Goal: Information Seeking & Learning: Learn about a topic

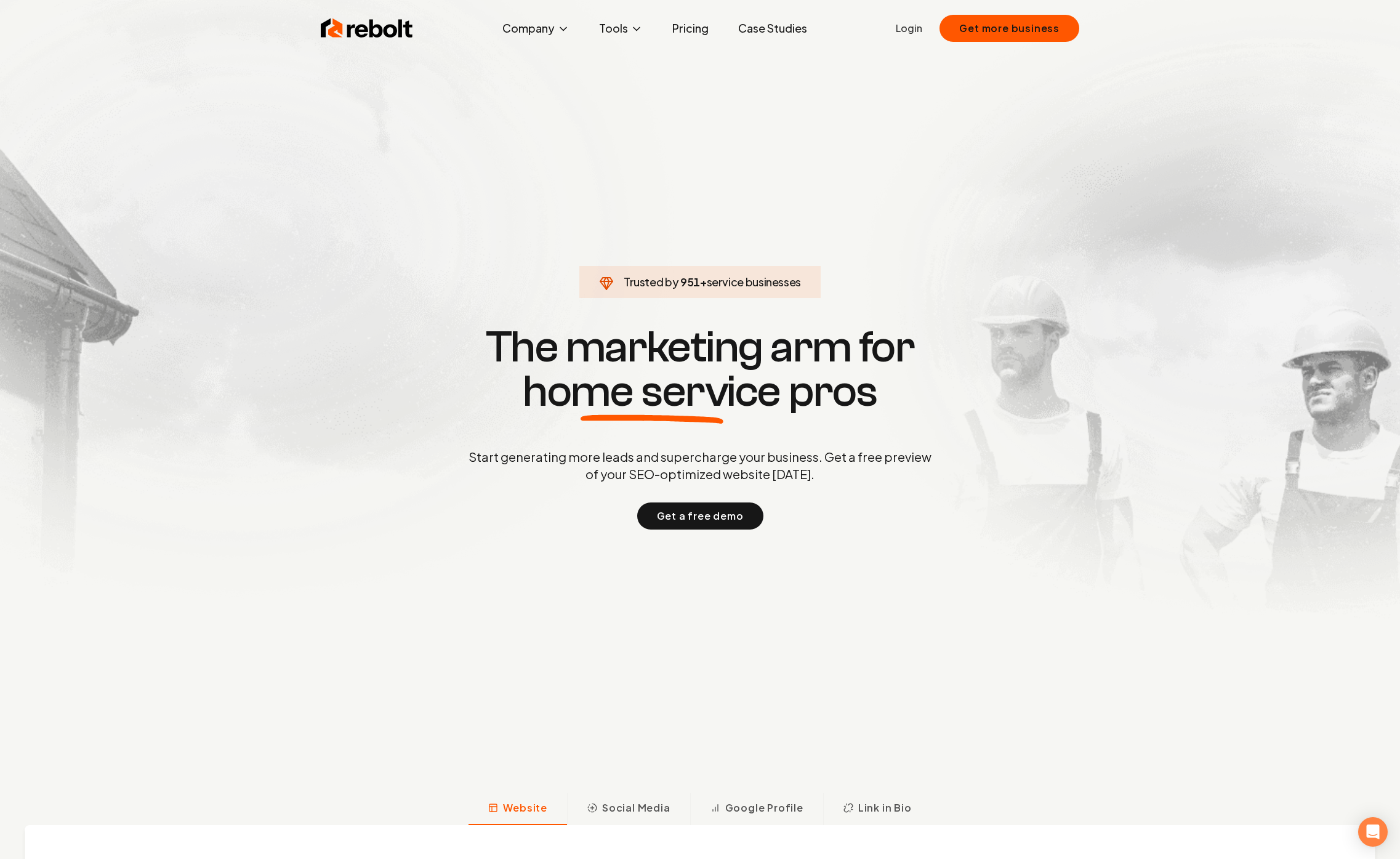
click at [743, 28] on link "Case Studies" at bounding box center [773, 28] width 89 height 25
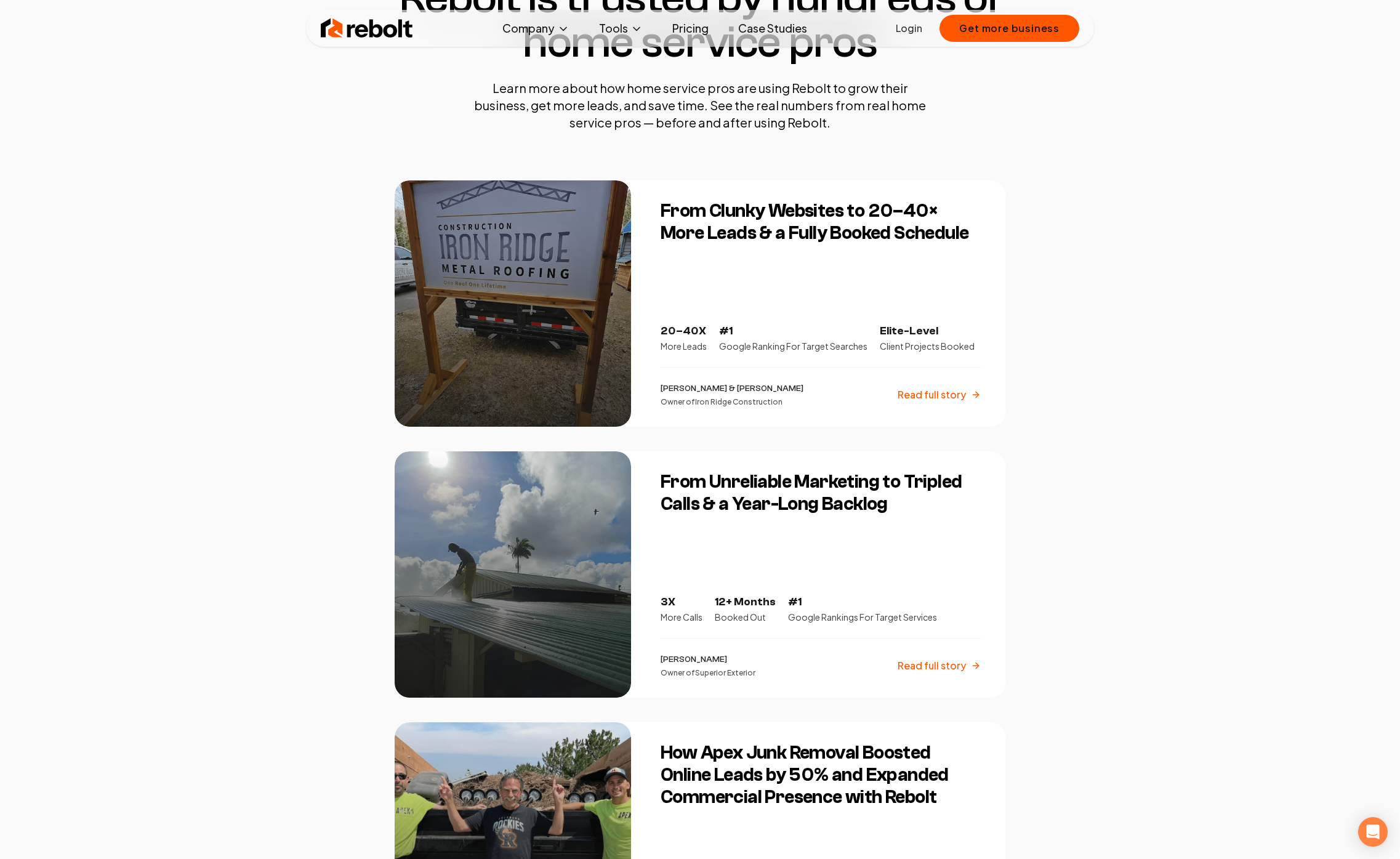
scroll to position [377, 0]
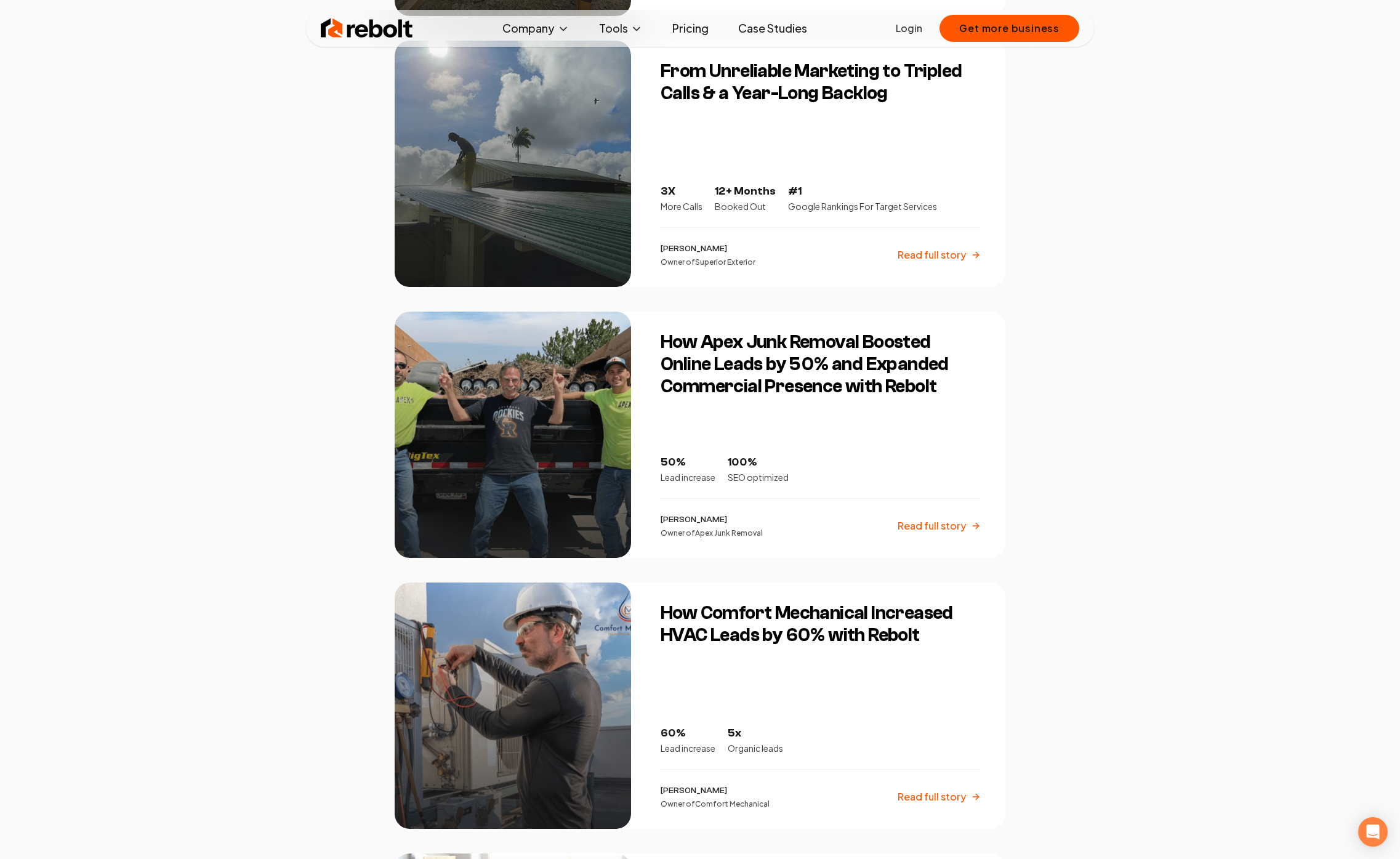
scroll to position [750, 0]
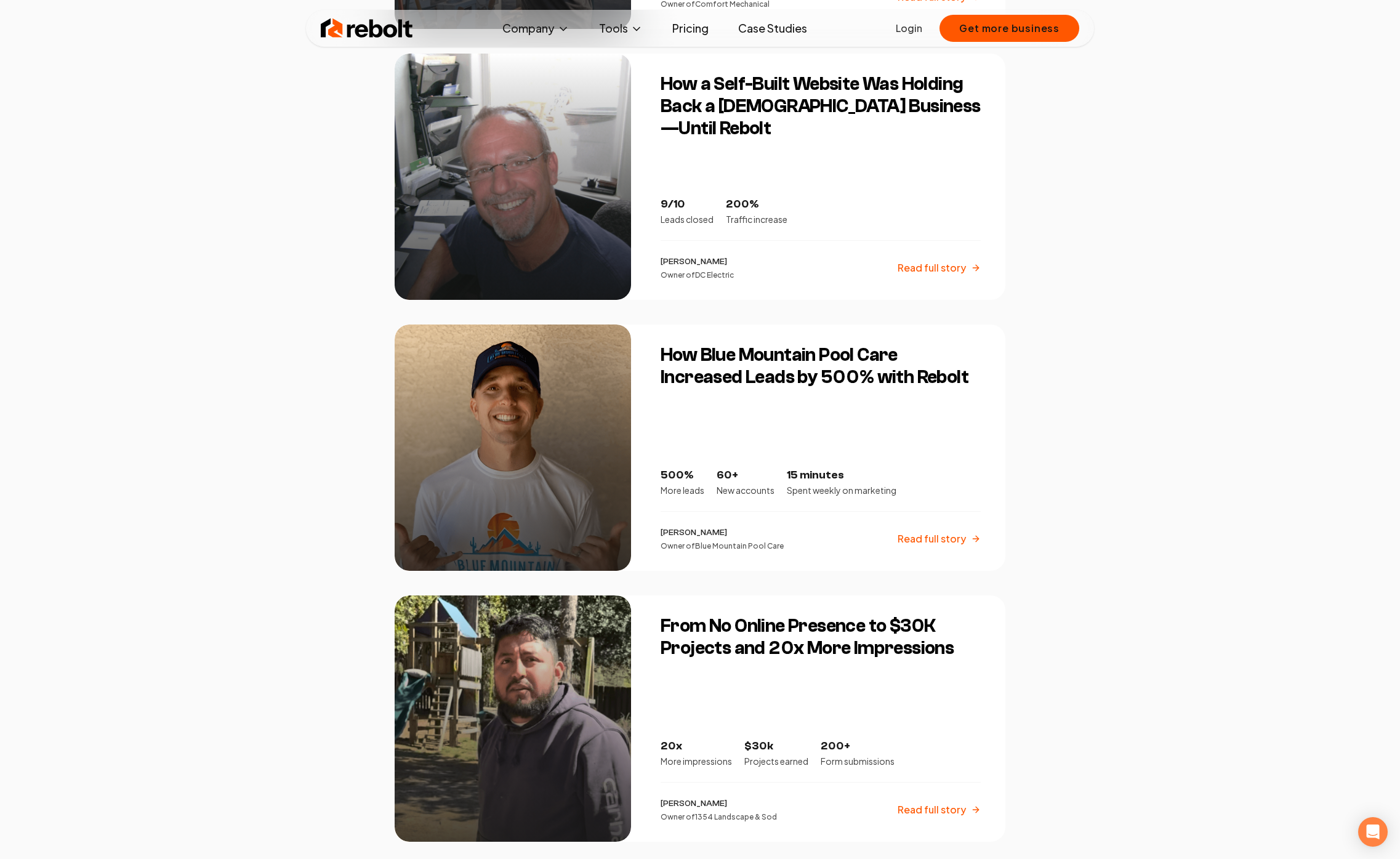
scroll to position [1437, 0]
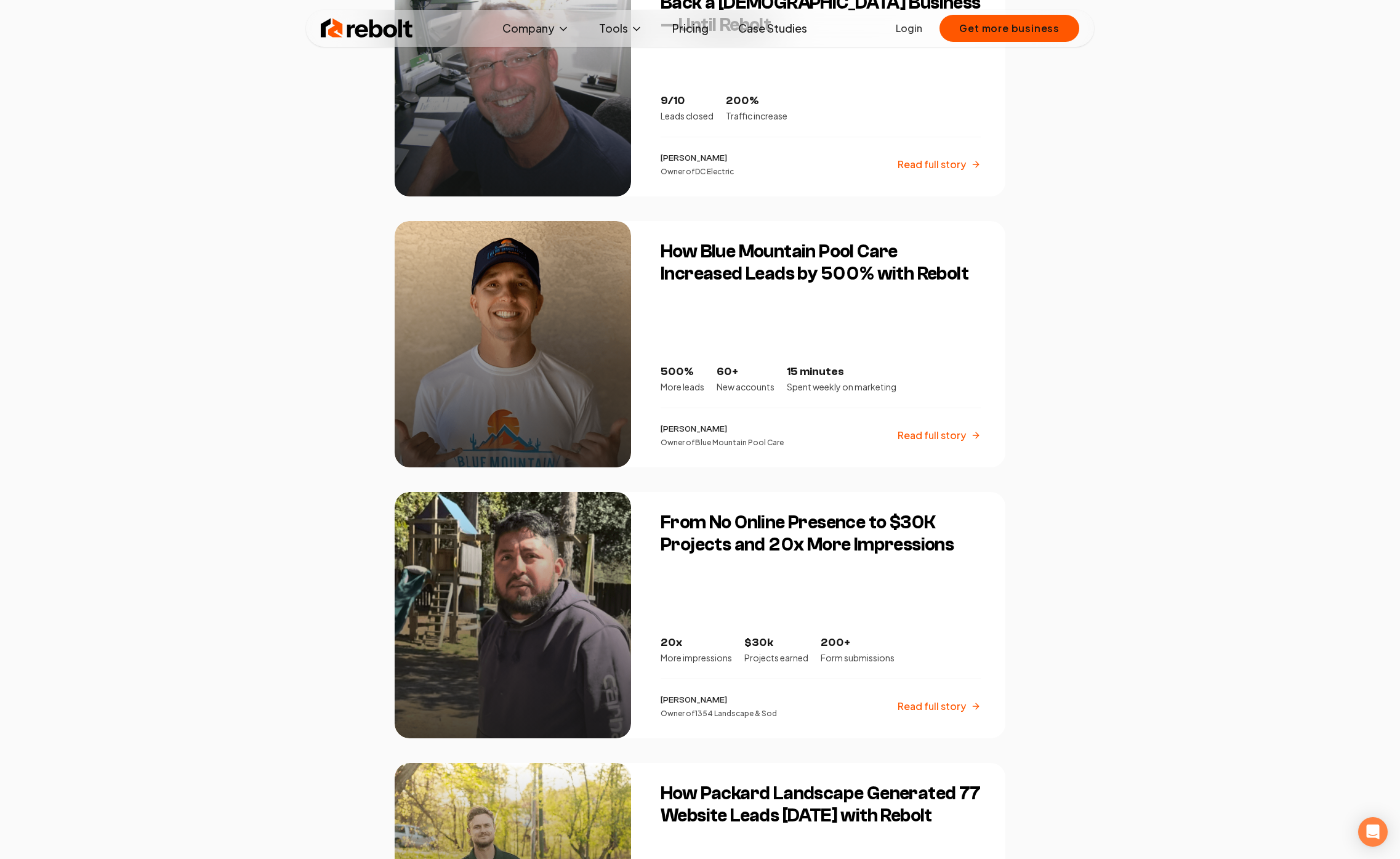
click at [254, 334] on div "Rebolt Company About Blog Jobs Tools Google Review QR Code Generator Google Bus…" at bounding box center [700, 193] width 1400 height 3259
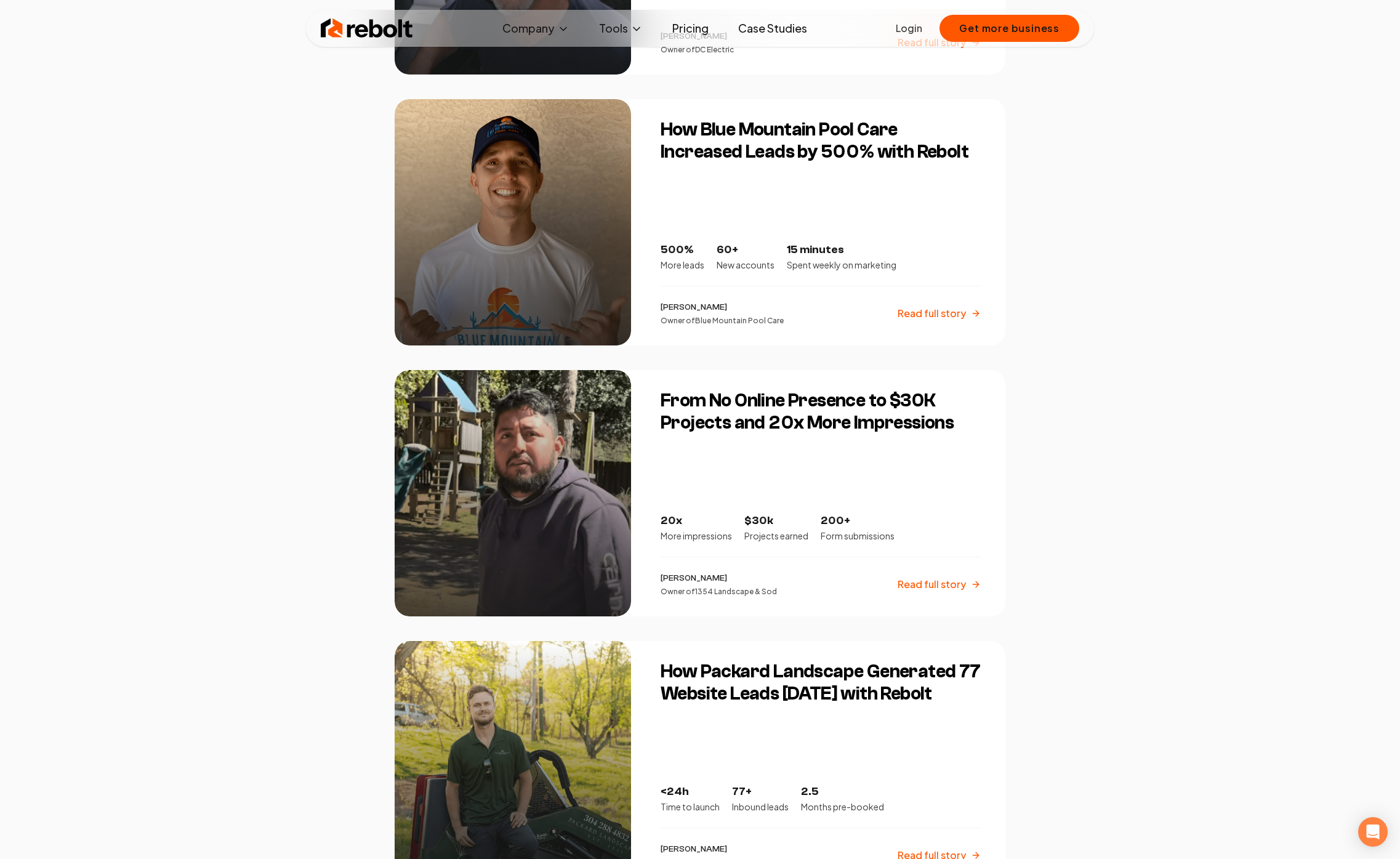
scroll to position [1966, 0]
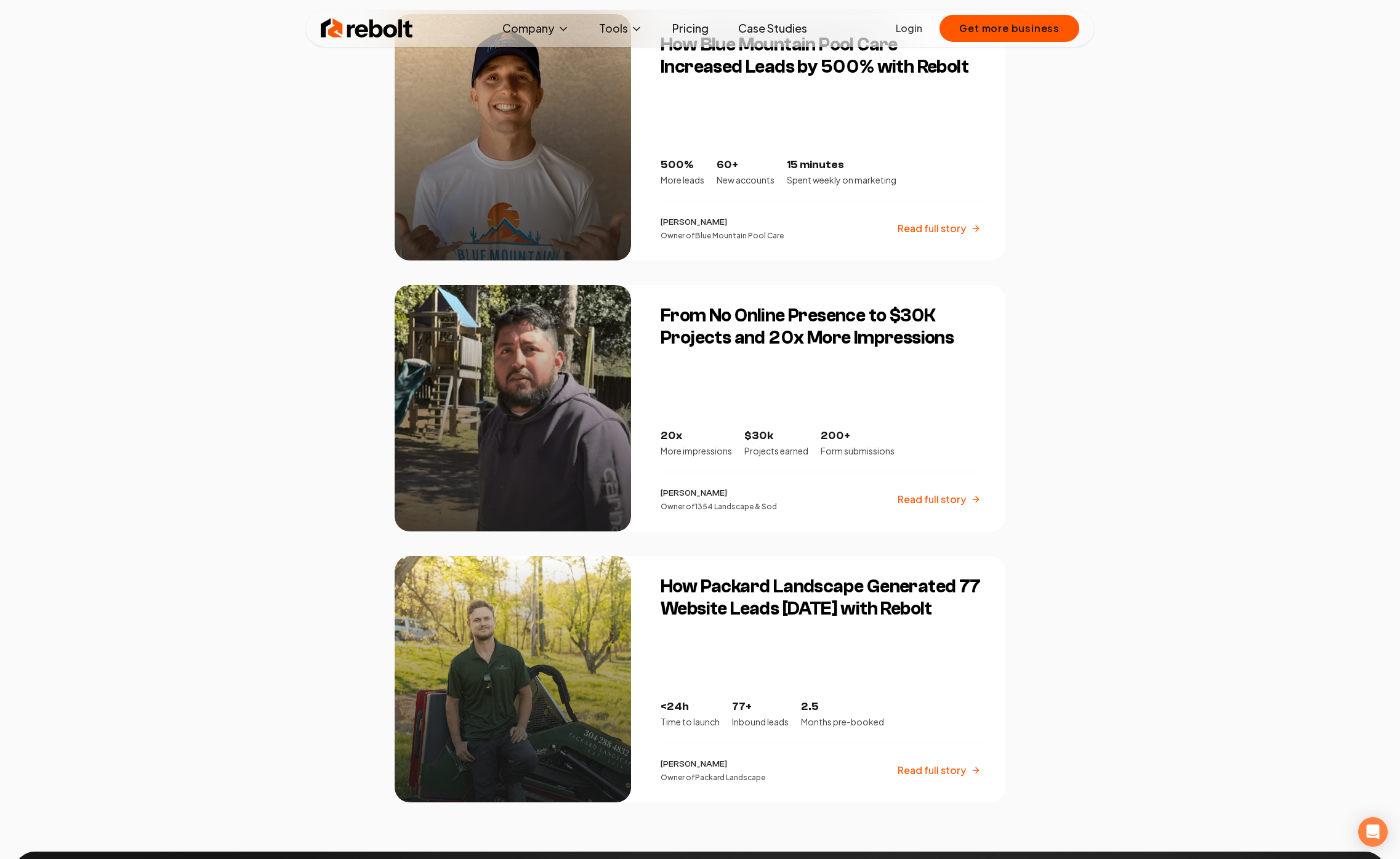
scroll to position [1647, 0]
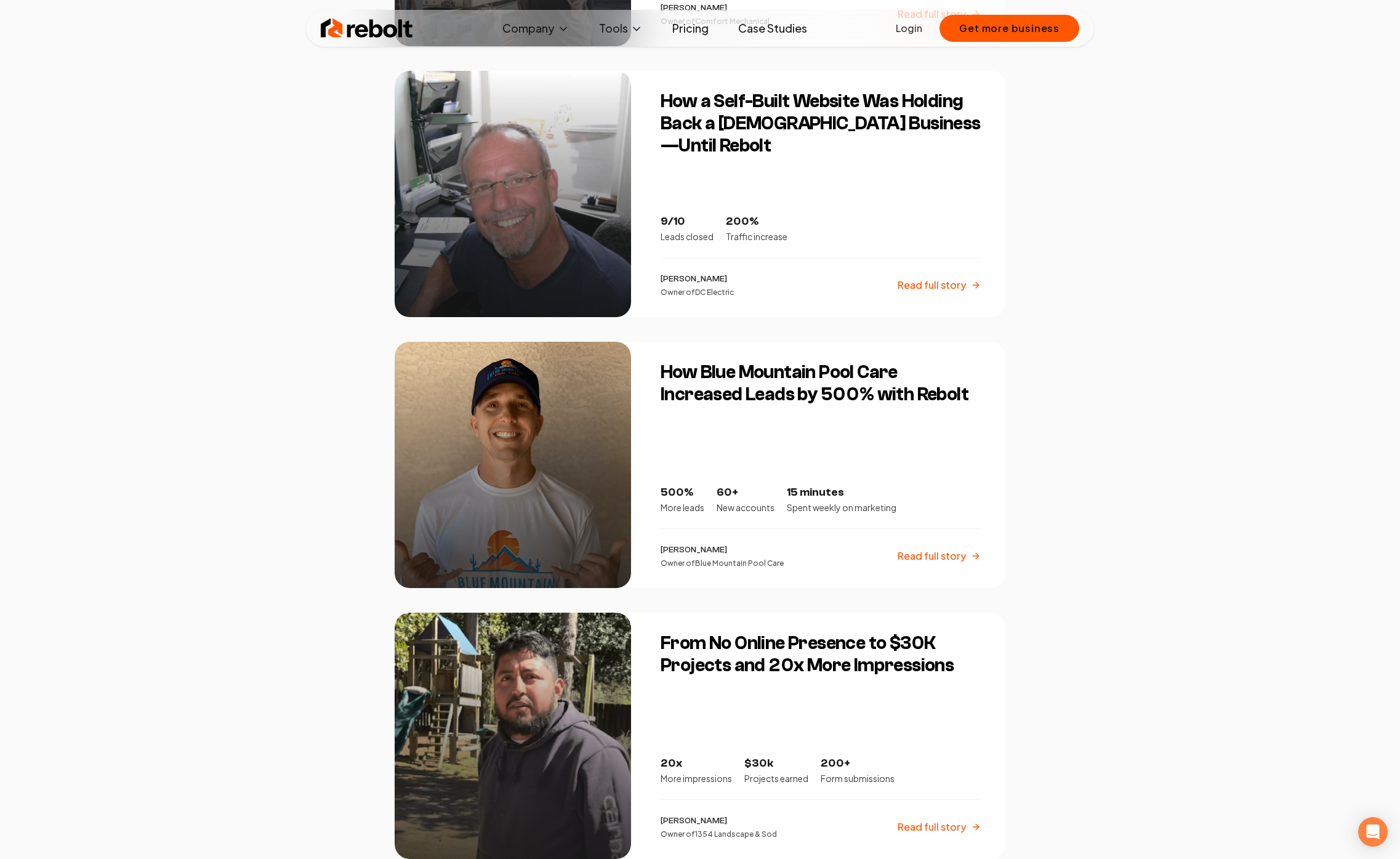
scroll to position [1322, 0]
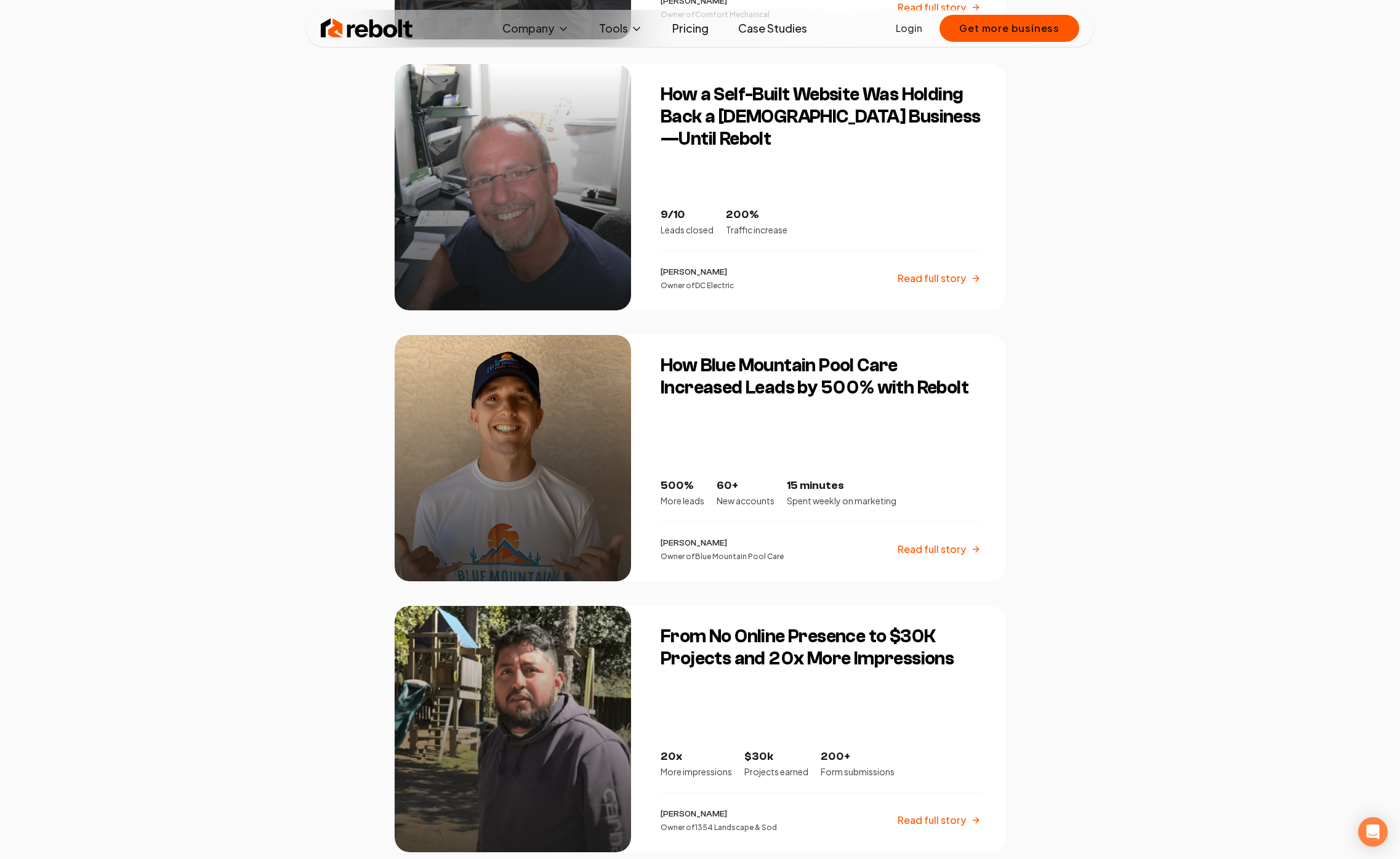
click at [336, 478] on div "Rebolt Company About Blog Jobs Tools Google Review QR Code Generator Google Bus…" at bounding box center [700, 307] width 1400 height 3259
click at [364, 327] on div "Rebolt Company About Blog Jobs Tools Google Review QR Code Generator Google Bus…" at bounding box center [700, 307] width 1400 height 3259
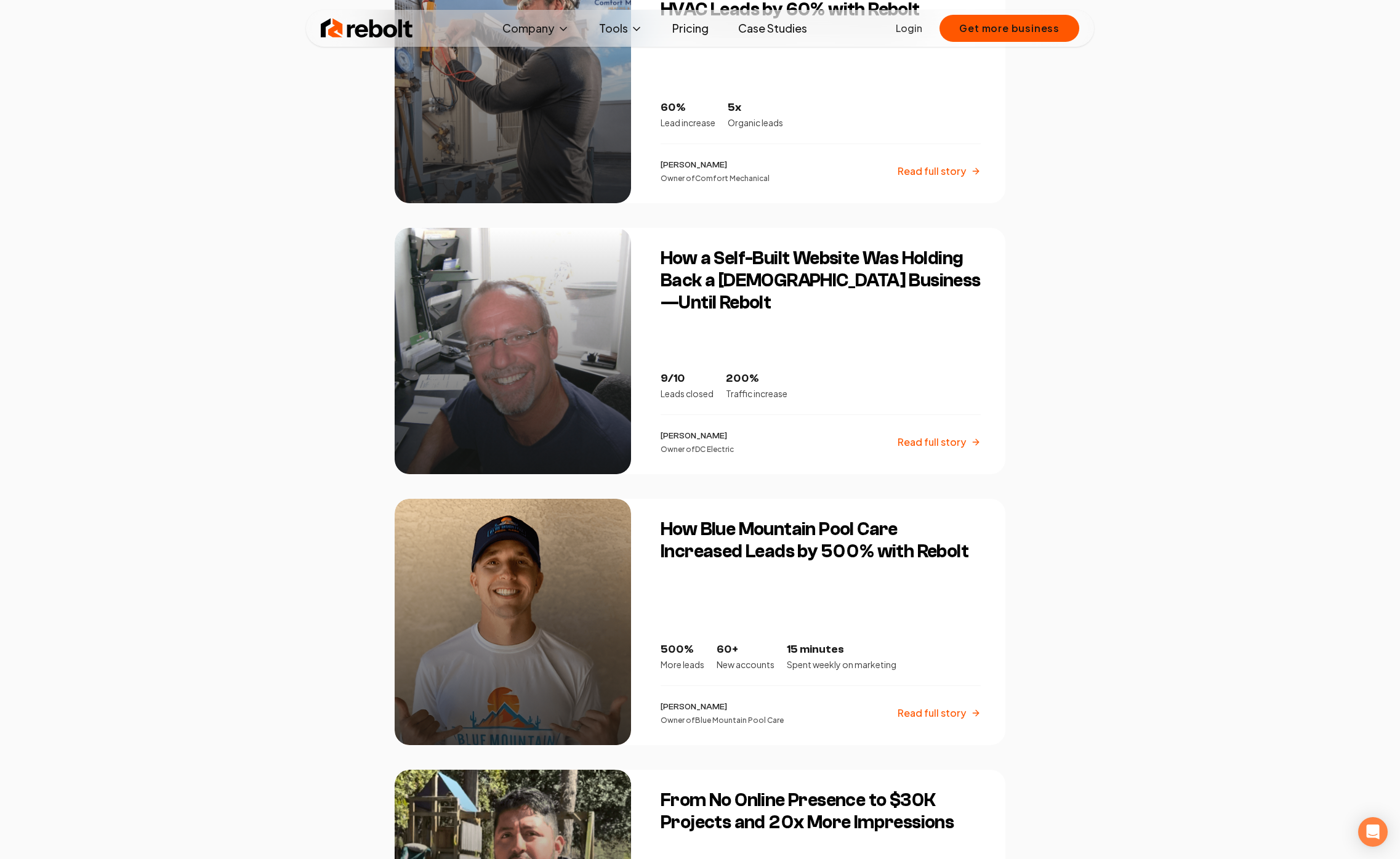
click at [373, 472] on div "Rebolt Company About Blog Jobs Tools Google Review QR Code Generator Google Bus…" at bounding box center [700, 471] width 1400 height 3259
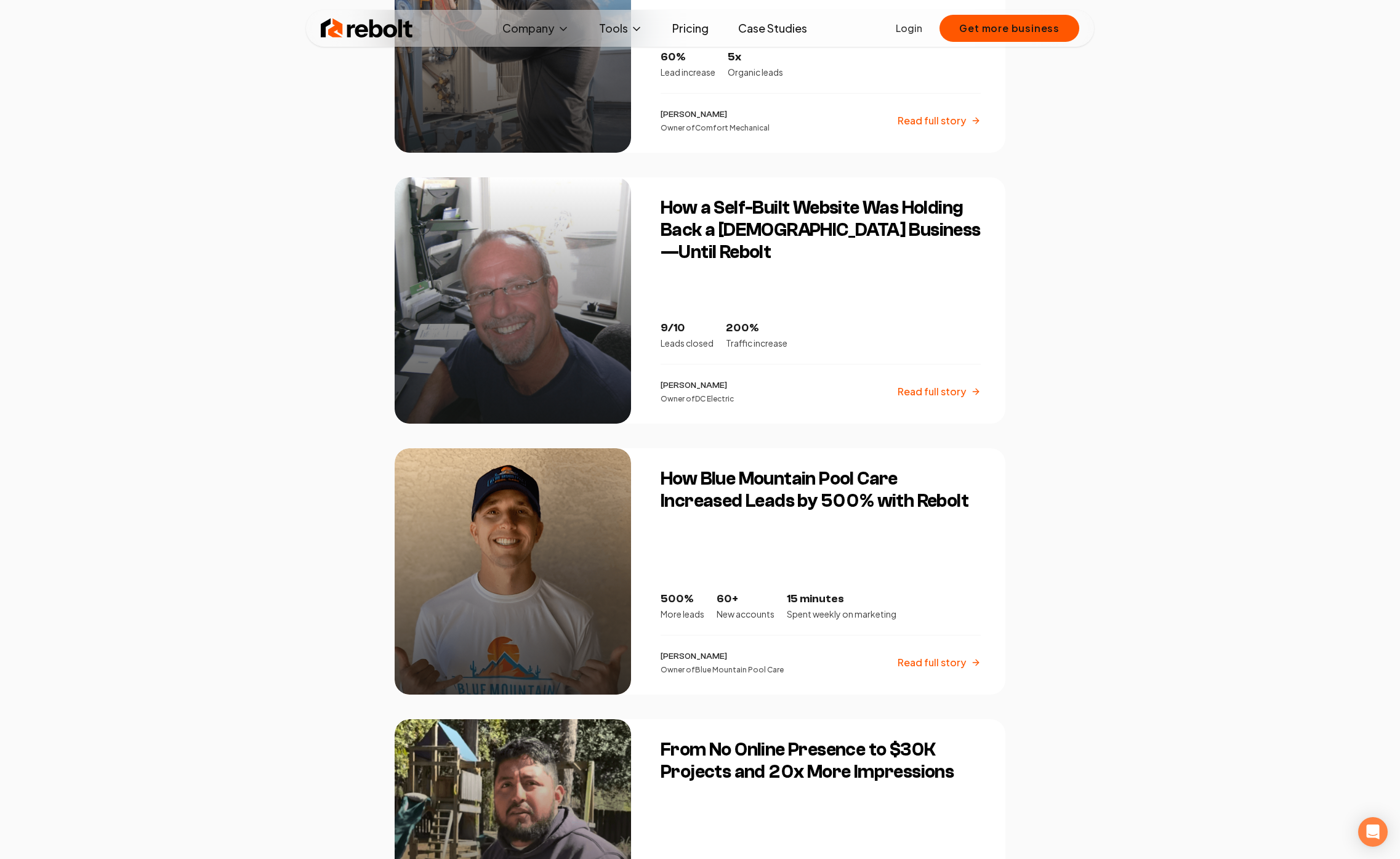
scroll to position [1208, 0]
click at [370, 415] on div "Rebolt Company About Blog Jobs Tools Google Review QR Code Generator Google Bus…" at bounding box center [700, 421] width 1400 height 3259
click at [370, 426] on div "Rebolt Company About Blog Jobs Tools Google Review QR Code Generator Google Bus…" at bounding box center [700, 421] width 1400 height 3259
click at [644, 431] on div "From Clunky Websites to 20–40× More Leads & a Fully Booked Schedule 20–40X More…" at bounding box center [700, 165] width 611 height 2142
click at [373, 432] on div "Rebolt Company About Blog Jobs Tools Google Review QR Code Generator Google Bus…" at bounding box center [700, 421] width 1400 height 3259
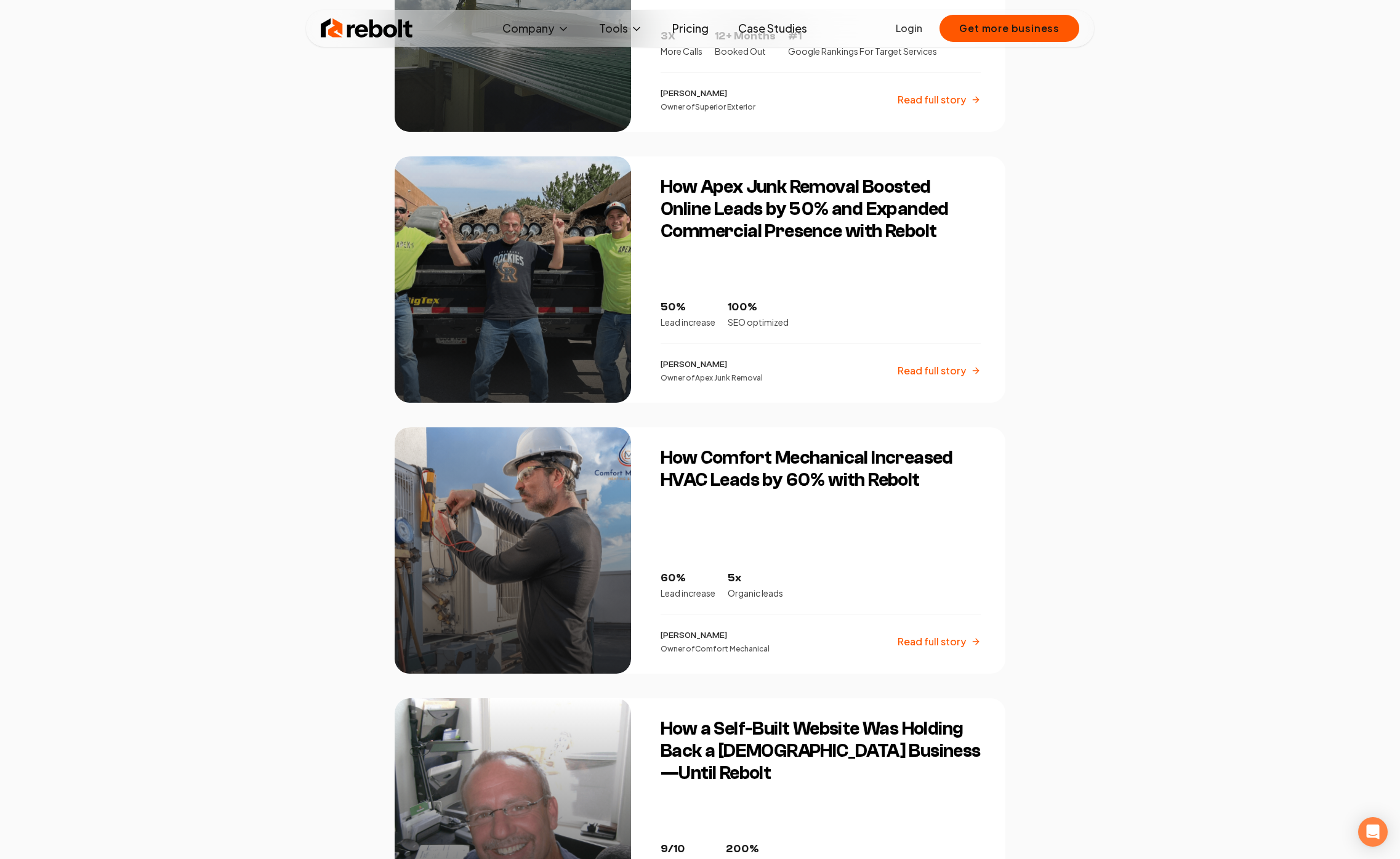
scroll to position [690, 0]
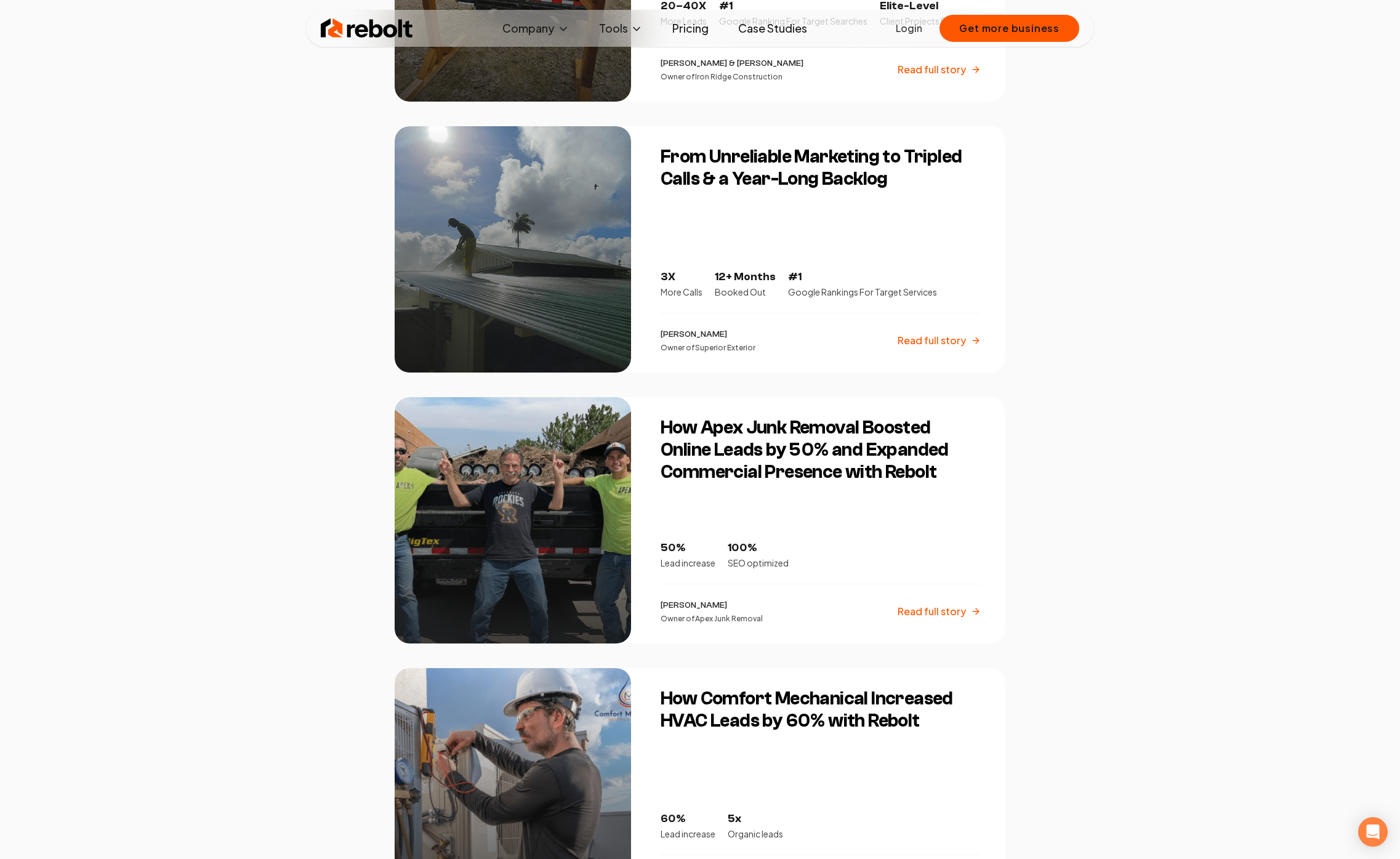
scroll to position [416, 0]
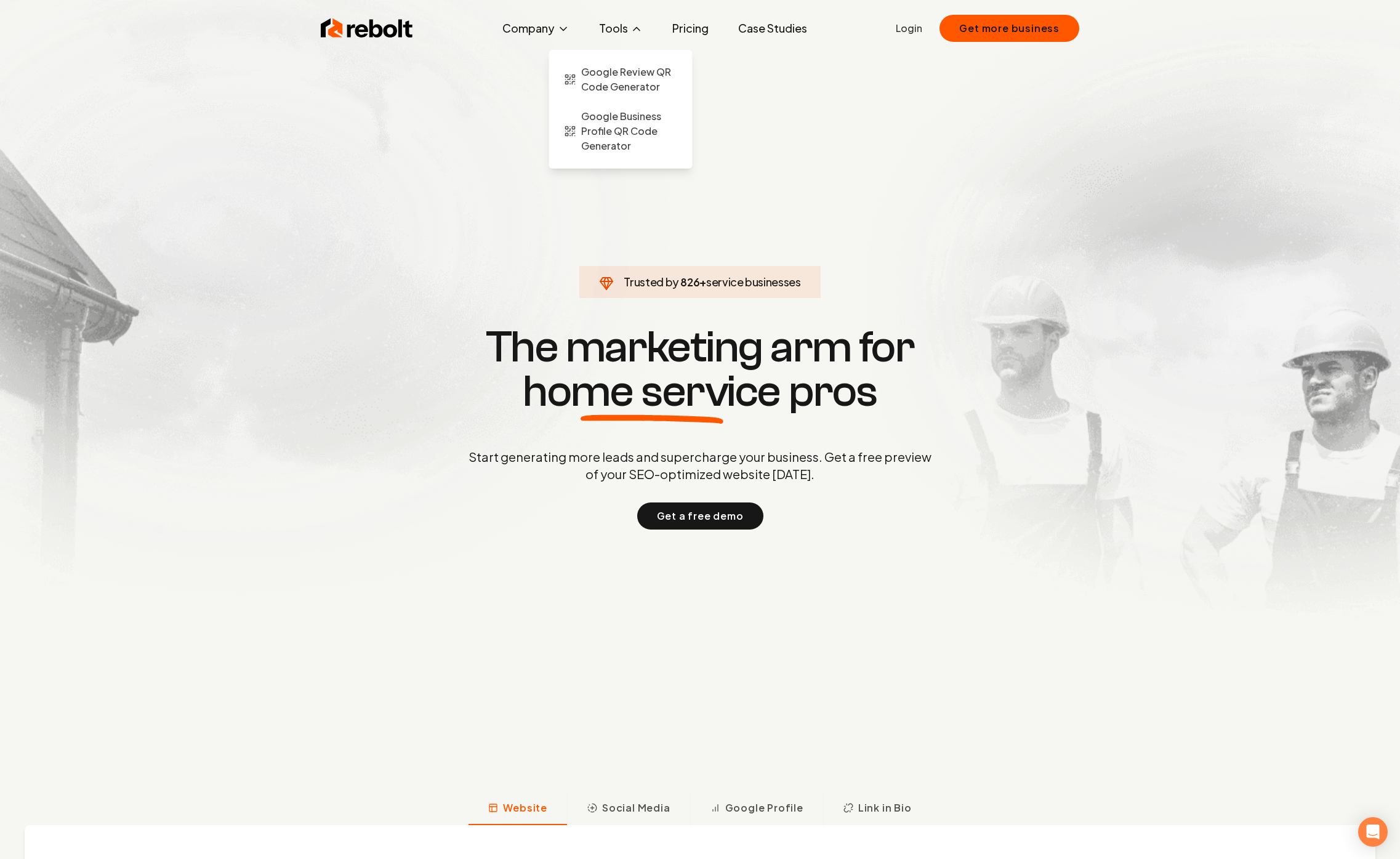
click at [617, 32] on button "Tools" at bounding box center [621, 28] width 64 height 25
click at [766, 34] on link "Case Studies" at bounding box center [773, 28] width 89 height 25
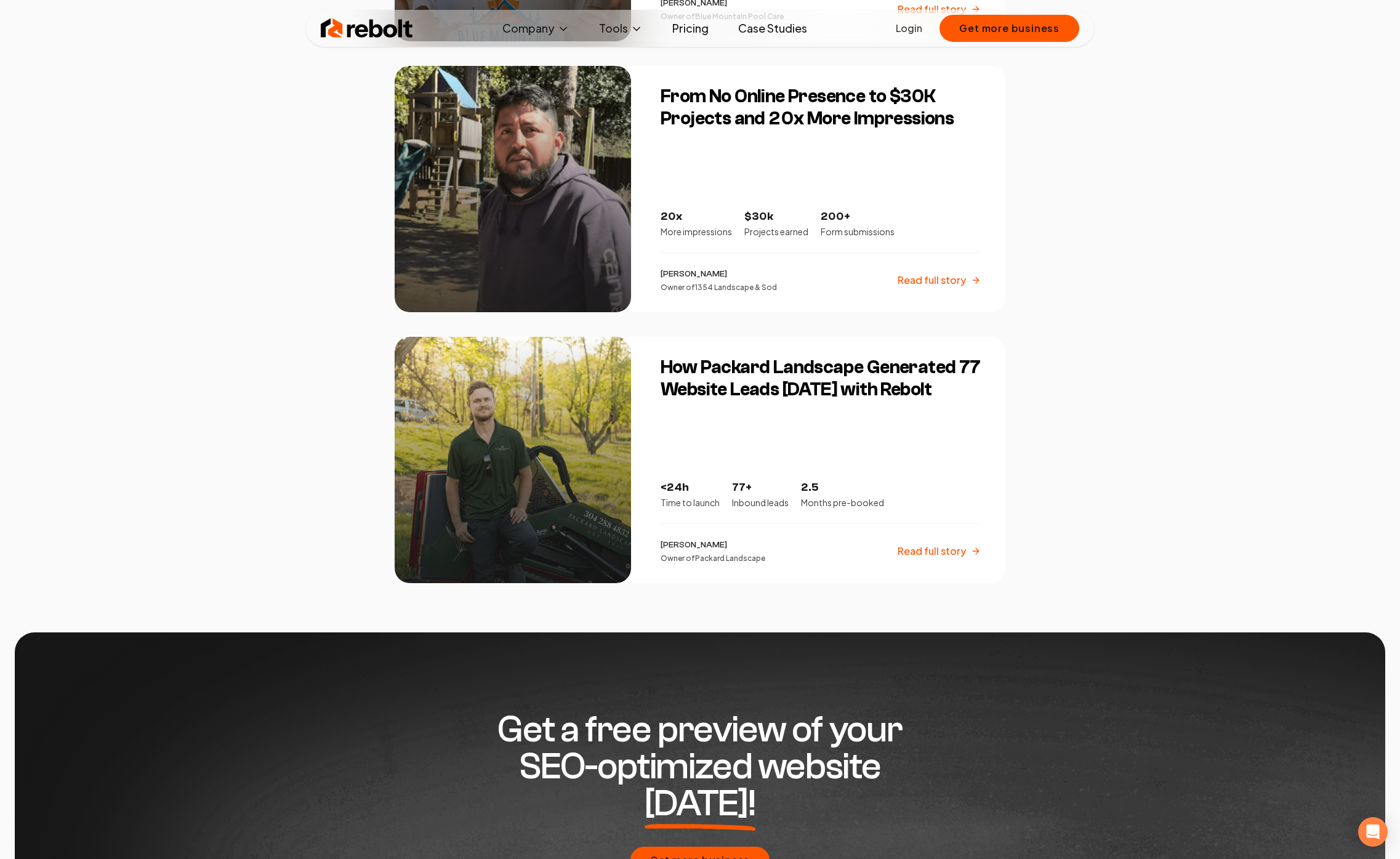
scroll to position [1680, 0]
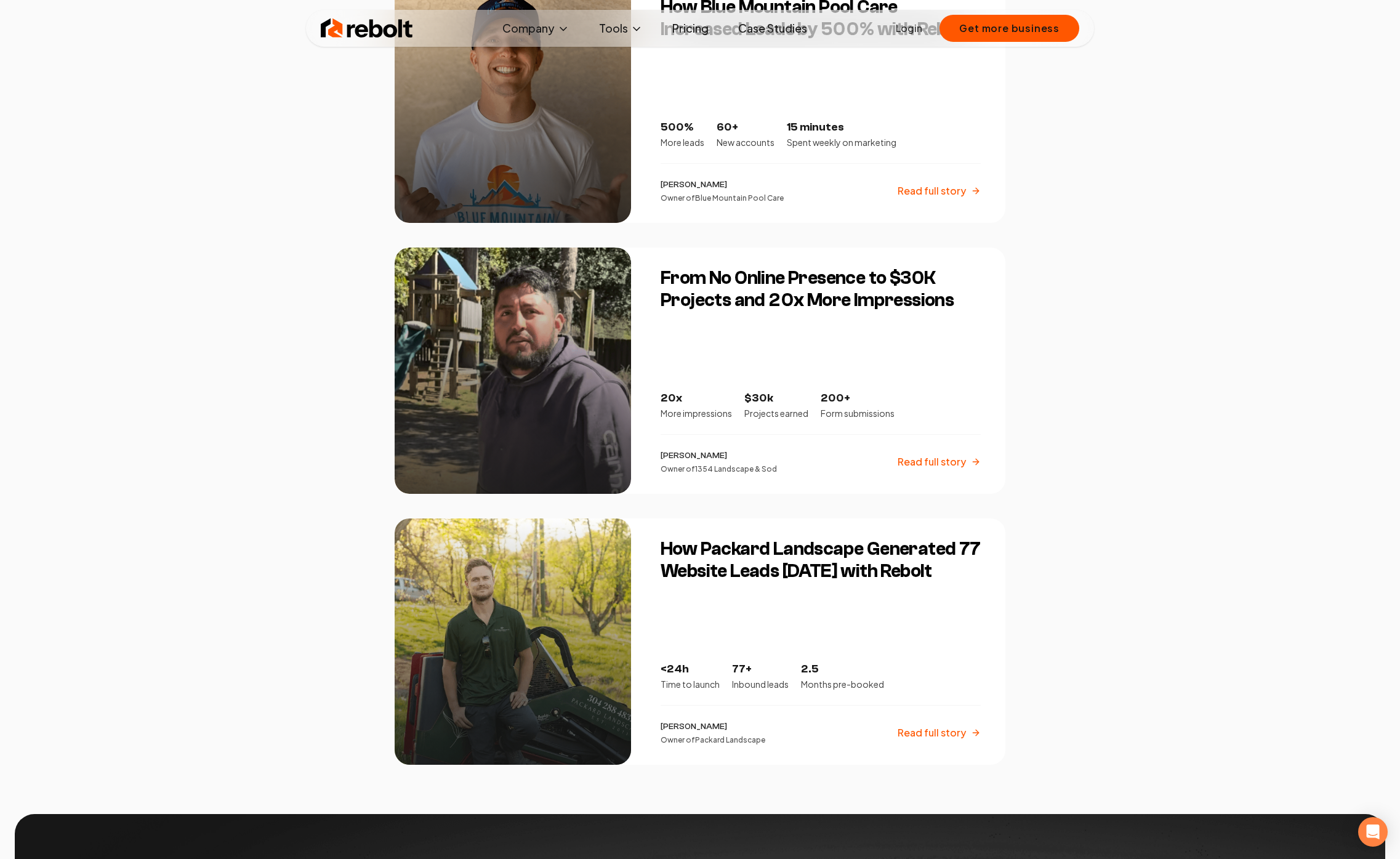
click at [938, 735] on p "Read full story" at bounding box center [932, 732] width 69 height 15
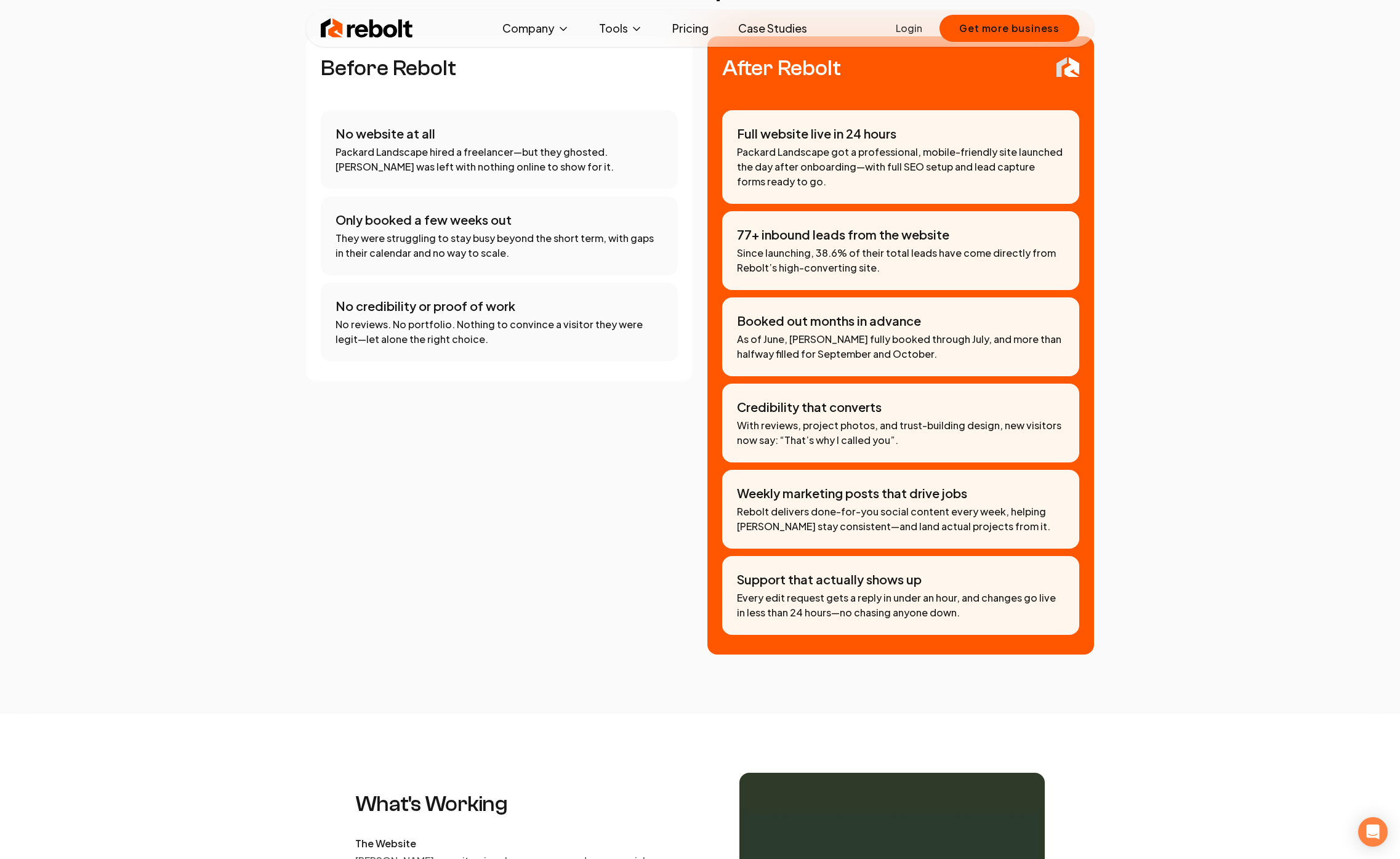
scroll to position [724, 0]
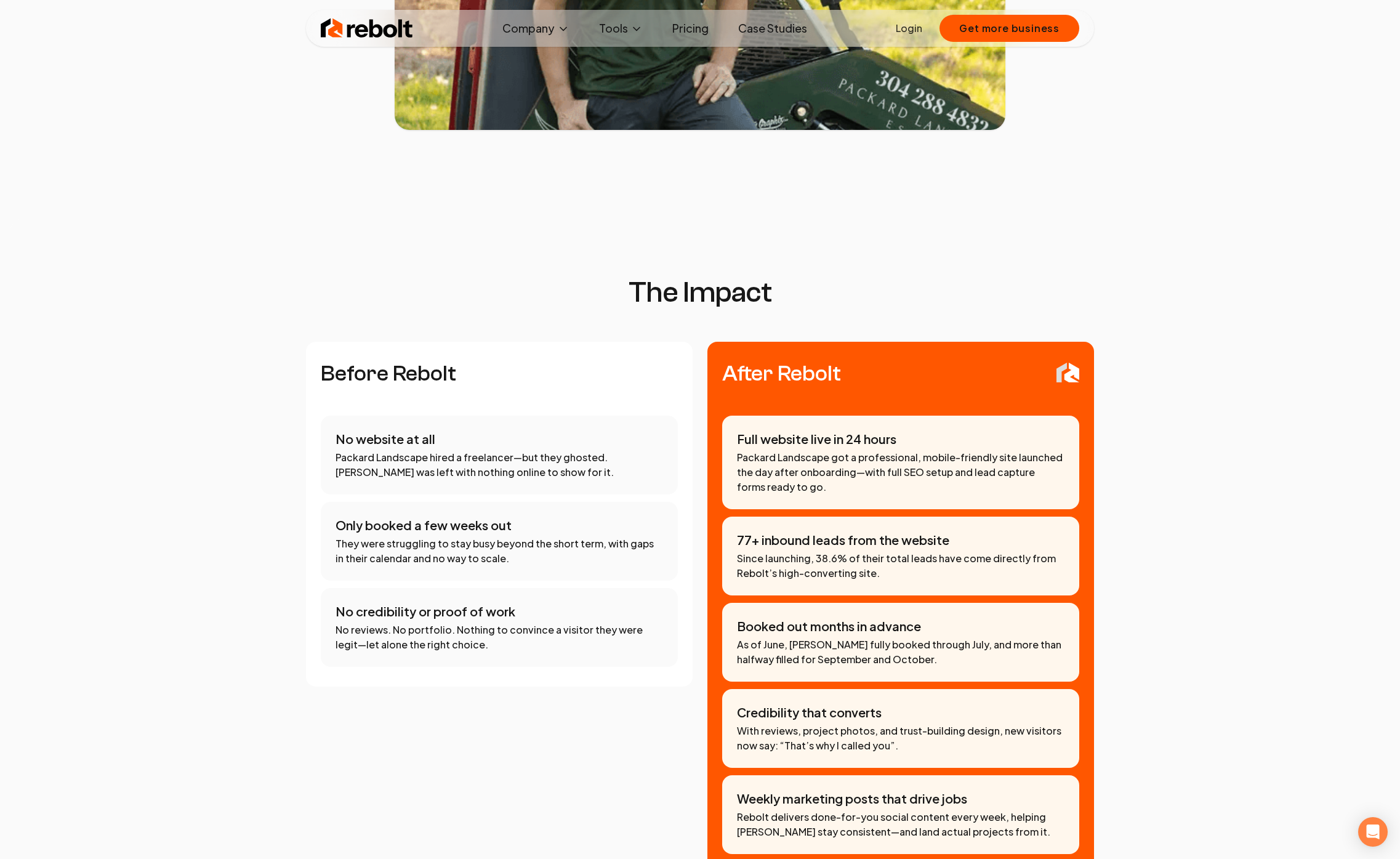
click at [323, 425] on div "No website at all Packard Landscape hired a freelancer—but they ghosted. [PERSO…" at bounding box center [499, 455] width 357 height 79
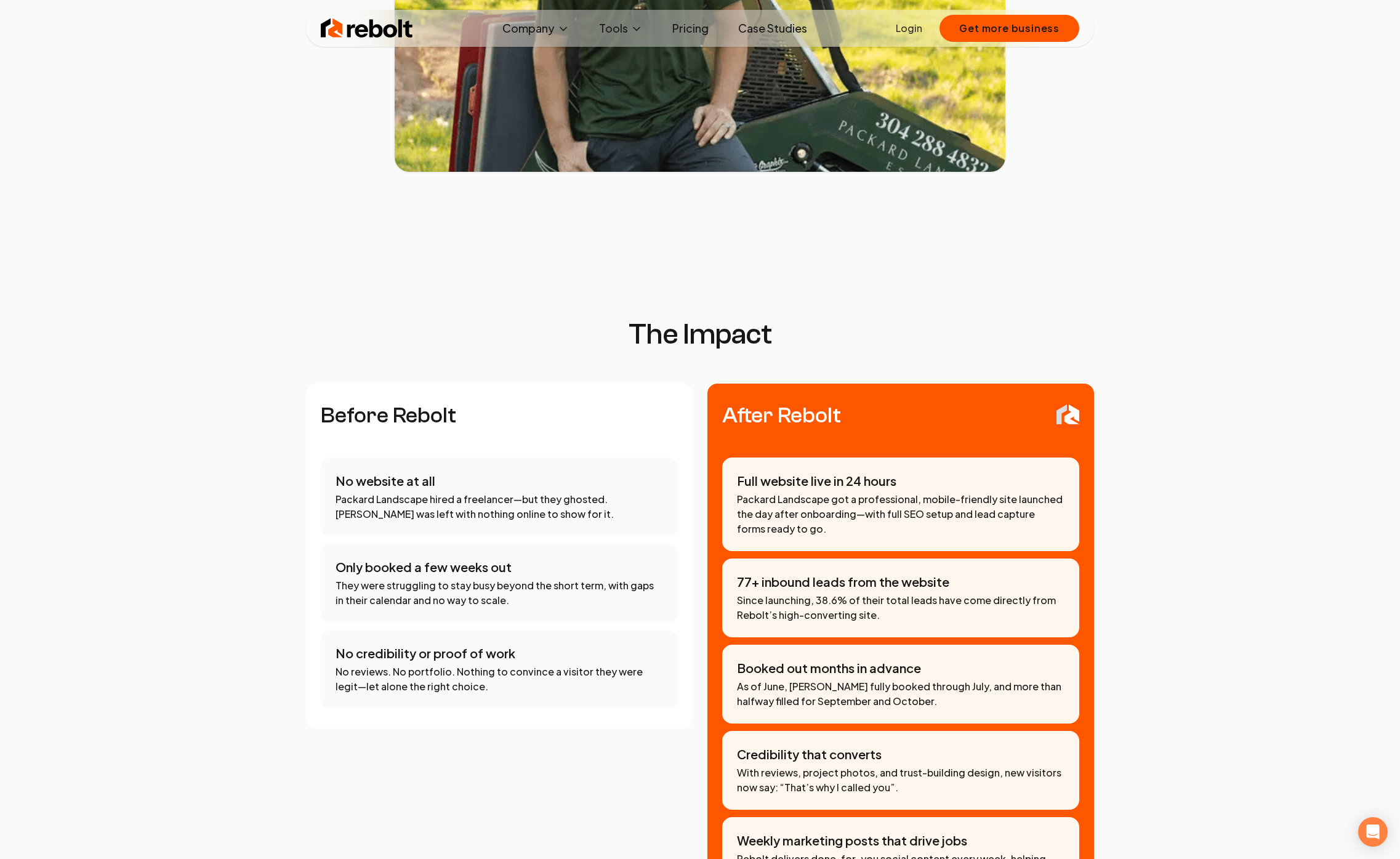
scroll to position [684, 0]
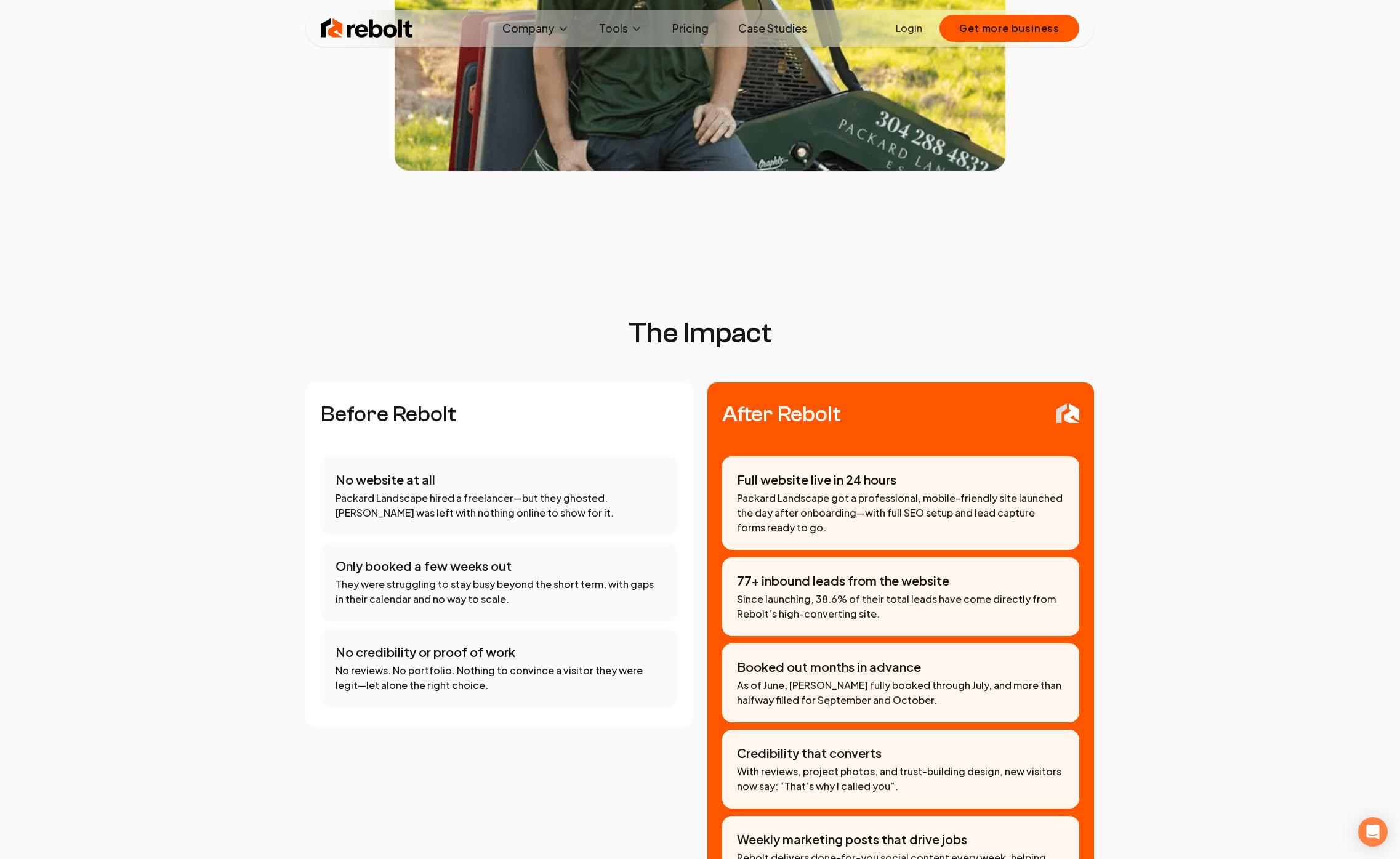
click at [368, 511] on p "Packard Landscape hired a freelancer—but they ghosted. [PERSON_NAME] was left w…" at bounding box center [499, 505] width 328 height 30
click at [280, 502] on section "The Impact Before Rebolt No website at all Packard Landscape hired a freelancer…" at bounding box center [700, 660] width 1361 height 682
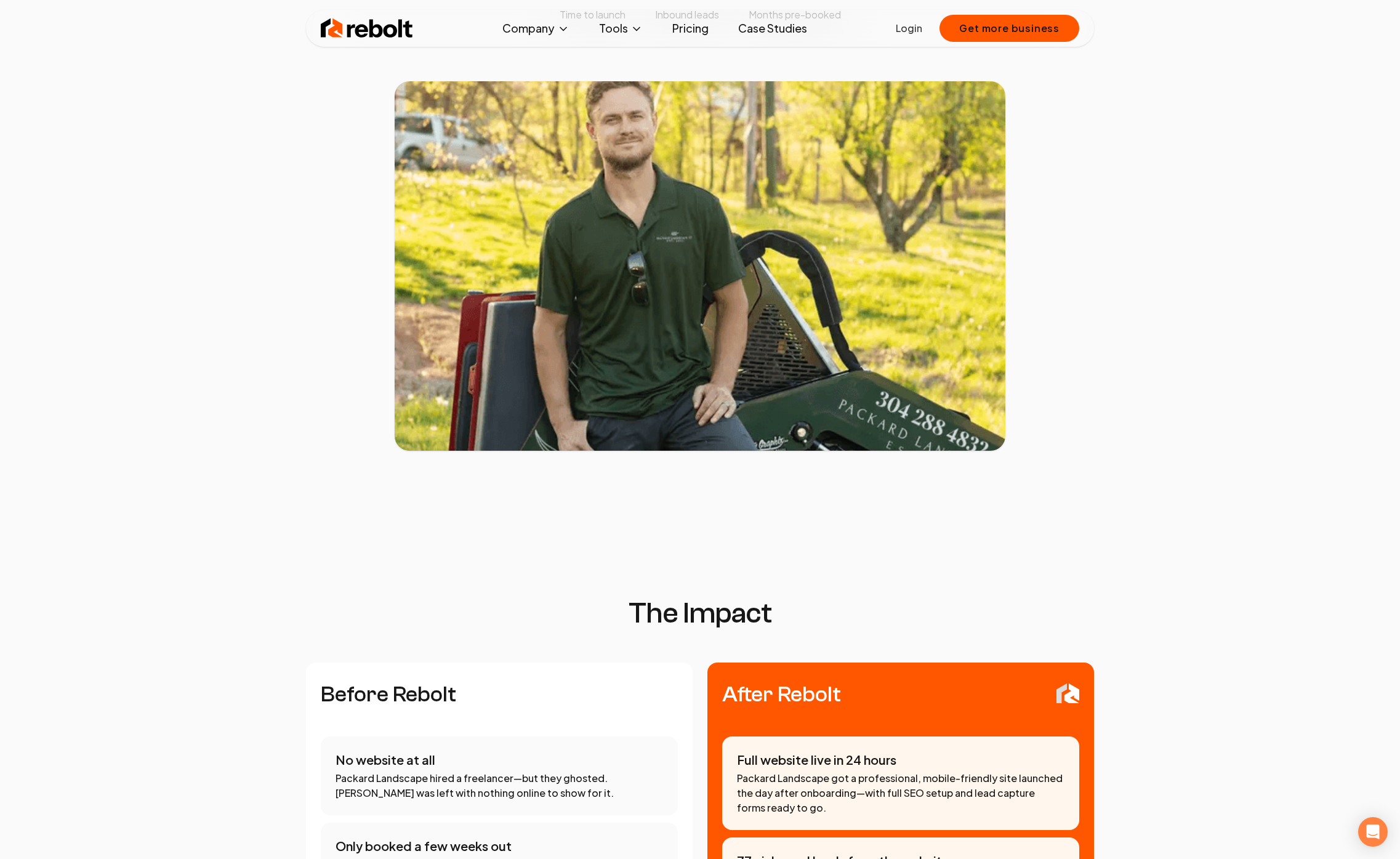
scroll to position [0, 0]
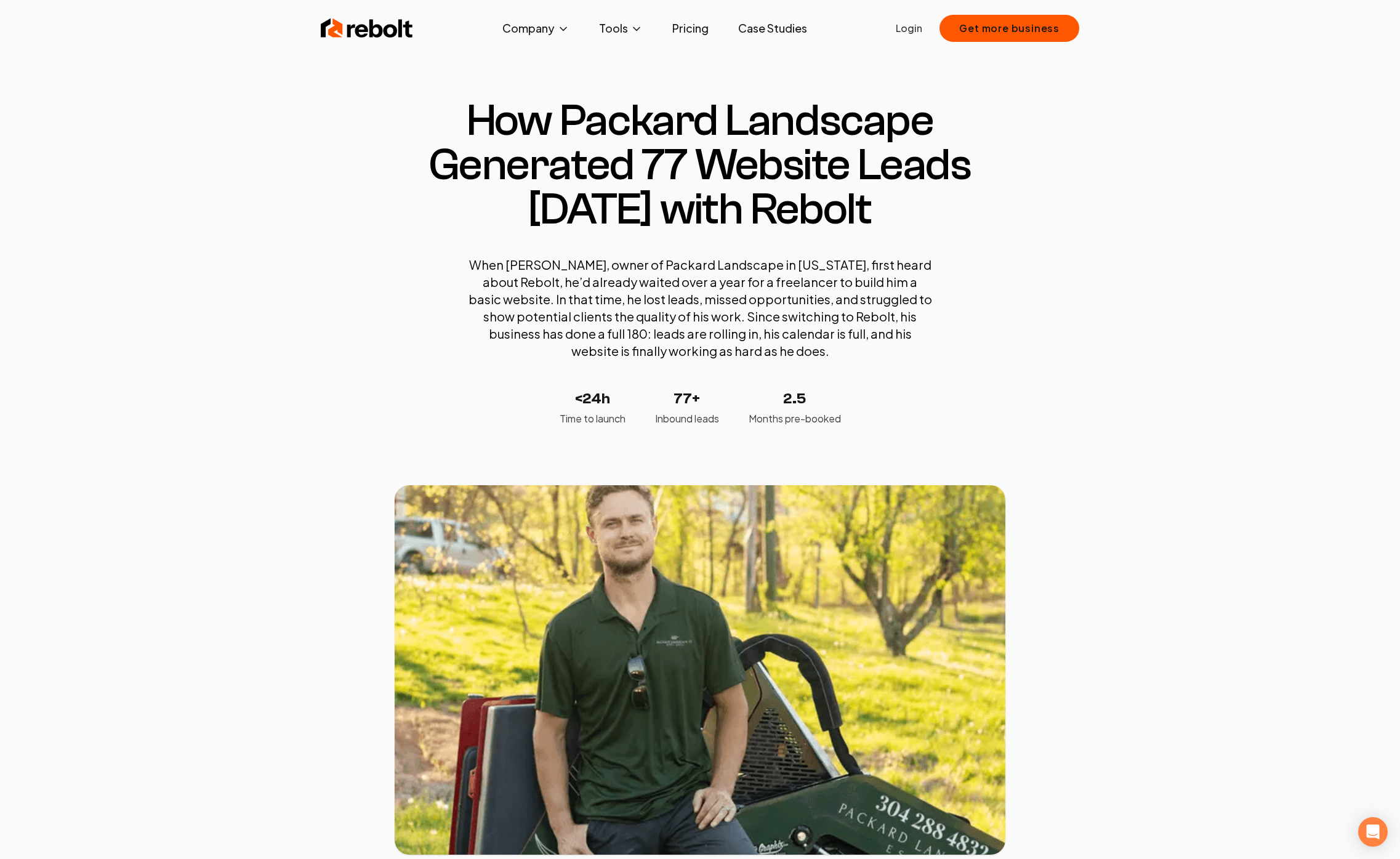
click at [280, 502] on section "How Packard Landscape Generated 77 Website Leads [DATE] with Rebolt When [PERSO…" at bounding box center [700, 476] width 1400 height 854
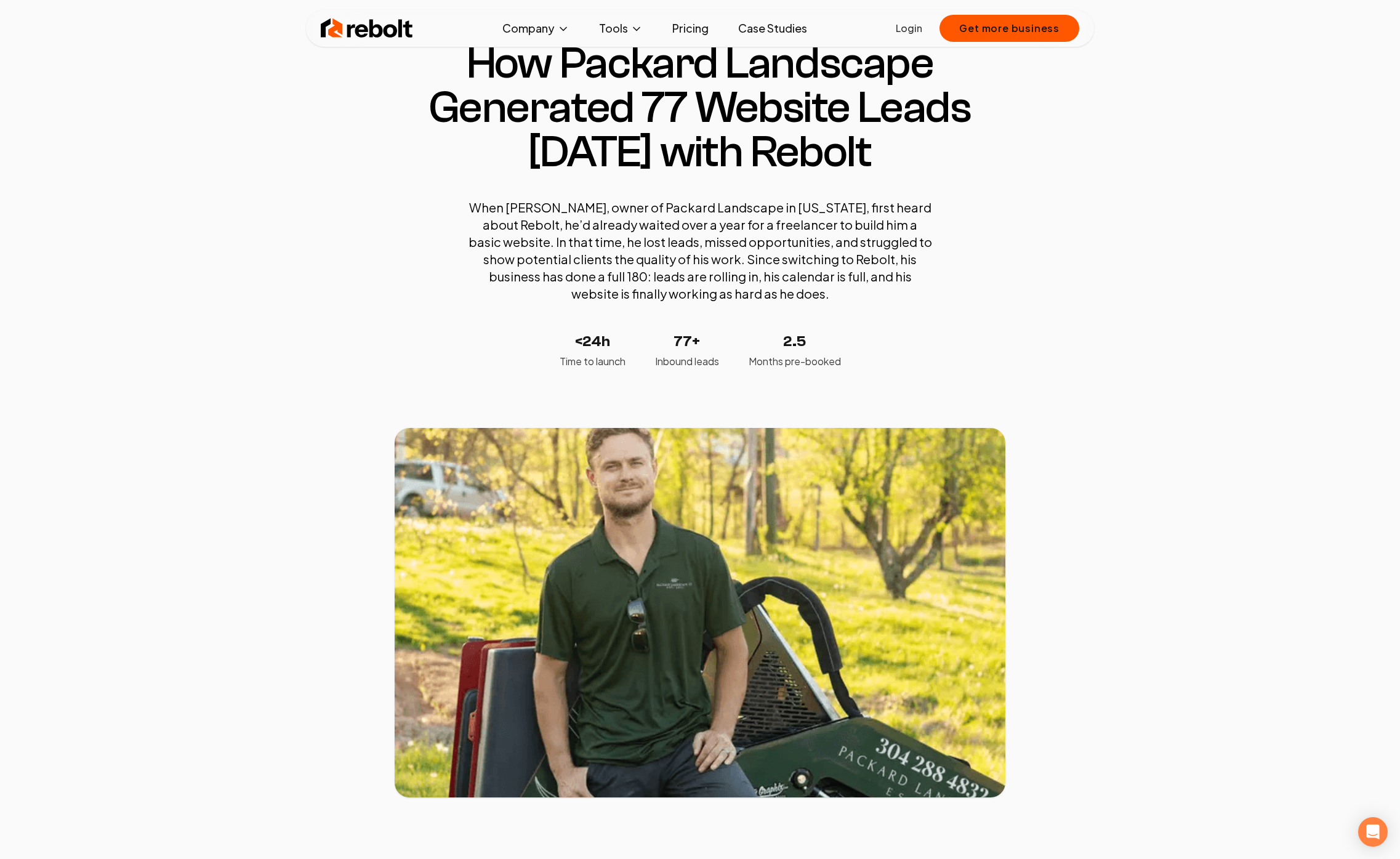
scroll to position [64, 0]
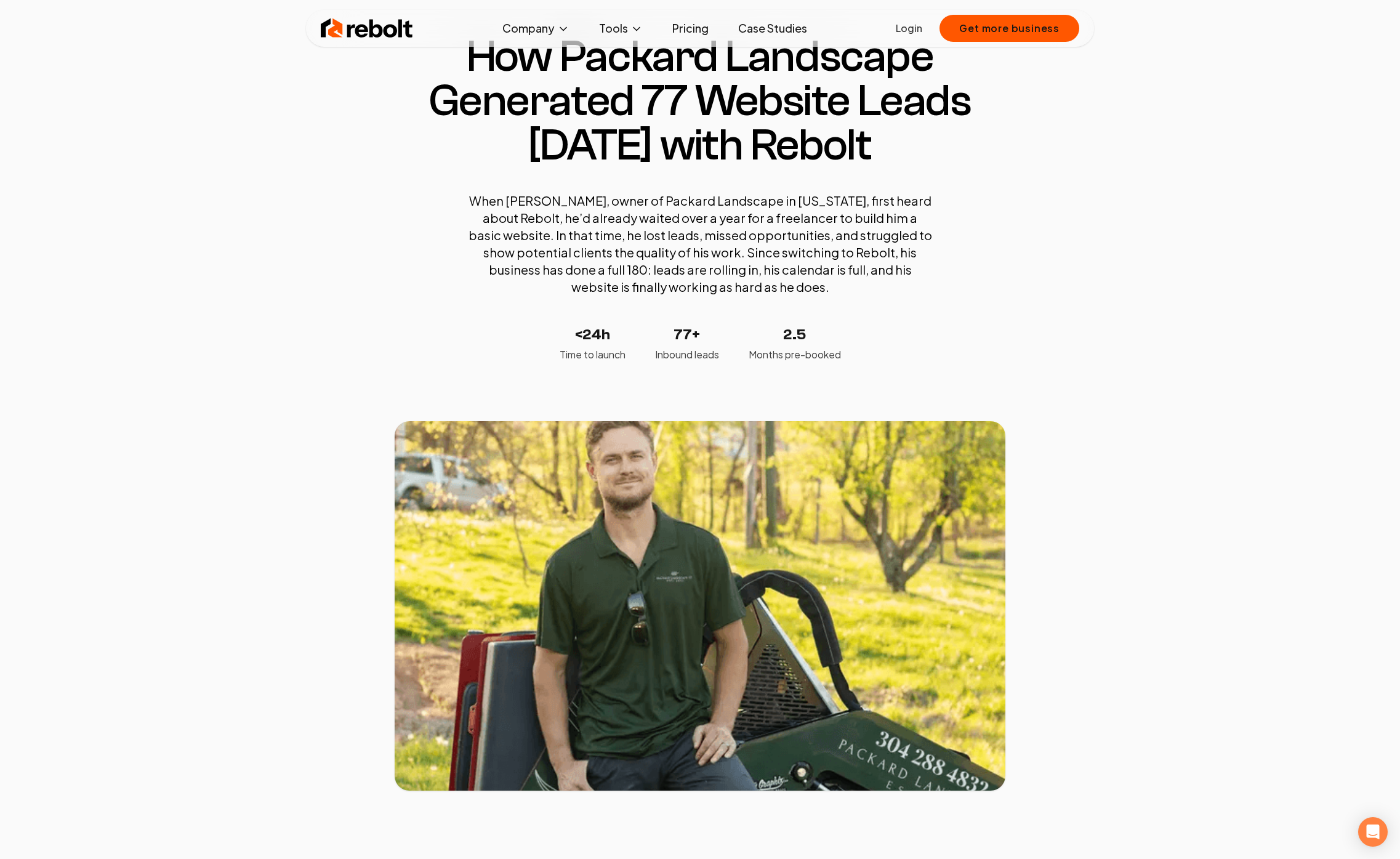
drag, startPoint x: 464, startPoint y: 199, endPoint x: 913, endPoint y: 318, distance: 464.5
click at [913, 318] on section "How Packard Landscape Generated 77 Website Leads [DATE] with Rebolt When [PERSO…" at bounding box center [700, 198] width 611 height 327
click at [913, 318] on div "When [PERSON_NAME], owner of Packard Landscape in [US_STATE], first heard about…" at bounding box center [700, 277] width 468 height 170
drag, startPoint x: 545, startPoint y: 215, endPoint x: 703, endPoint y: 218, distance: 158.0
click at [703, 218] on p "When [PERSON_NAME], owner of Packard Landscape in [US_STATE], first heard about…" at bounding box center [700, 244] width 468 height 103
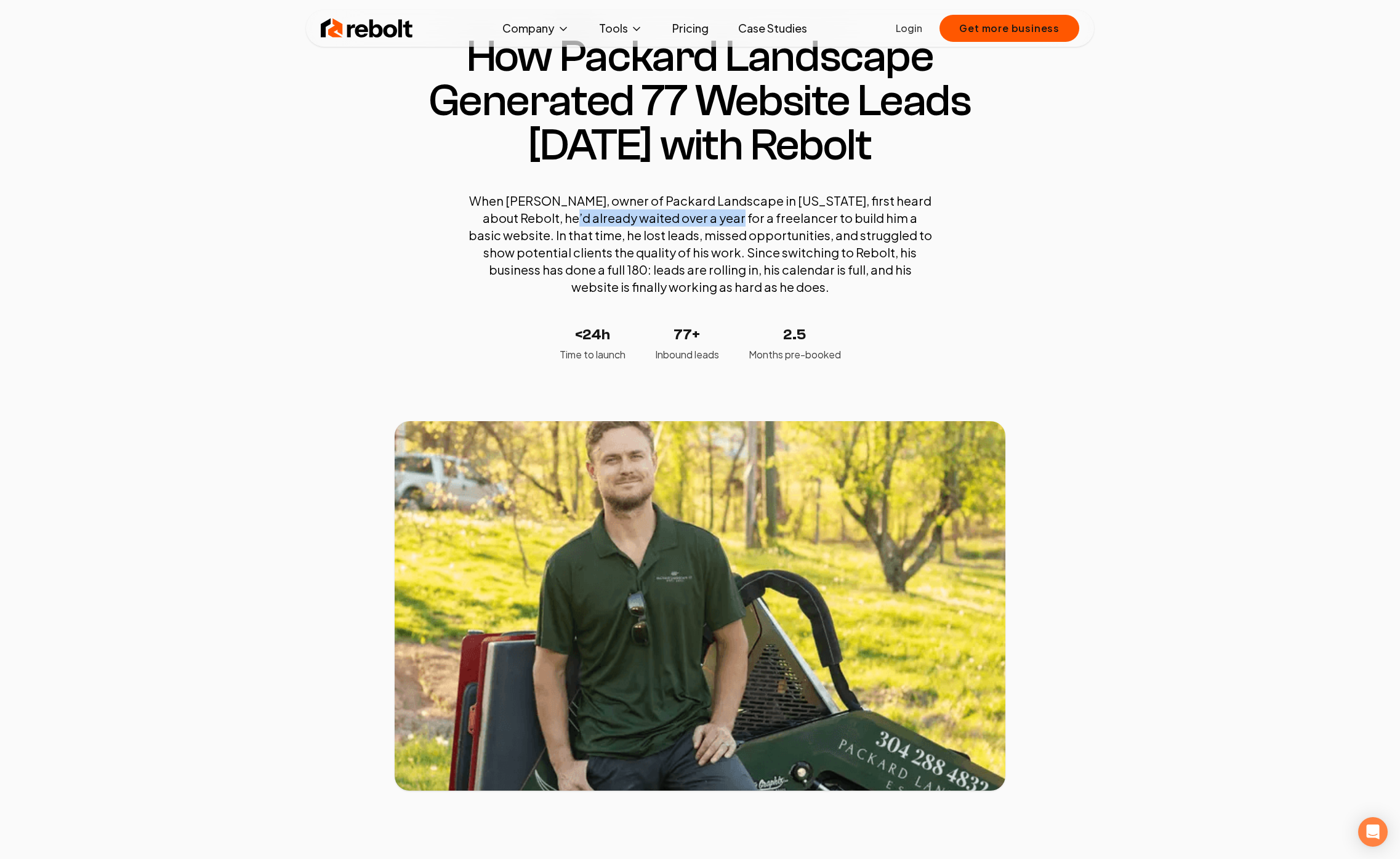
click at [703, 218] on p "When [PERSON_NAME], owner of Packard Landscape in [US_STATE], first heard about…" at bounding box center [700, 244] width 468 height 103
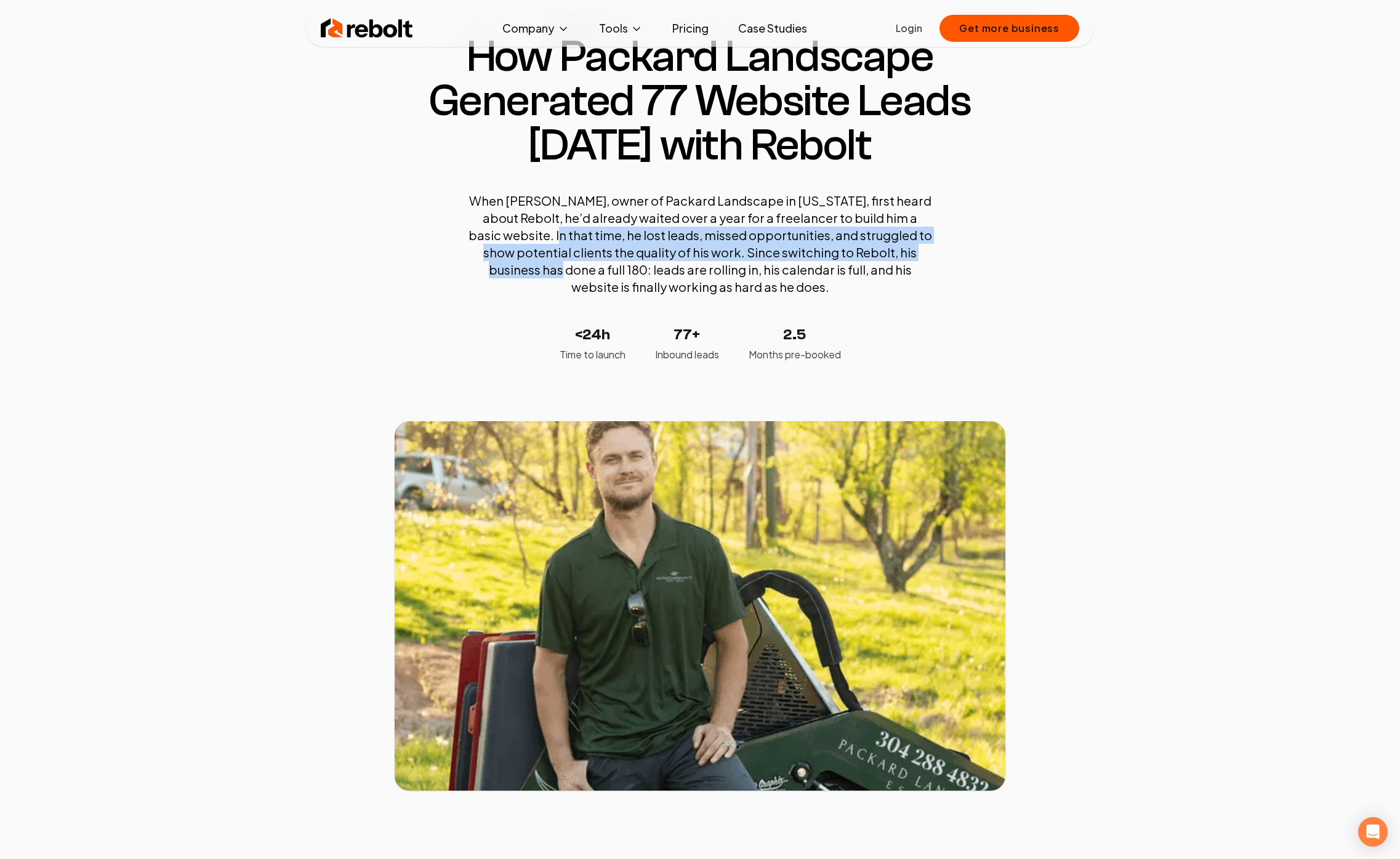
drag, startPoint x: 512, startPoint y: 236, endPoint x: 963, endPoint y: 248, distance: 451.2
click at [963, 248] on section "How Packard Landscape Generated 77 Website Leads [DATE] with Rebolt When [PERSO…" at bounding box center [700, 198] width 611 height 327
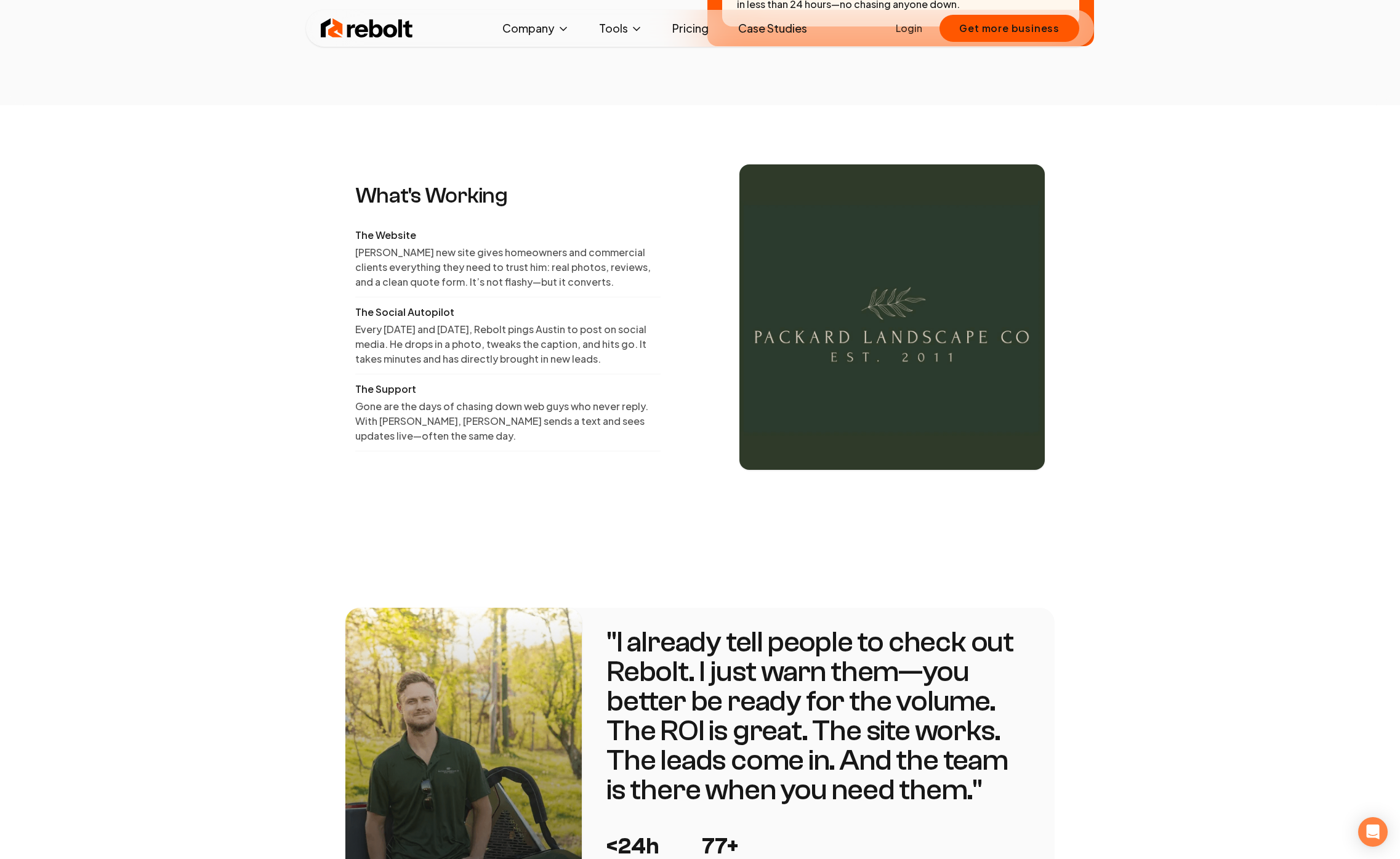
scroll to position [1647, 0]
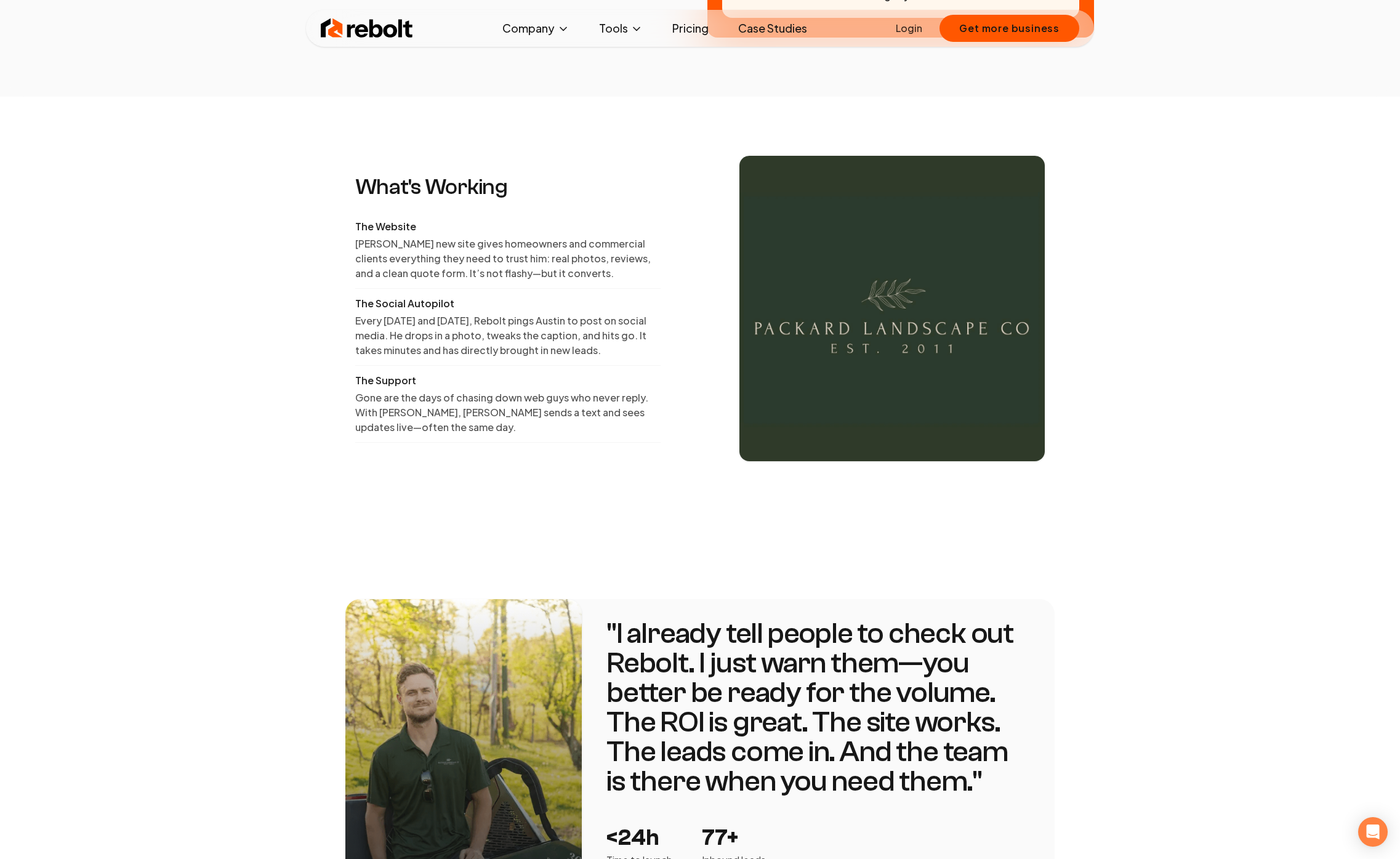
click at [506, 390] on p "Gone are the days of chasing down web guys who never reply. With [PERSON_NAME],…" at bounding box center [508, 412] width 306 height 44
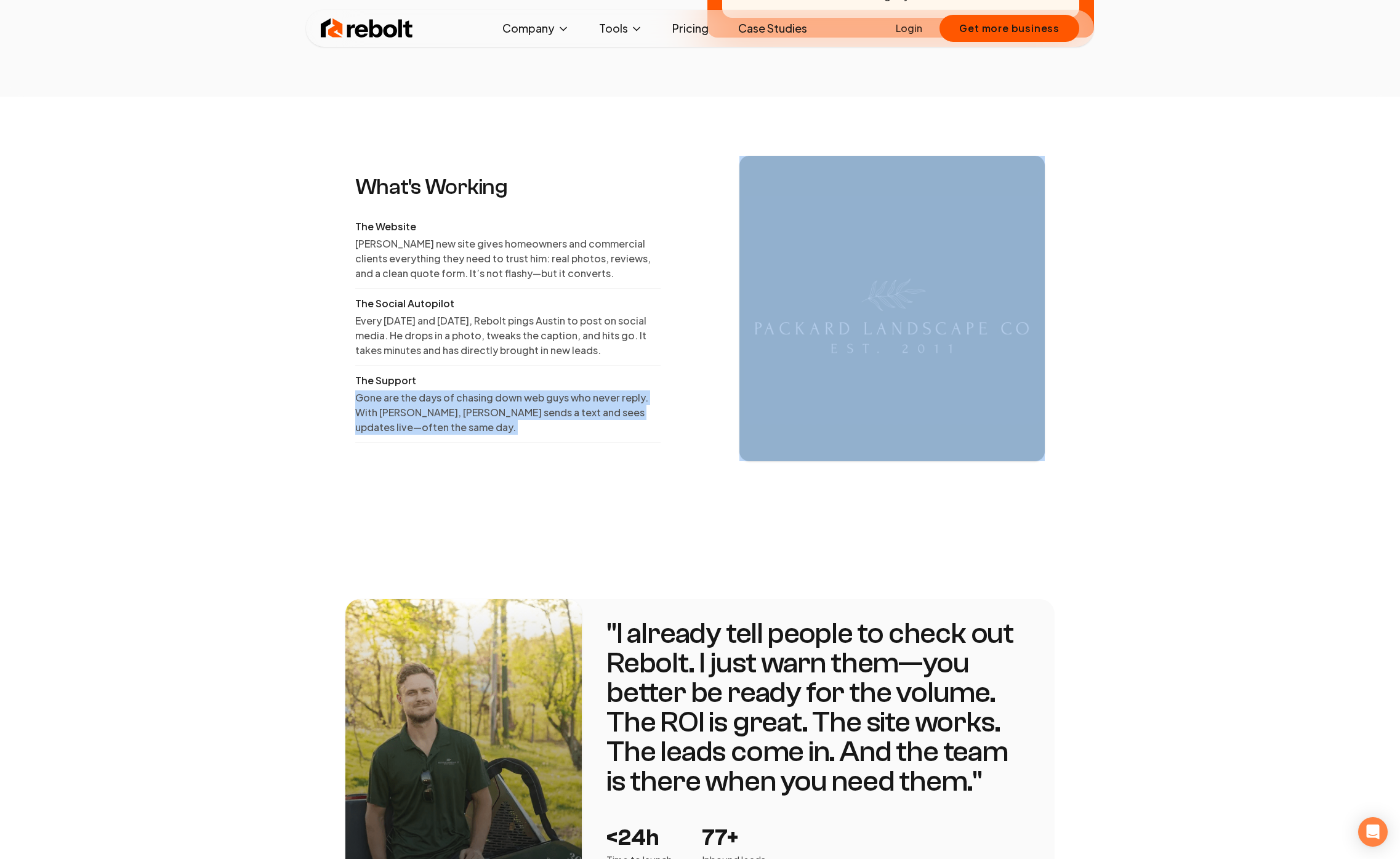
click at [506, 390] on p "Gone are the days of chasing down web guys who never reply. With [PERSON_NAME],…" at bounding box center [508, 412] width 306 height 44
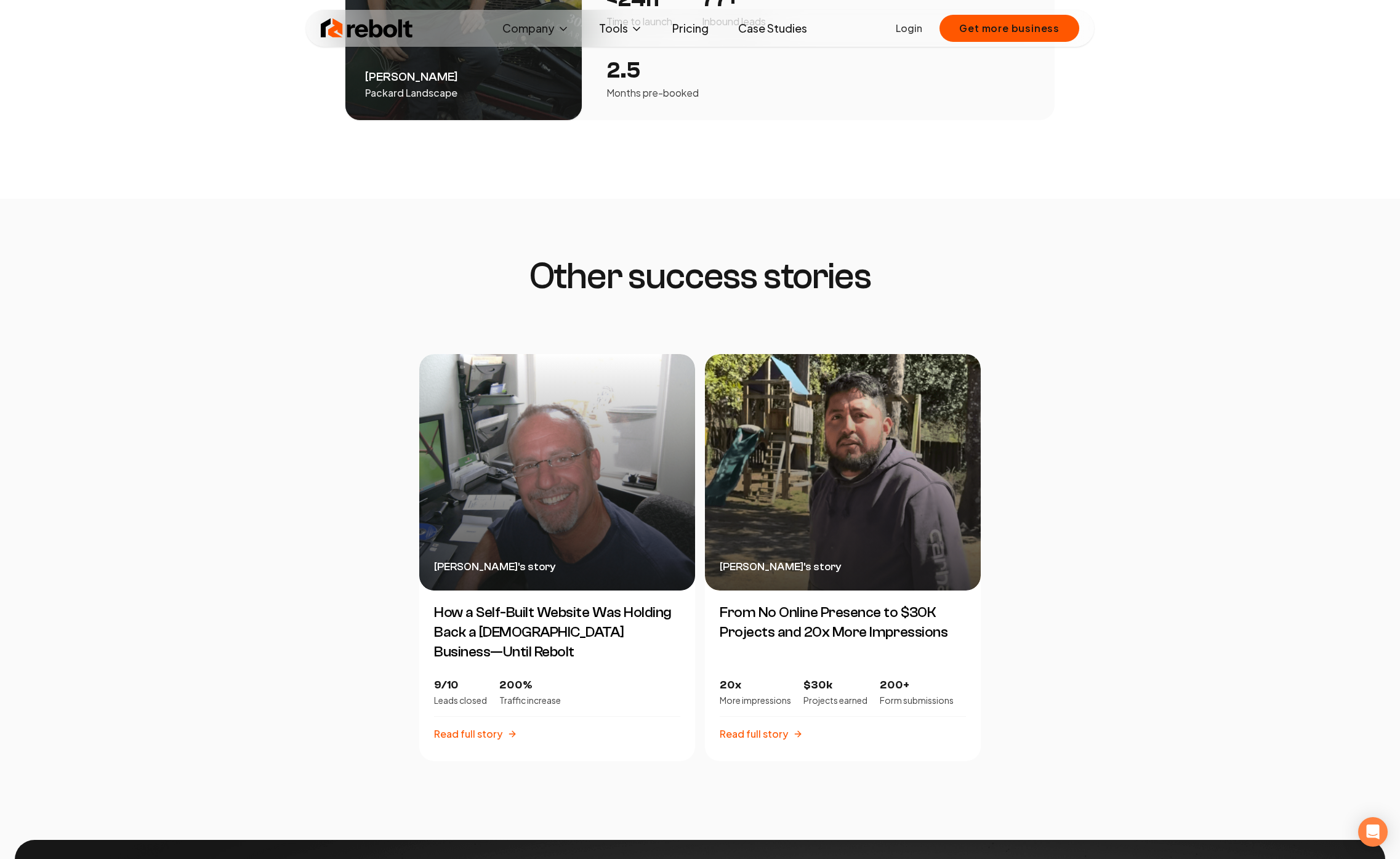
scroll to position [2600, 0]
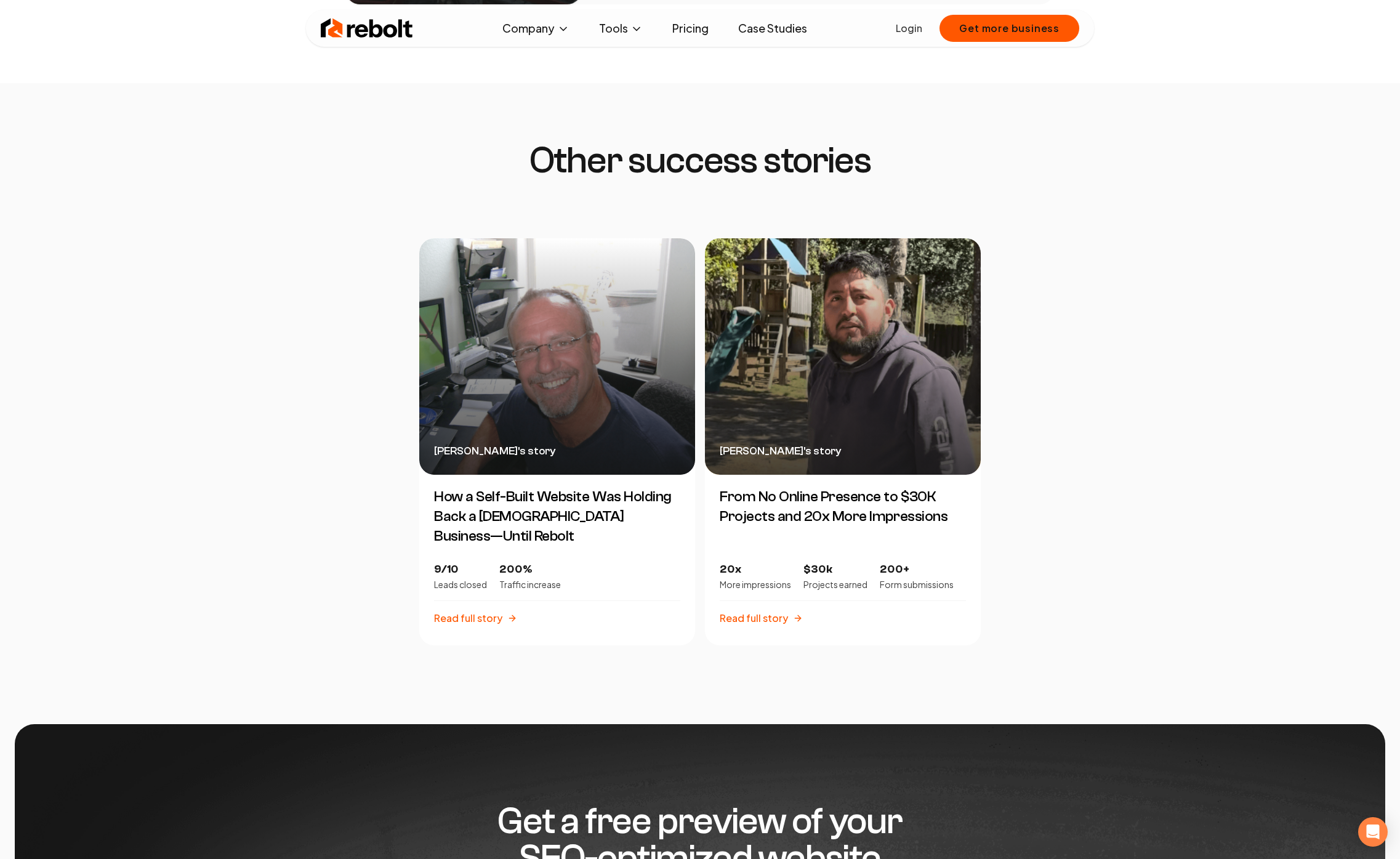
click at [841, 446] on div "[PERSON_NAME] 's story" at bounding box center [843, 356] width 276 height 236
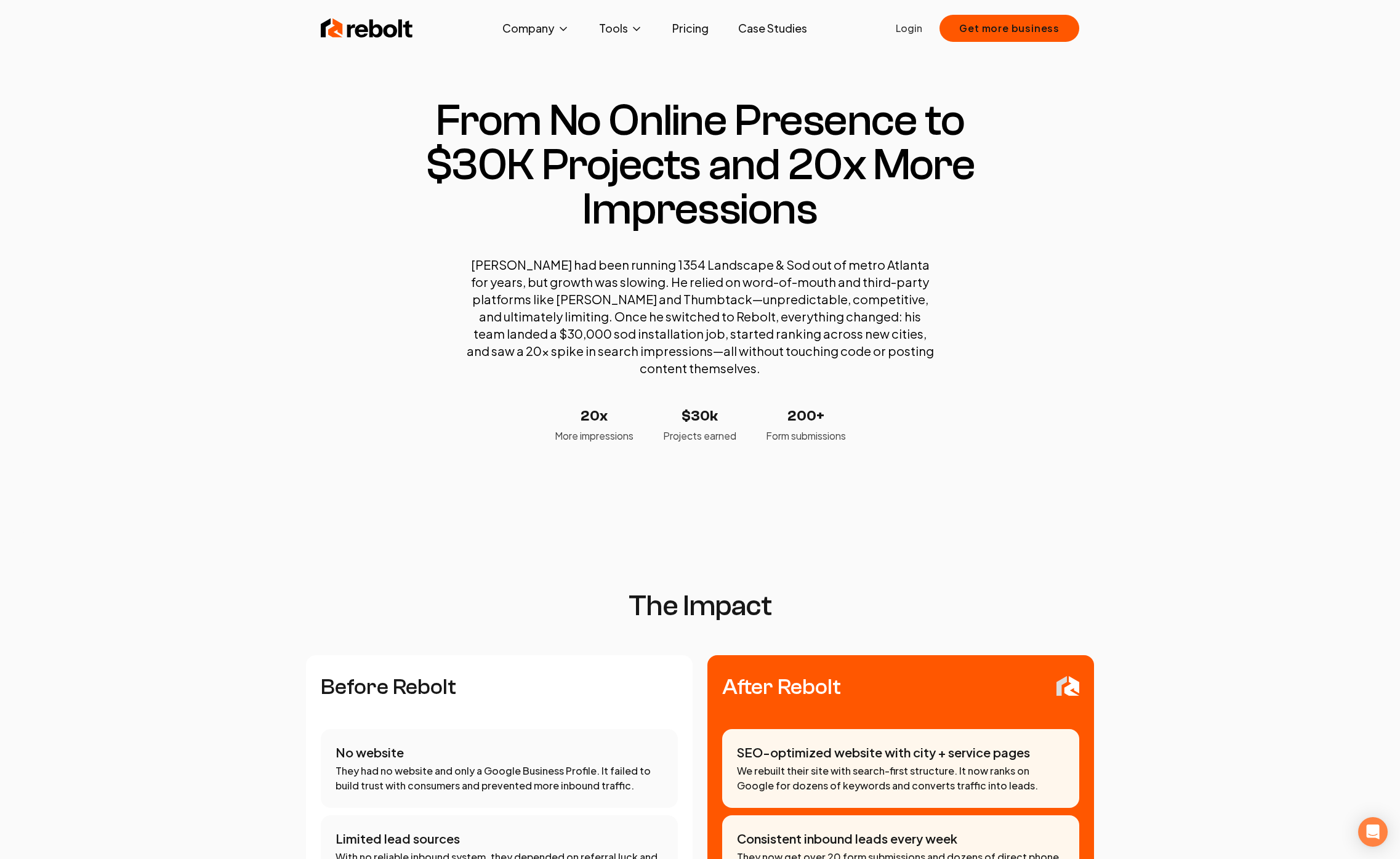
click at [430, 389] on section "From No Online Presence to $30K Projects and 20x More Impressions [PERSON_NAME]…" at bounding box center [700, 270] width 611 height 344
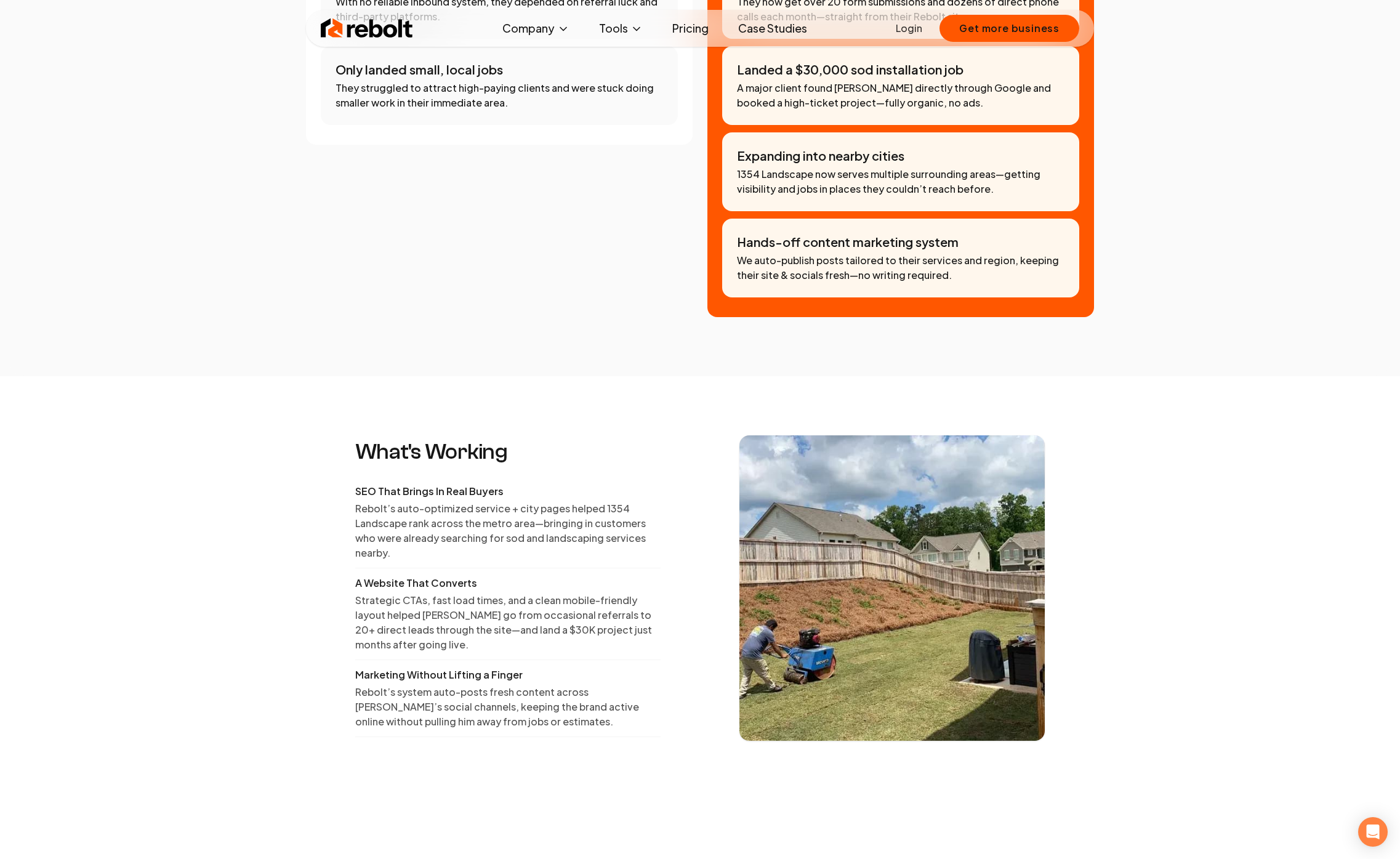
scroll to position [1052, 0]
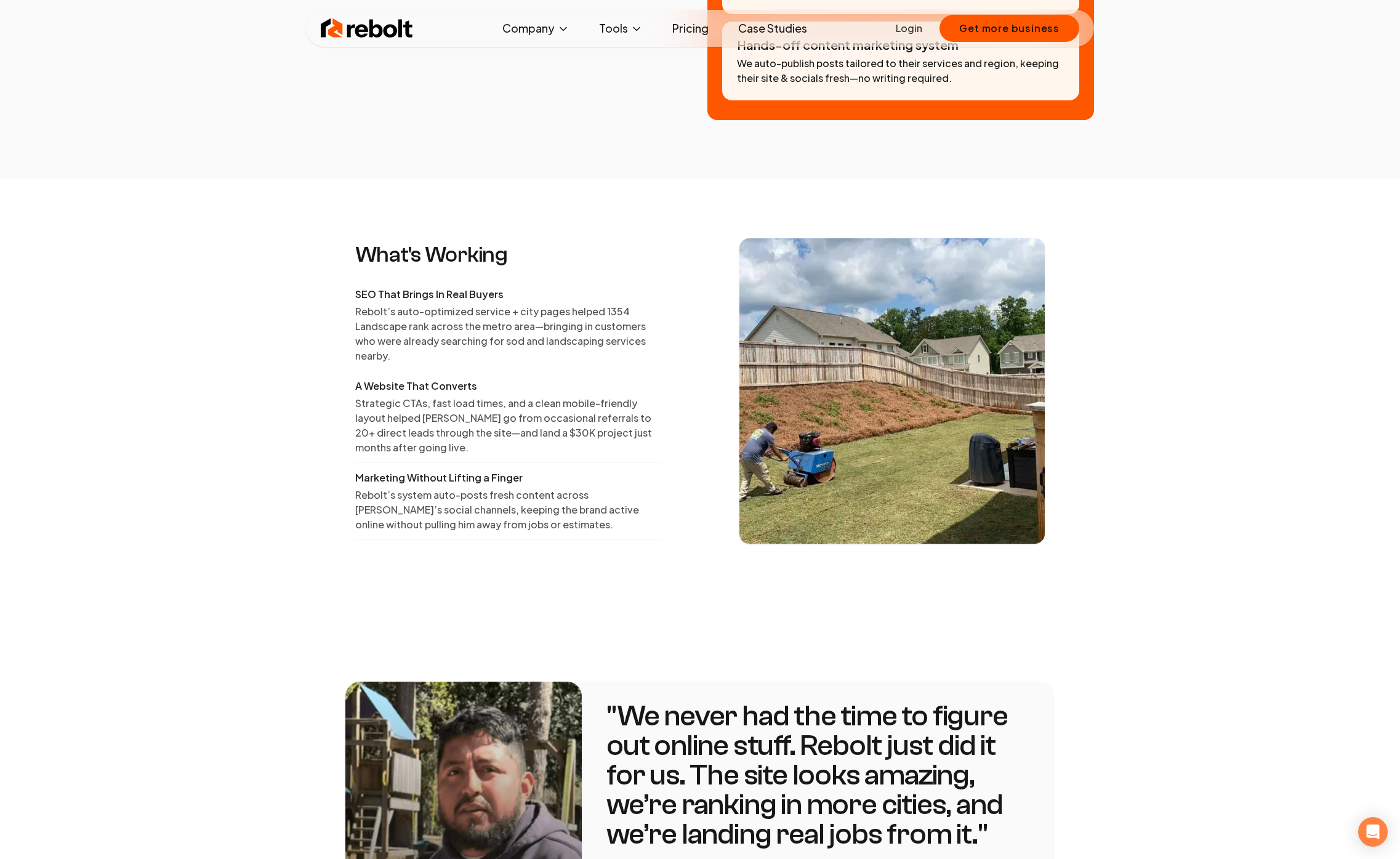
click at [430, 396] on p "Strategic CTAs, fast load times, and a clean mobile-friendly layout helped [PER…" at bounding box center [508, 425] width 306 height 59
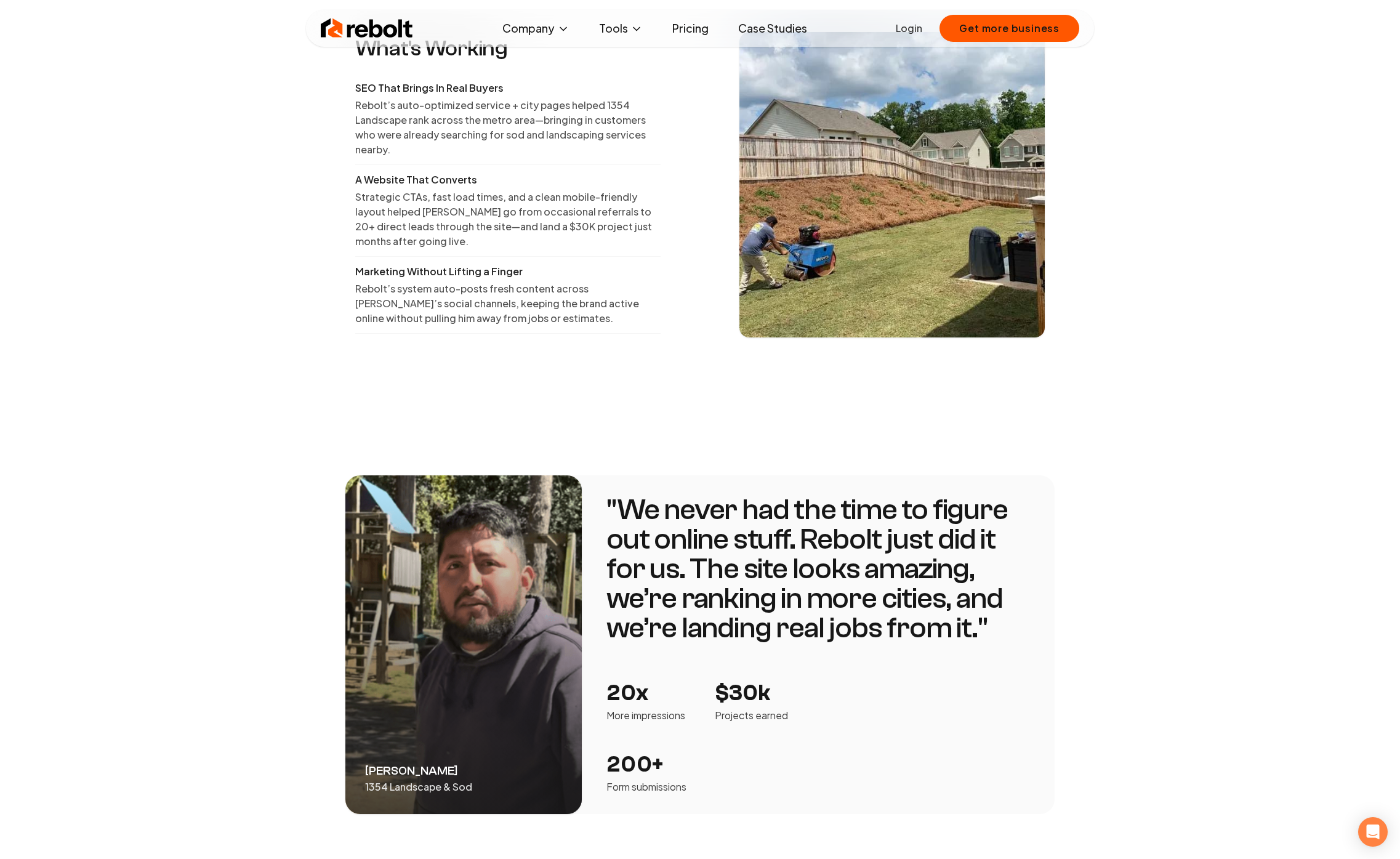
scroll to position [1412, 0]
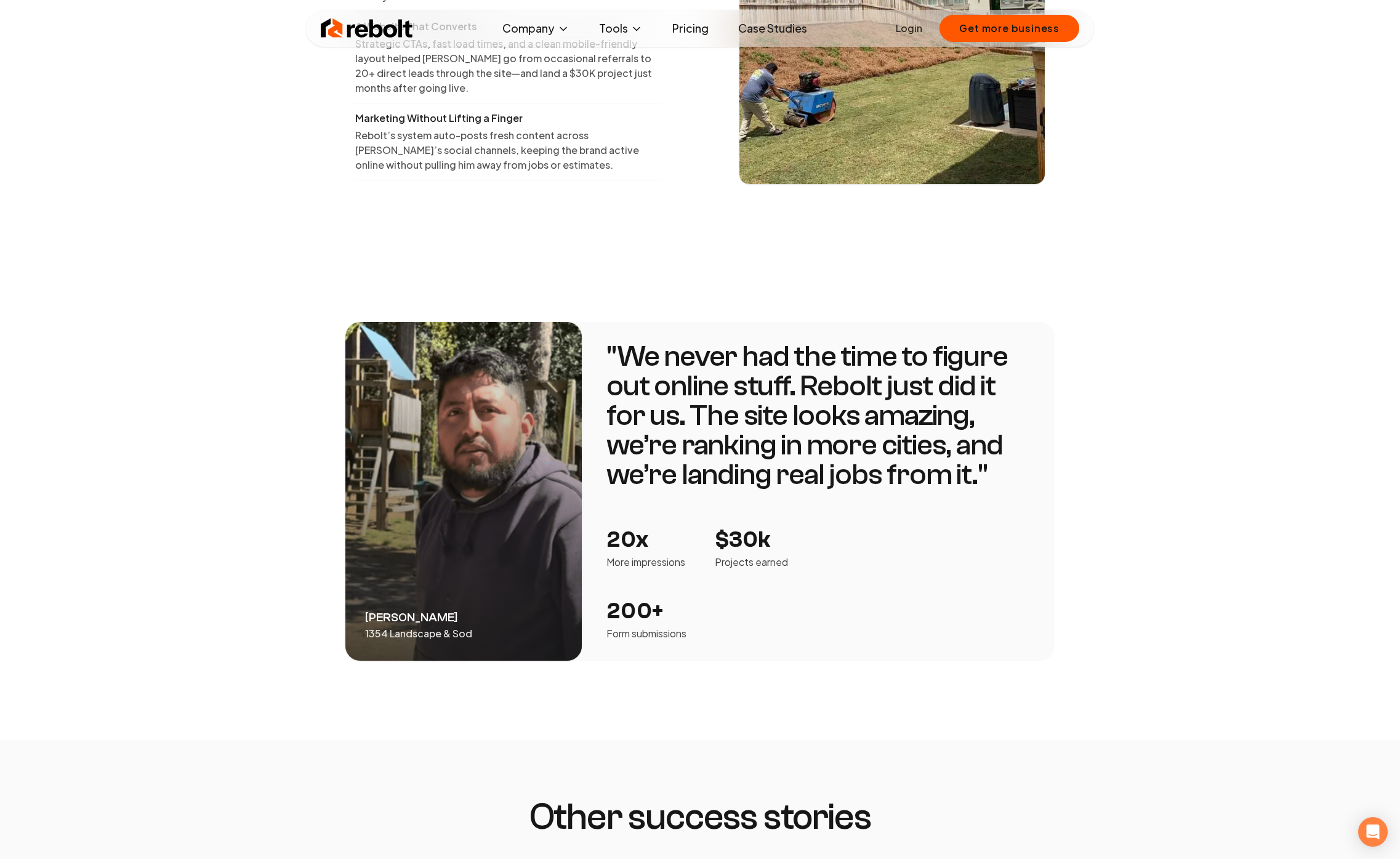
click at [680, 342] on p "" We never had the time to figure out online stuff. Rebolt just did it for us. …" at bounding box center [818, 415] width 424 height 148
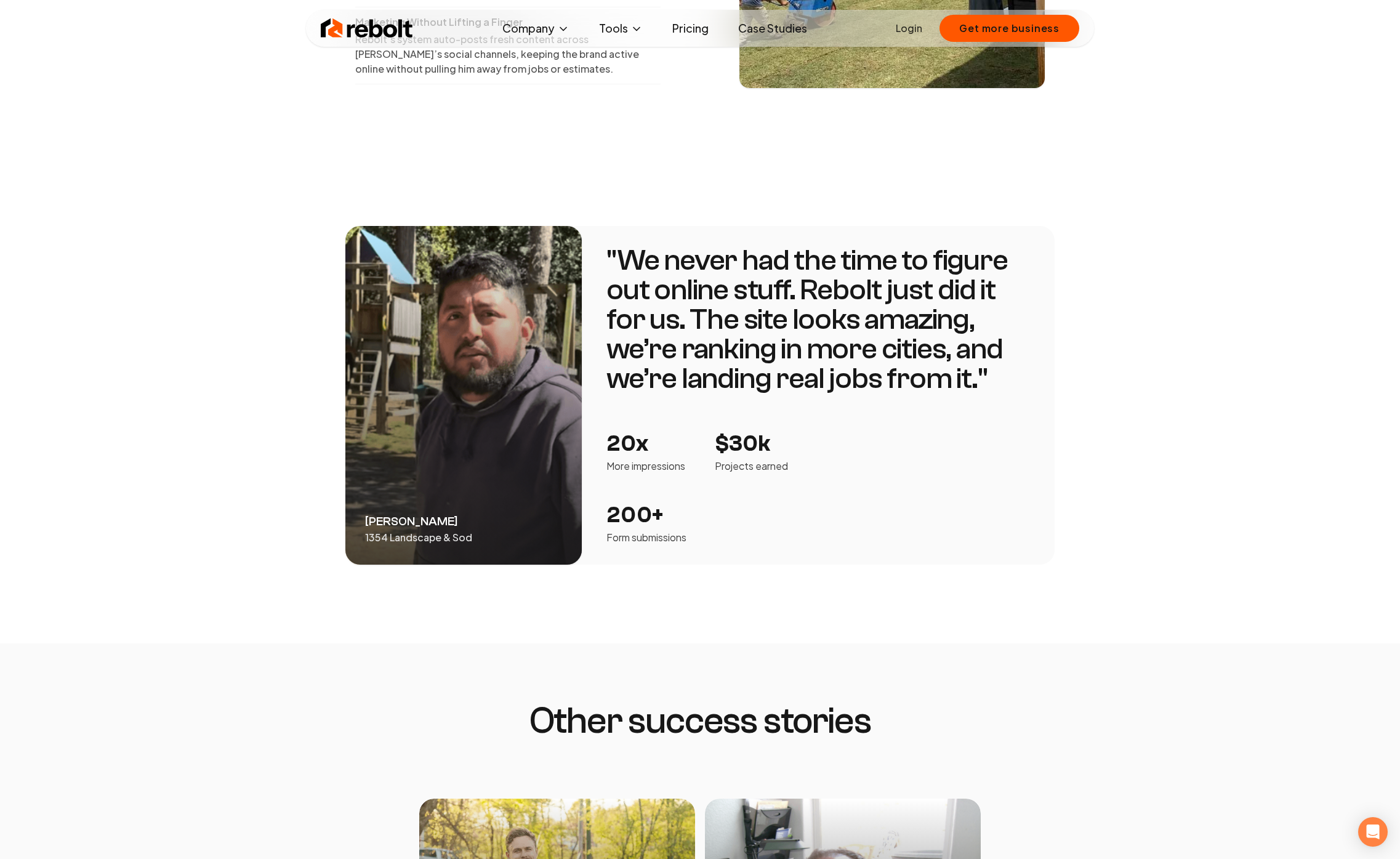
click at [436, 463] on div "[PERSON_NAME] 1354 Landscape & Sod" at bounding box center [463, 395] width 236 height 339
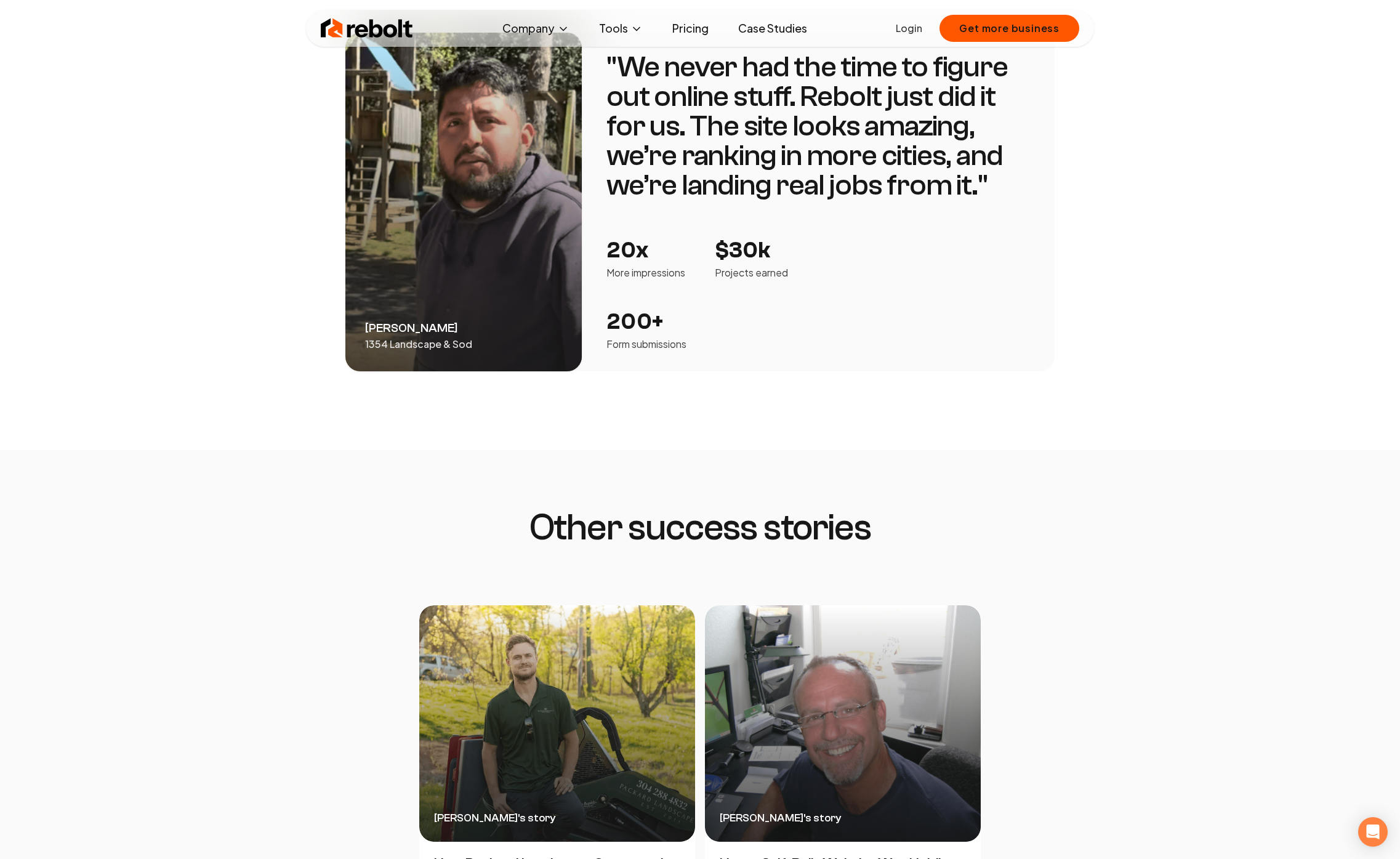
scroll to position [2099, 0]
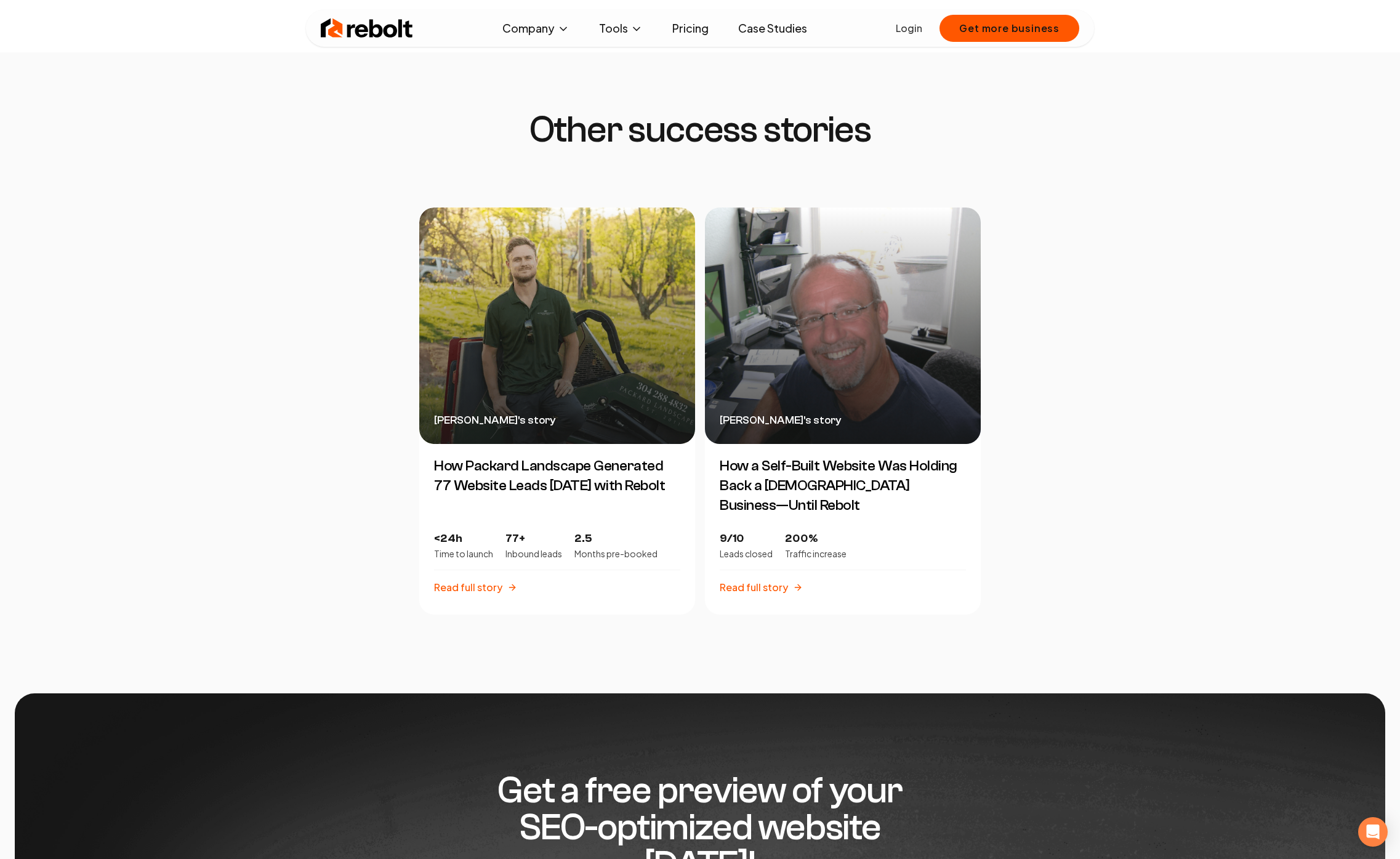
click at [787, 366] on div "[PERSON_NAME] 's story" at bounding box center [843, 325] width 276 height 236
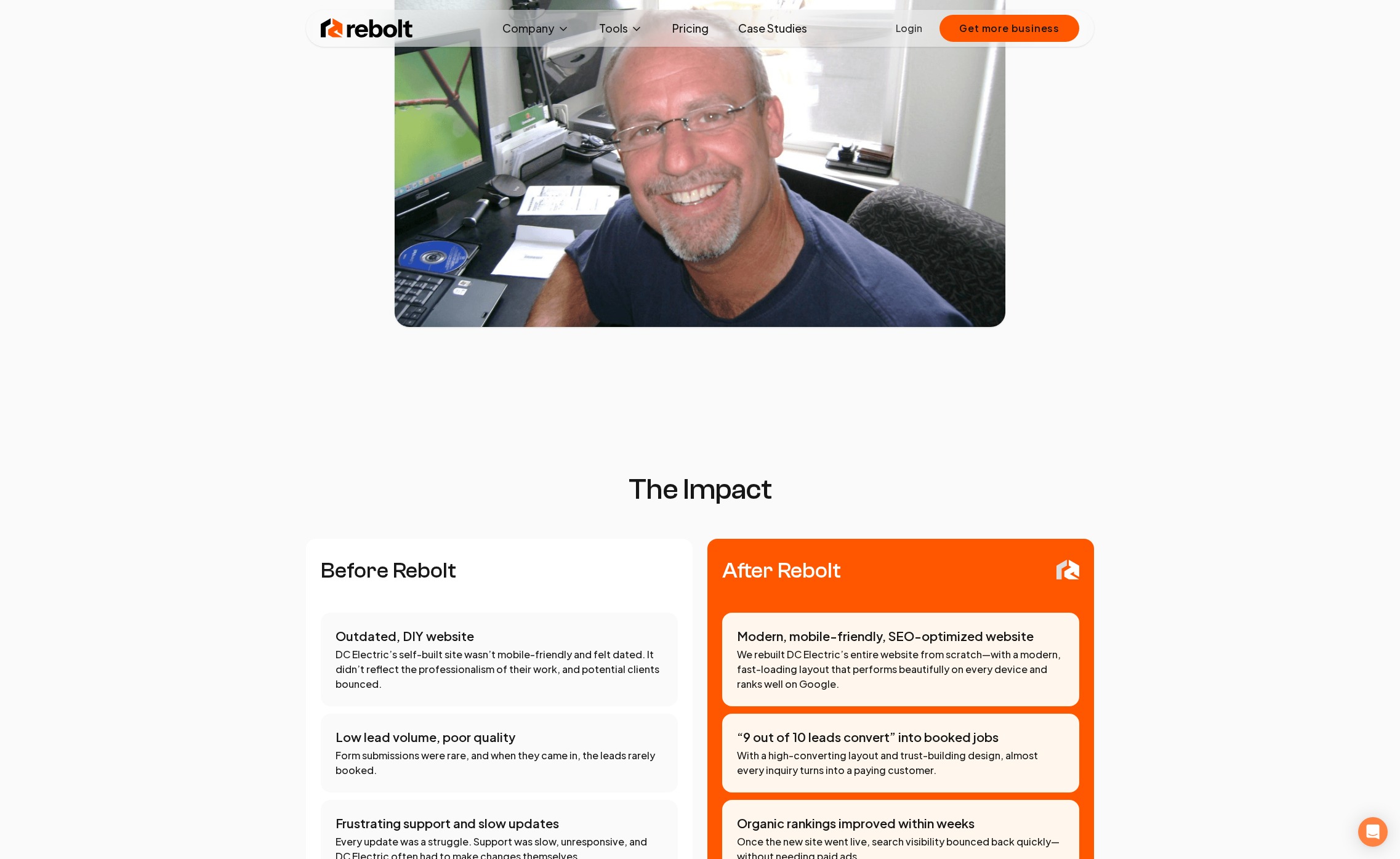
scroll to position [604, 0]
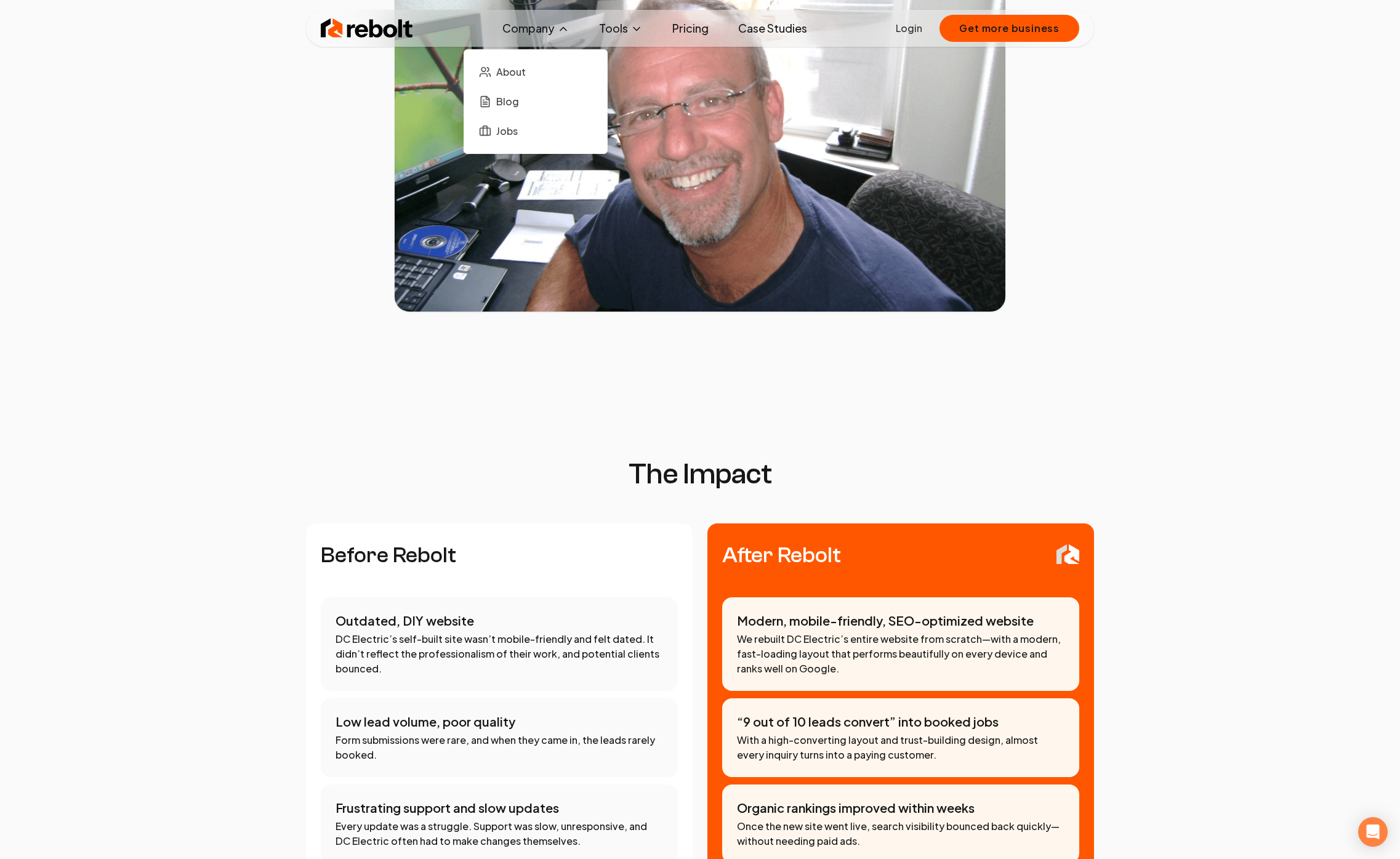
click at [547, 25] on button "Company" at bounding box center [537, 28] width 87 height 25
click at [531, 60] on link "About" at bounding box center [536, 72] width 123 height 25
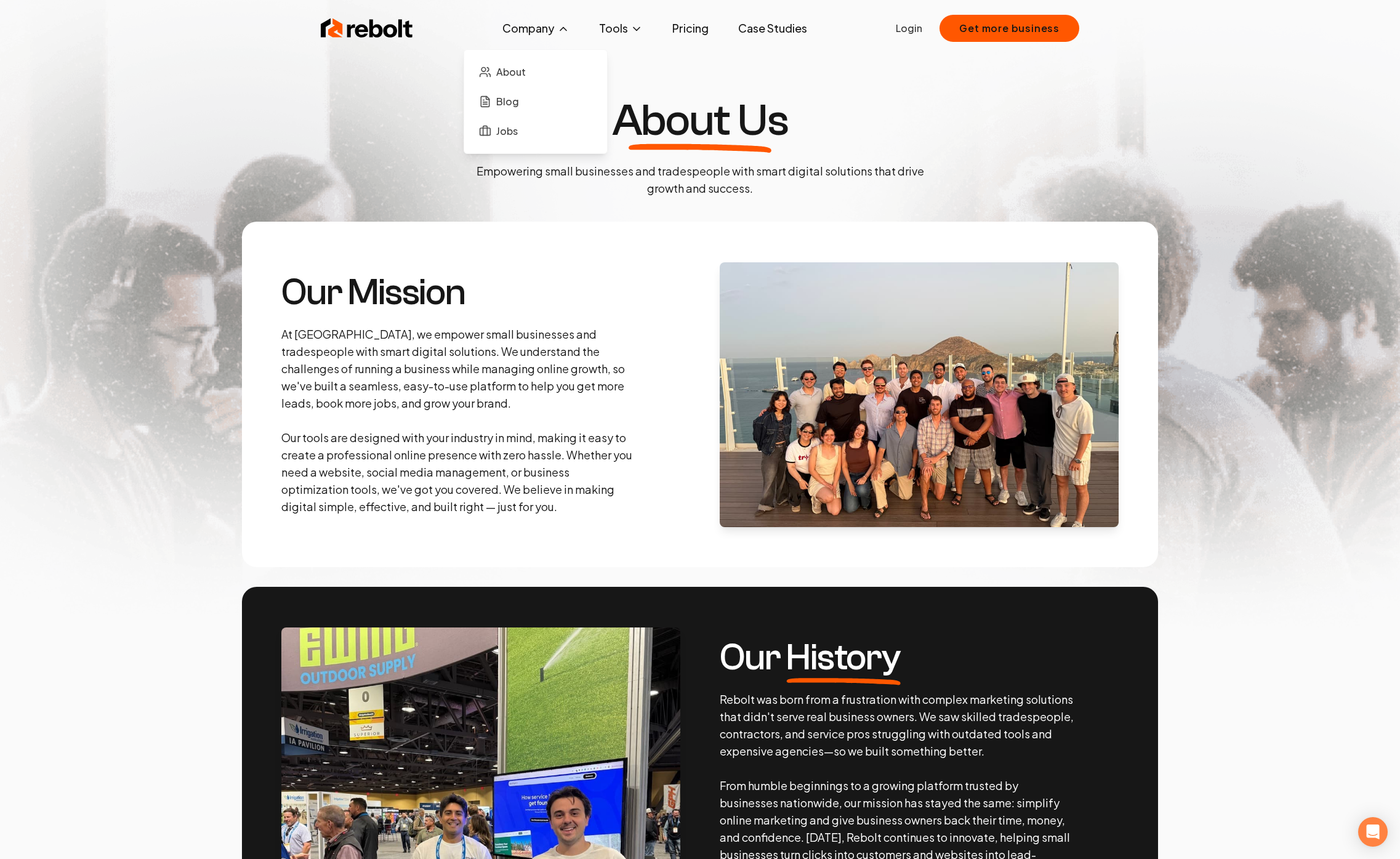
click at [542, 20] on button "Company" at bounding box center [537, 28] width 87 height 25
click at [511, 108] on span "Blog" at bounding box center [508, 102] width 23 height 15
click at [511, 116] on ul "About Blog Jobs" at bounding box center [536, 102] width 123 height 84
click at [511, 100] on span "Blog" at bounding box center [508, 102] width 23 height 15
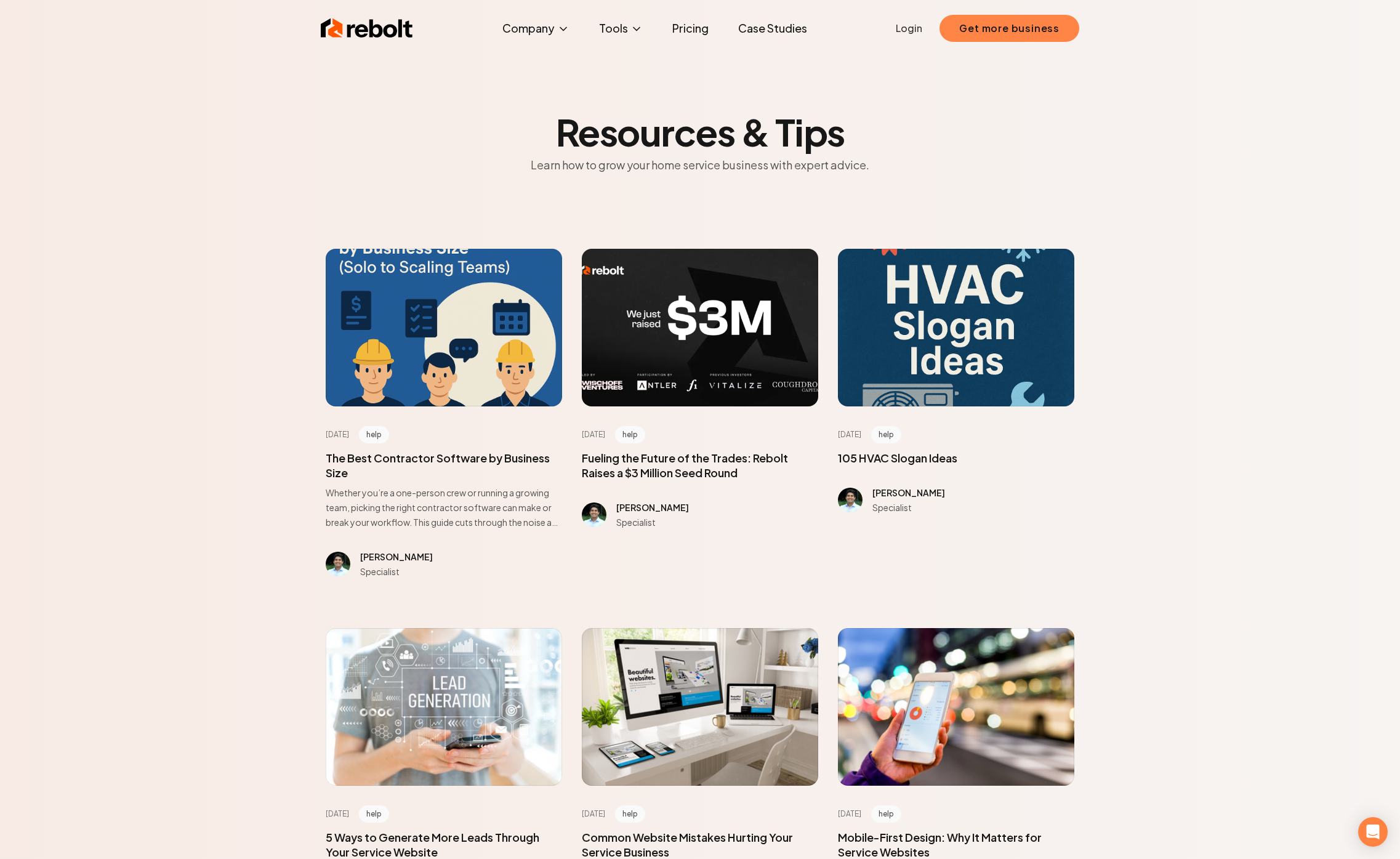
click at [970, 26] on button "Get more business" at bounding box center [1009, 28] width 140 height 27
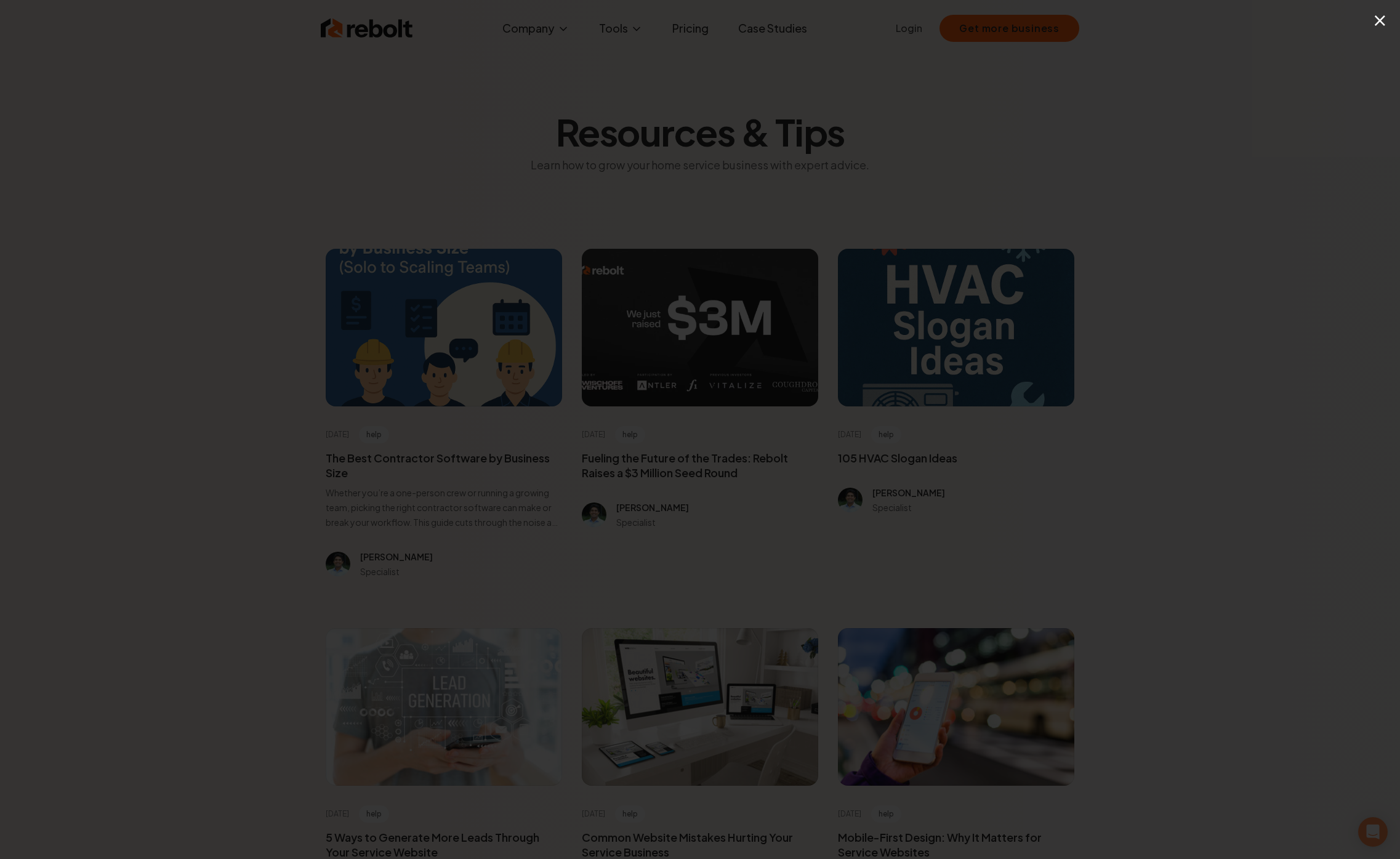
click at [846, 236] on div "×" at bounding box center [700, 429] width 1400 height 859
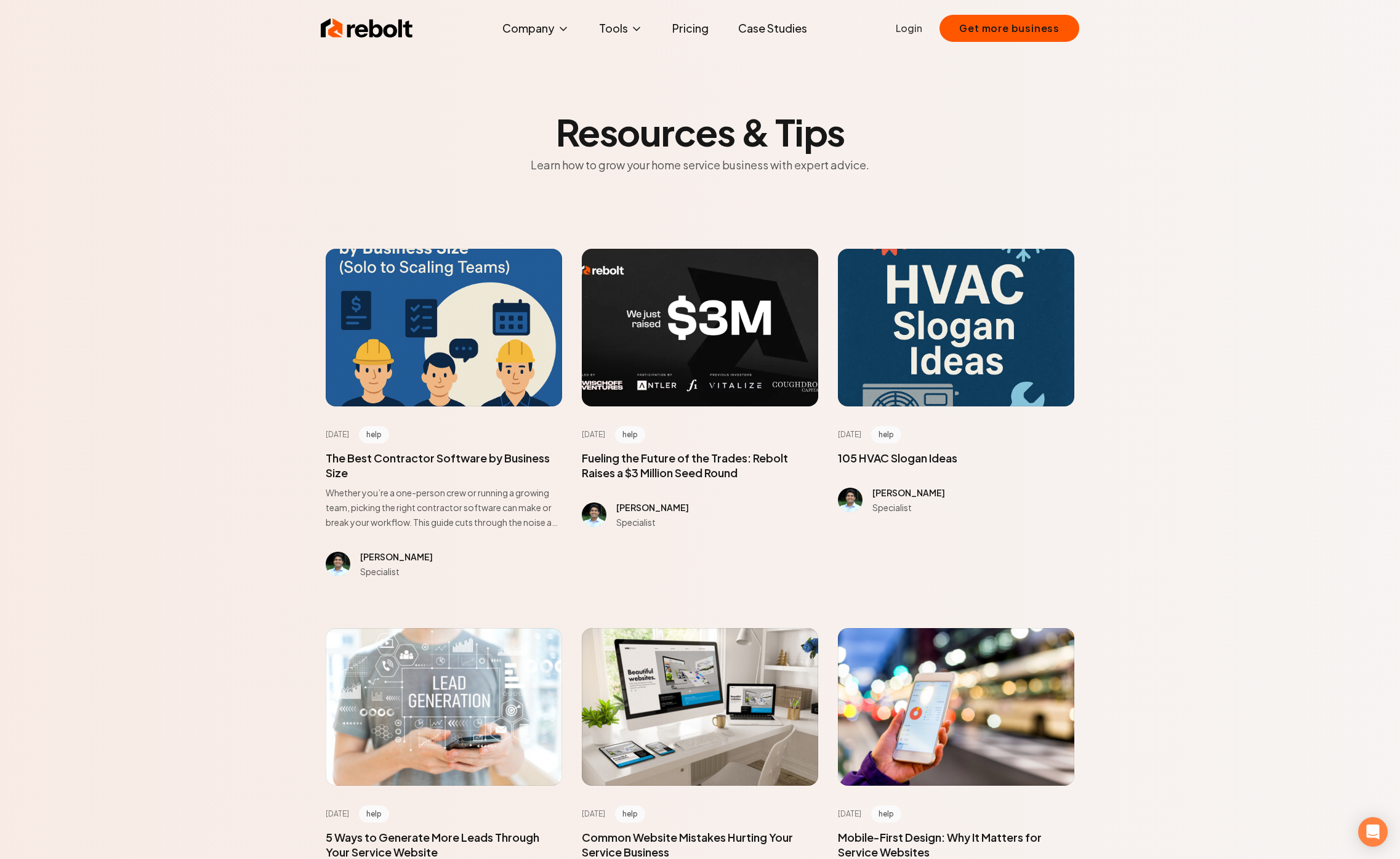
click at [394, 22] on img at bounding box center [367, 28] width 92 height 25
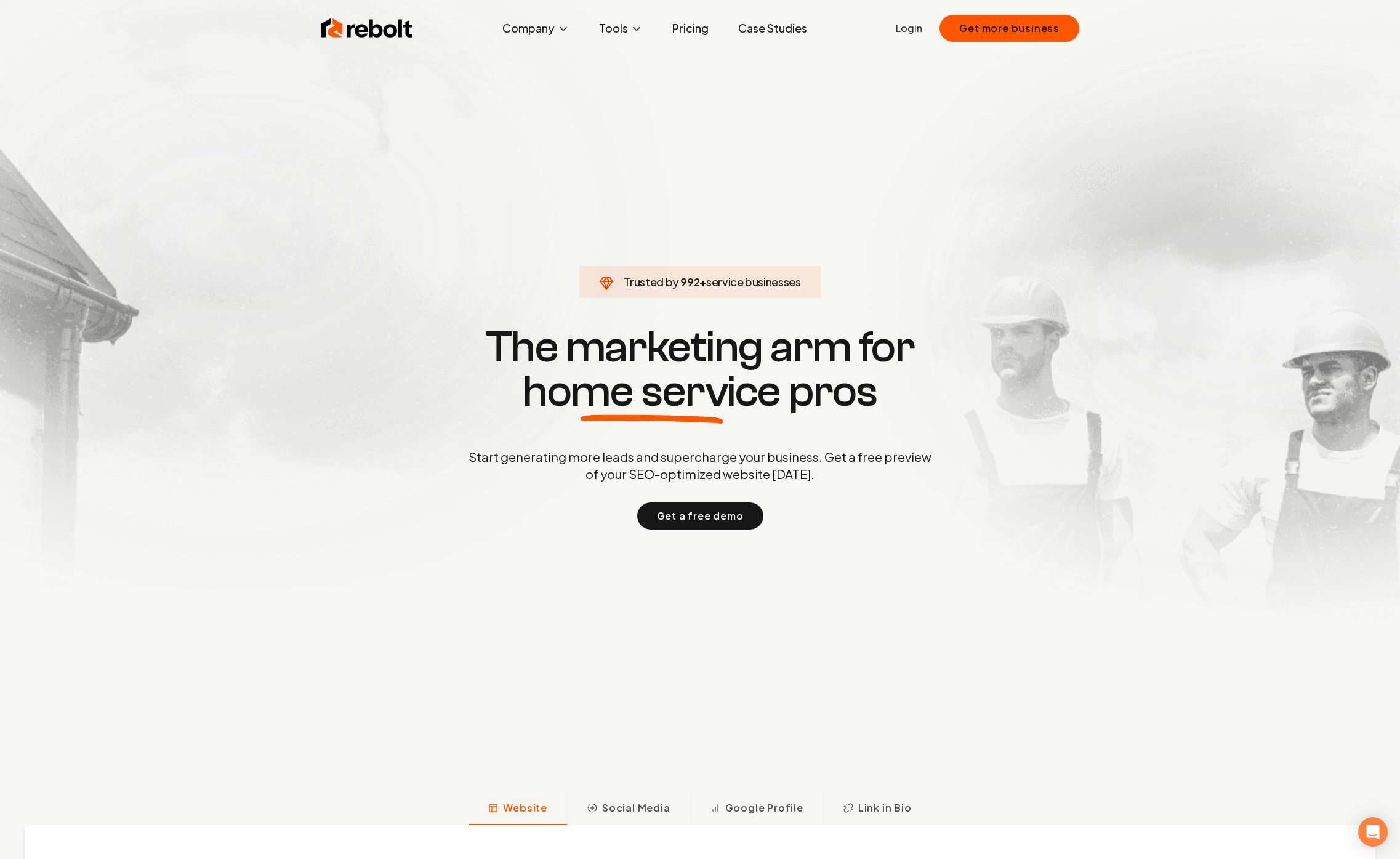
click at [717, 538] on section "Trusted by 992 + service businesses The marketing arm for home service pros Sta…" at bounding box center [700, 426] width 611 height 774
click at [717, 517] on button "Get a free demo" at bounding box center [700, 516] width 126 height 27
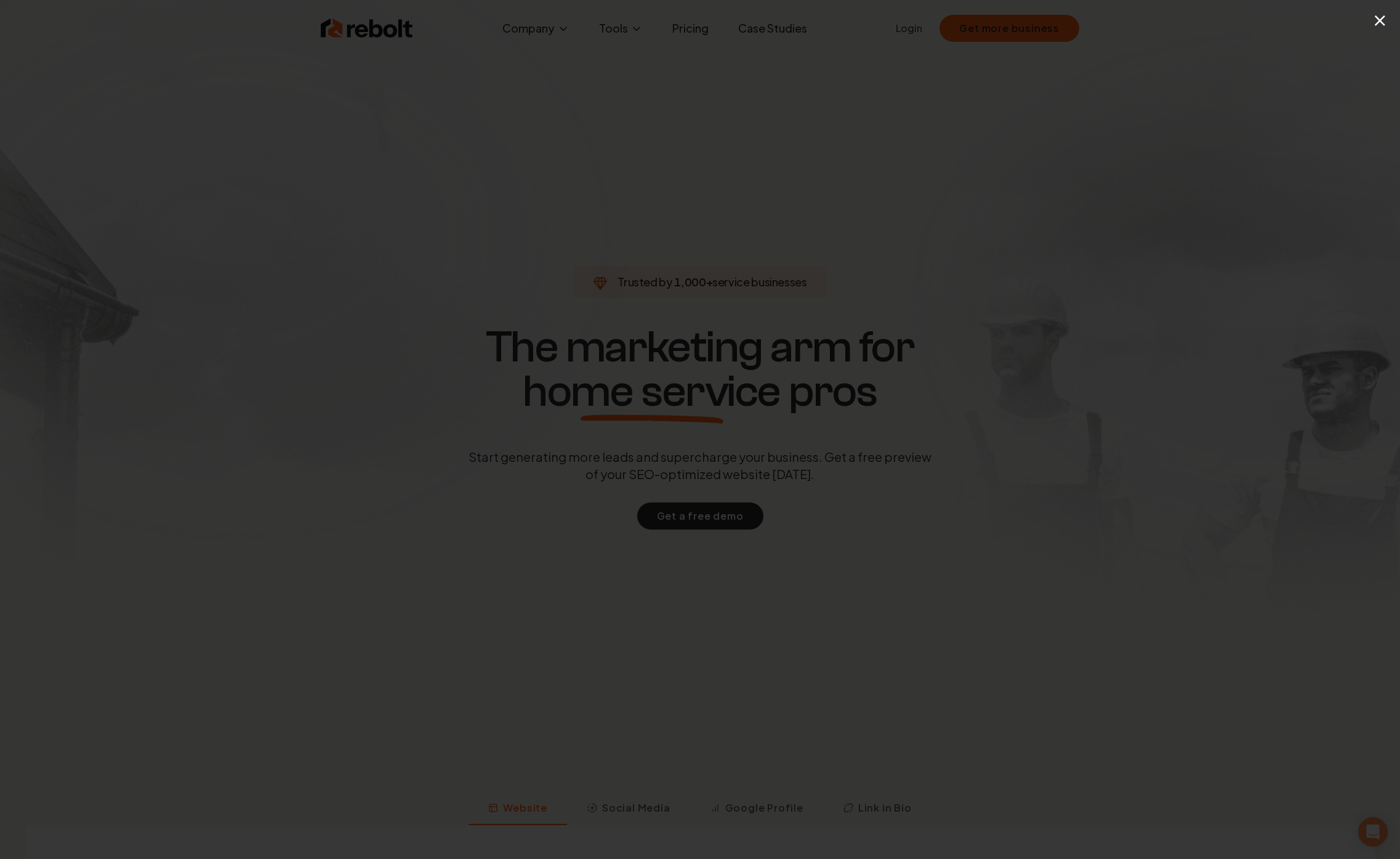
click at [1385, 19] on button "×" at bounding box center [1380, 20] width 15 height 27
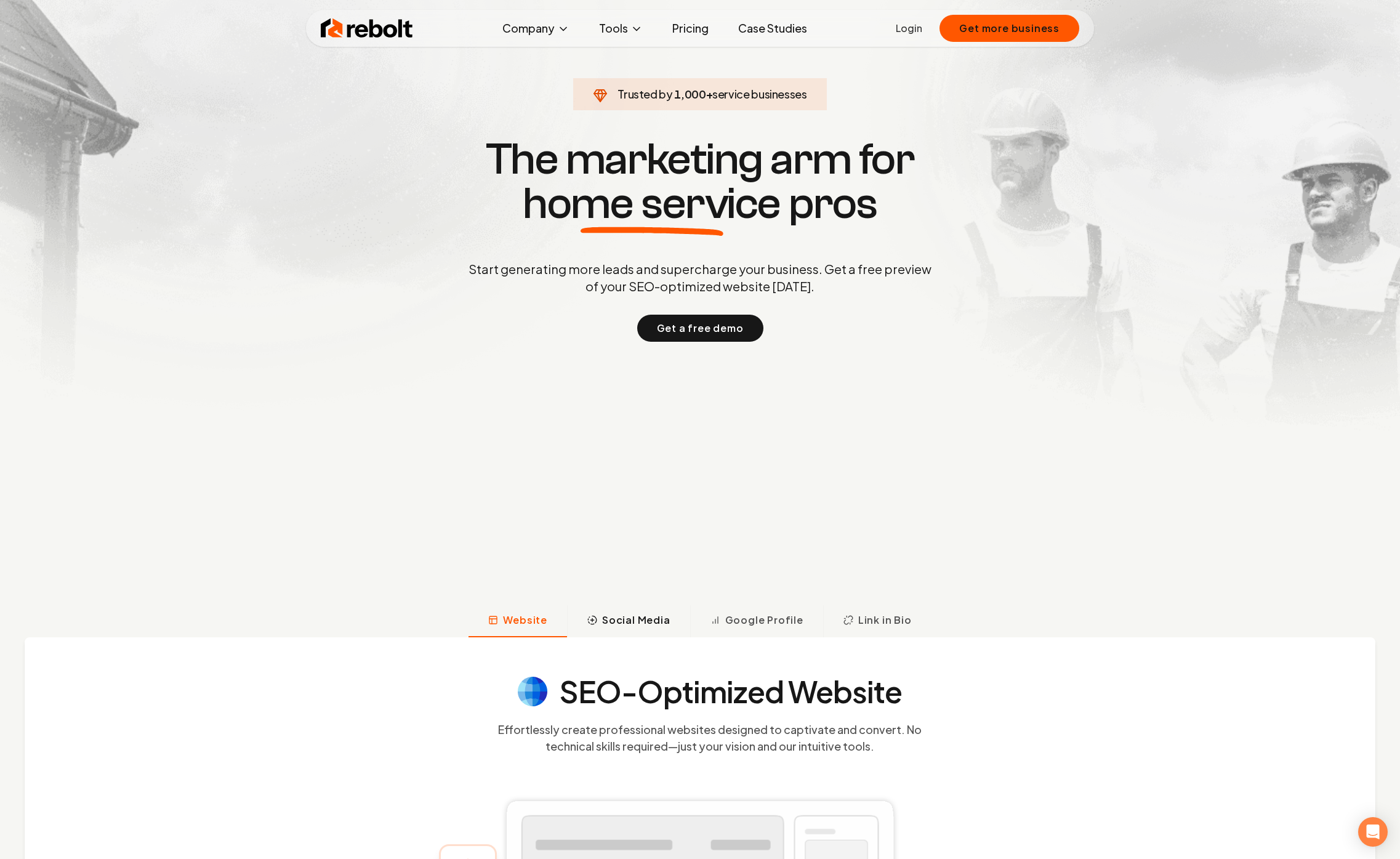
click at [648, 623] on span "Social Media" at bounding box center [636, 619] width 69 height 15
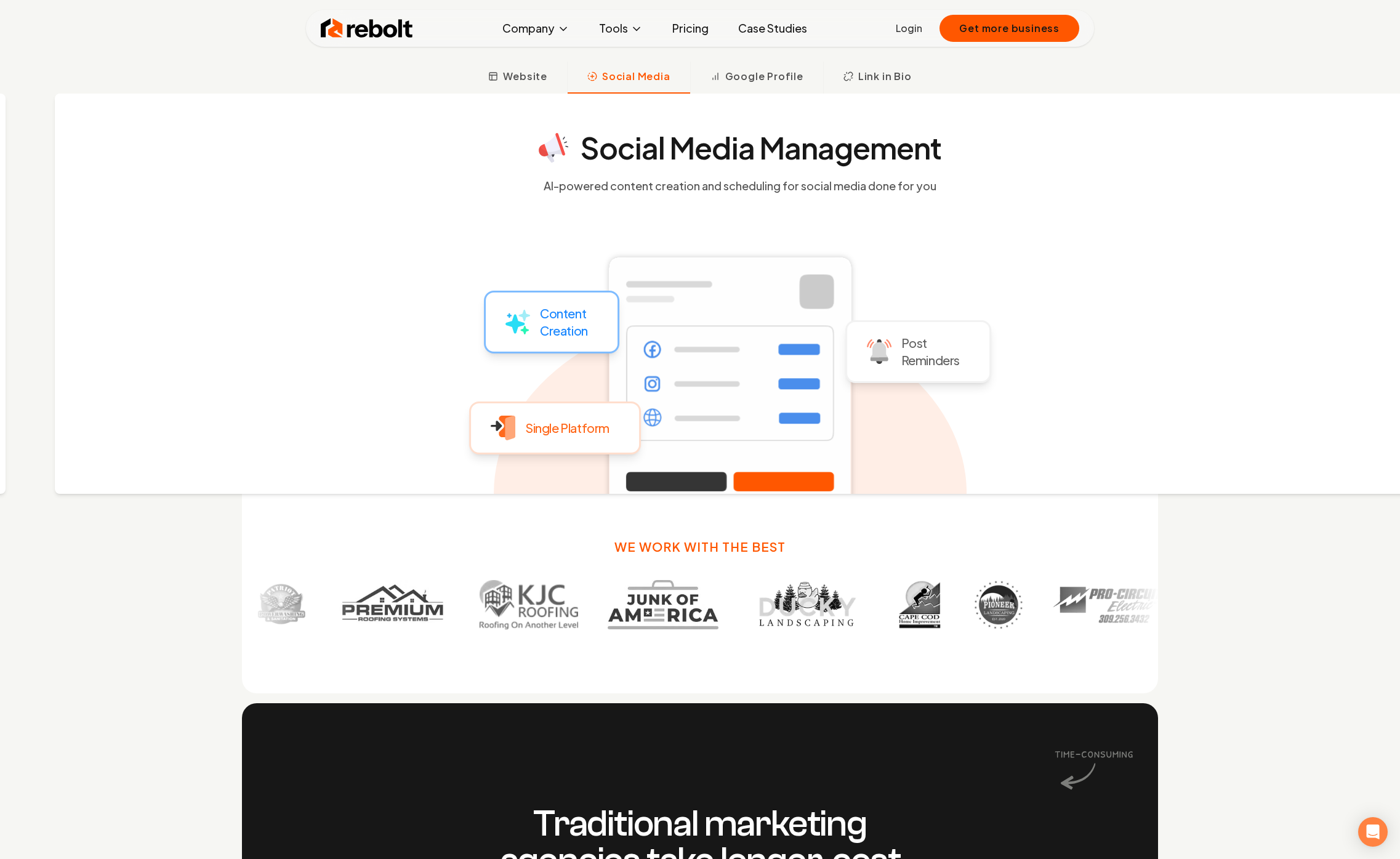
scroll to position [732, 0]
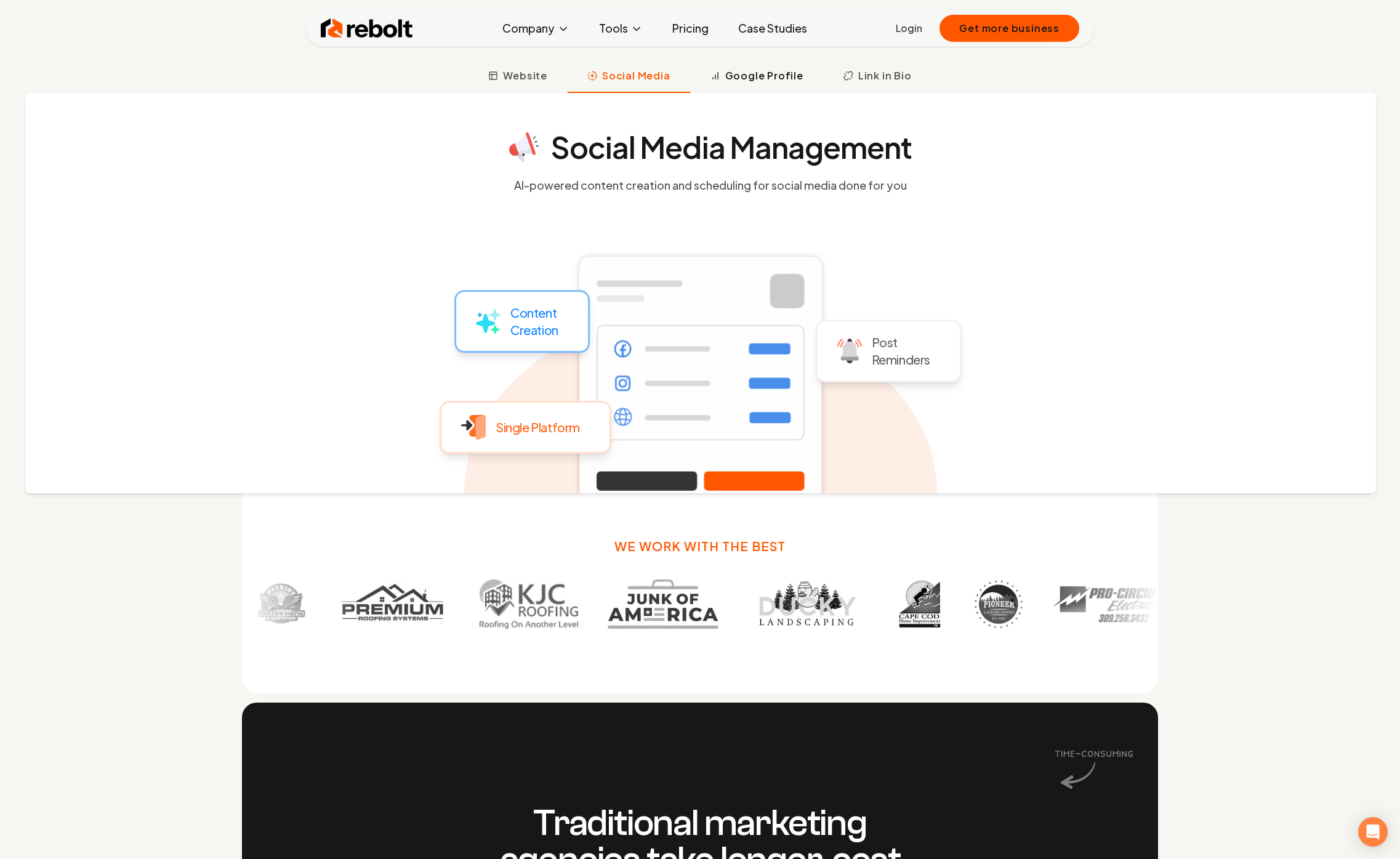
click at [765, 84] on button "Google Profile" at bounding box center [757, 77] width 133 height 32
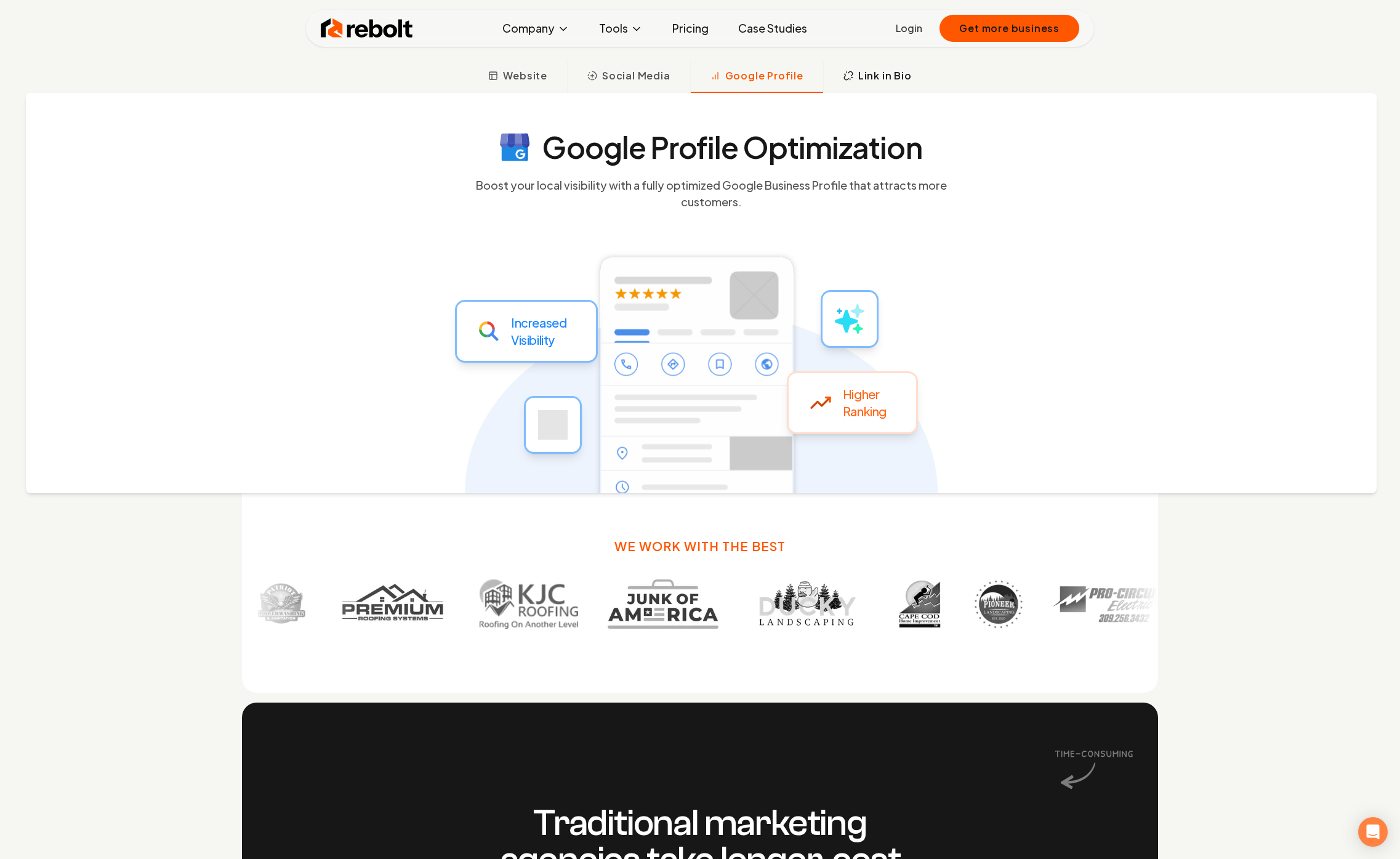
click at [861, 74] on span "Link in Bio" at bounding box center [885, 76] width 53 height 15
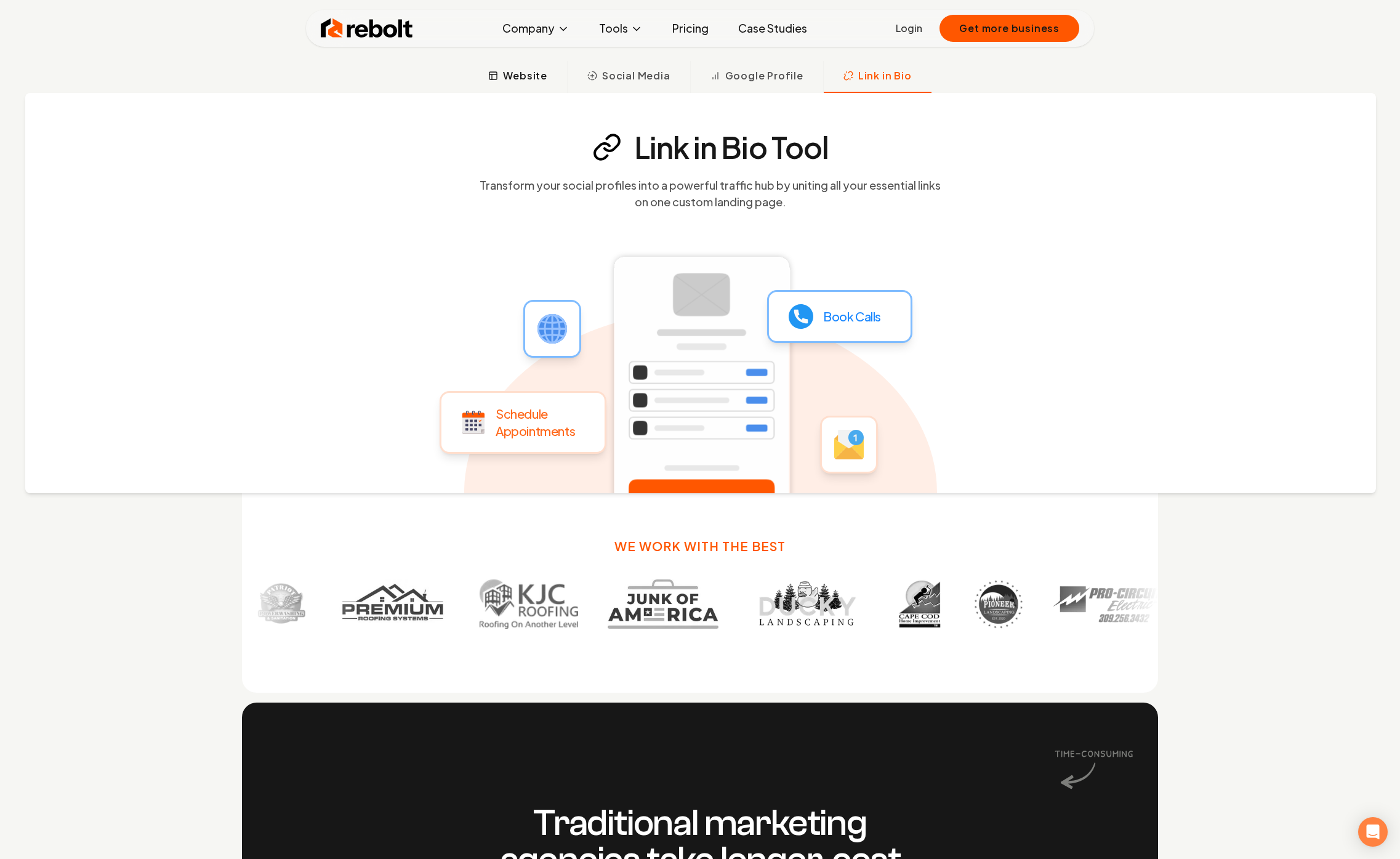
click at [545, 81] on span "Website" at bounding box center [525, 76] width 44 height 15
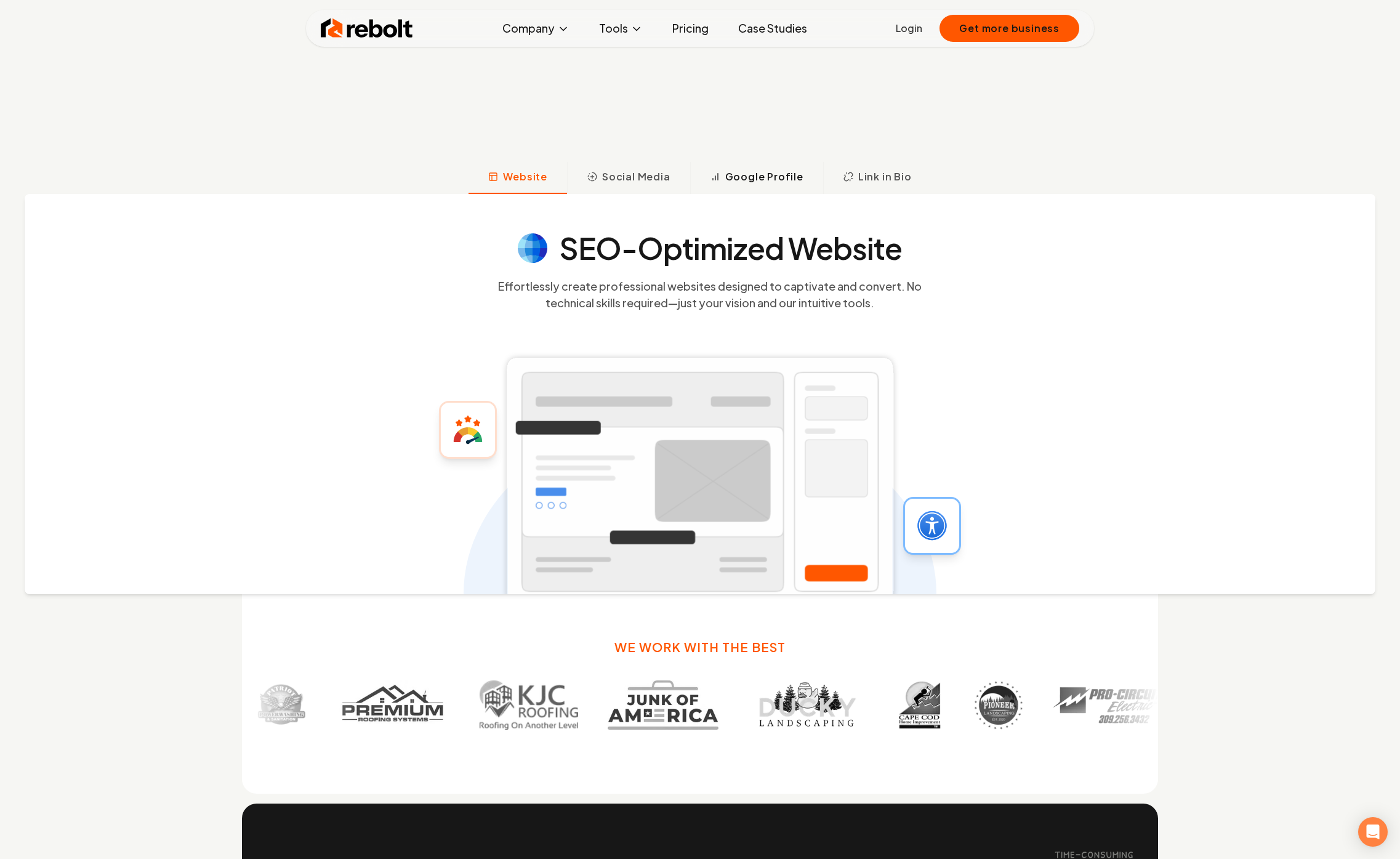
click at [746, 181] on span "Google Profile" at bounding box center [764, 177] width 78 height 15
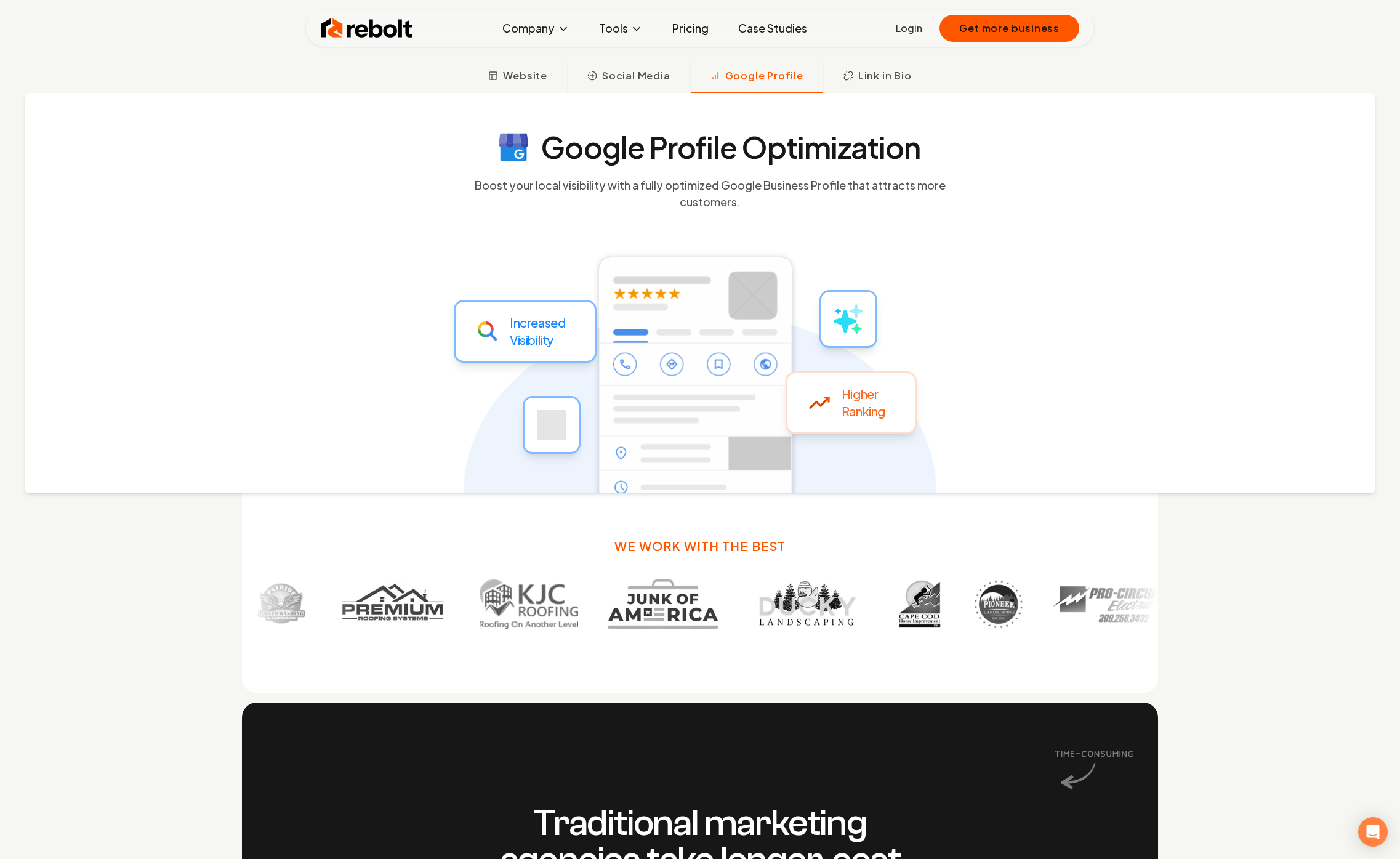
click at [680, 27] on link "Pricing" at bounding box center [690, 28] width 56 height 25
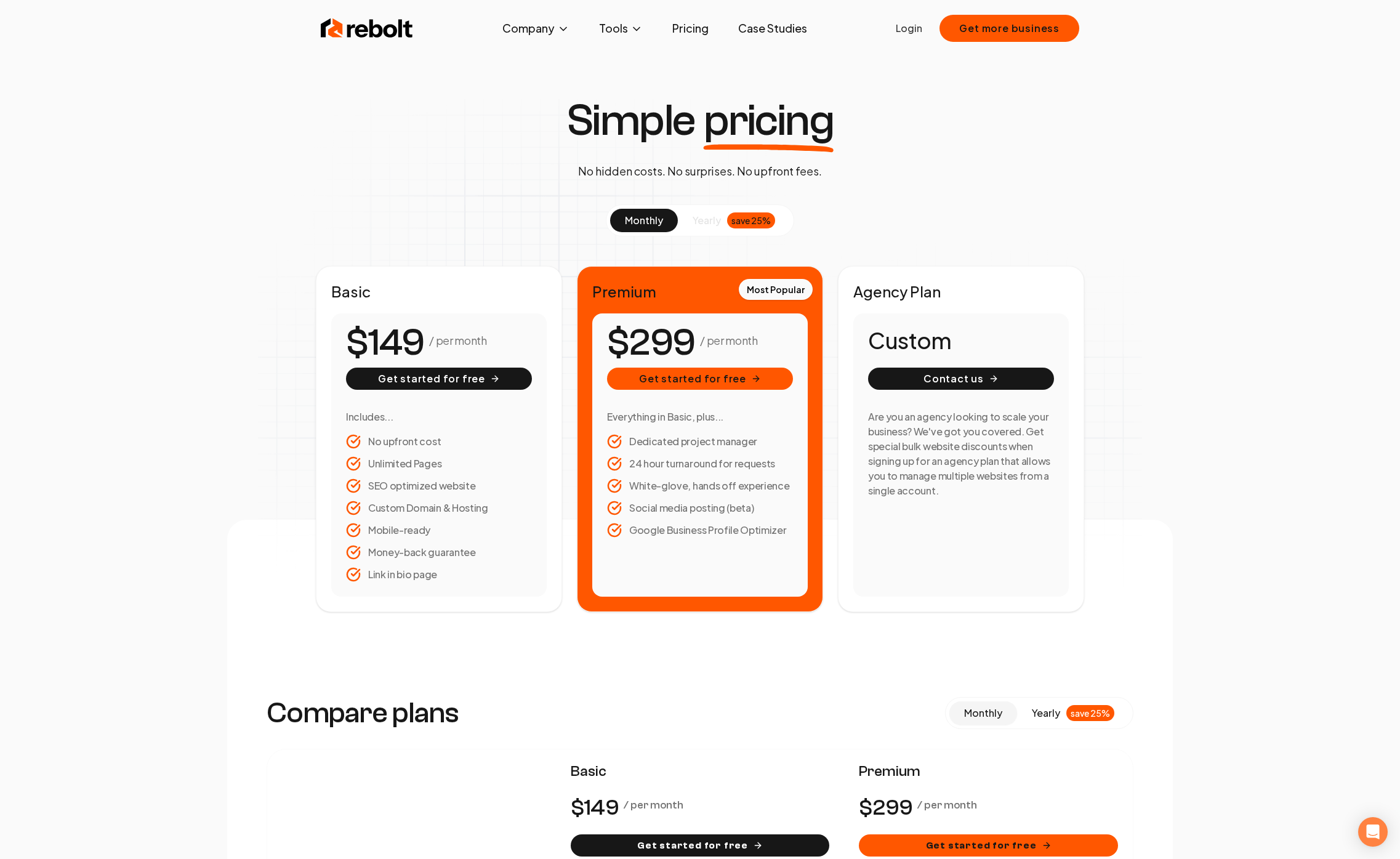
click at [336, 33] on img at bounding box center [367, 28] width 92 height 25
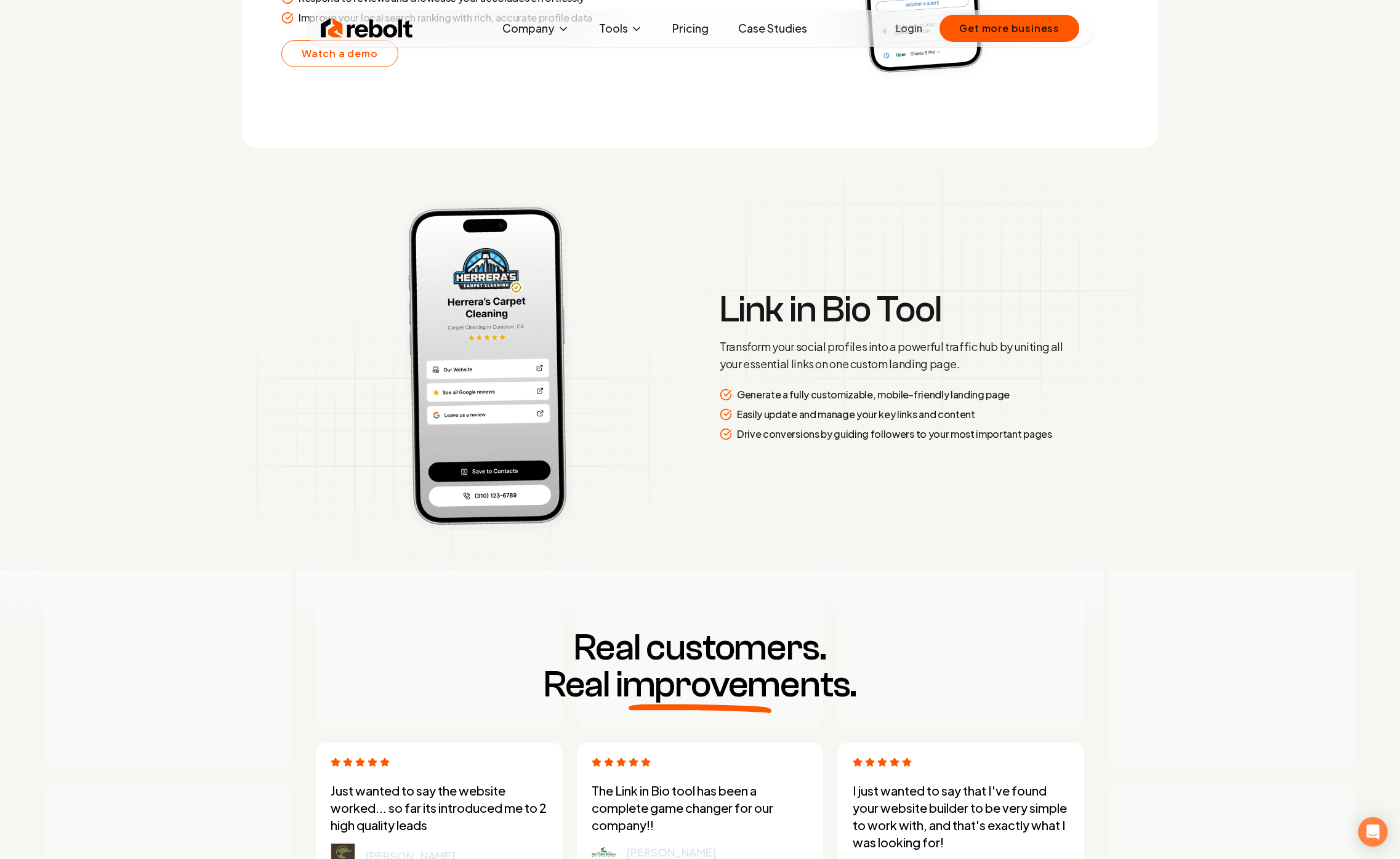
scroll to position [2987, 0]
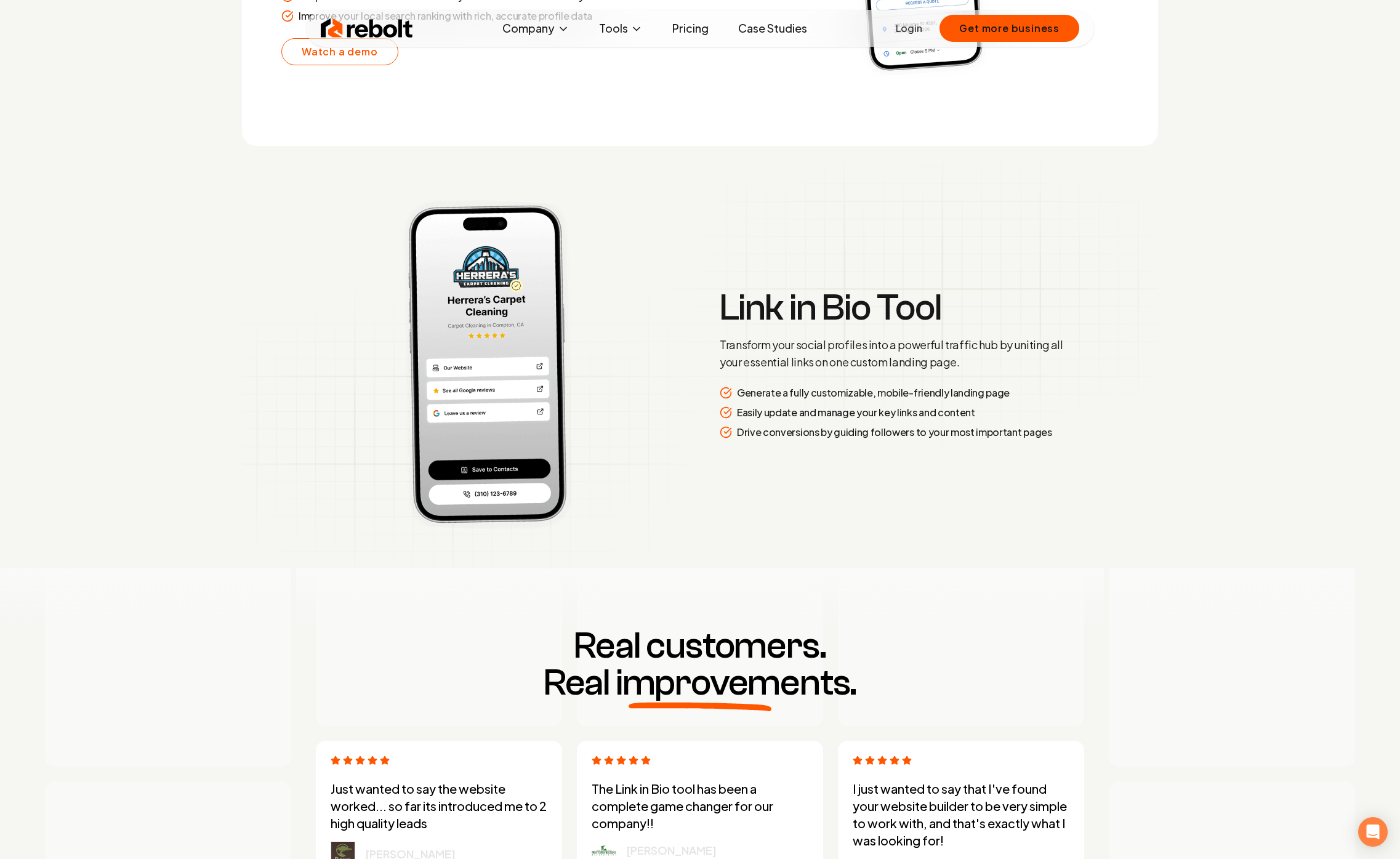
click at [696, 456] on img at bounding box center [700, 364] width 917 height 407
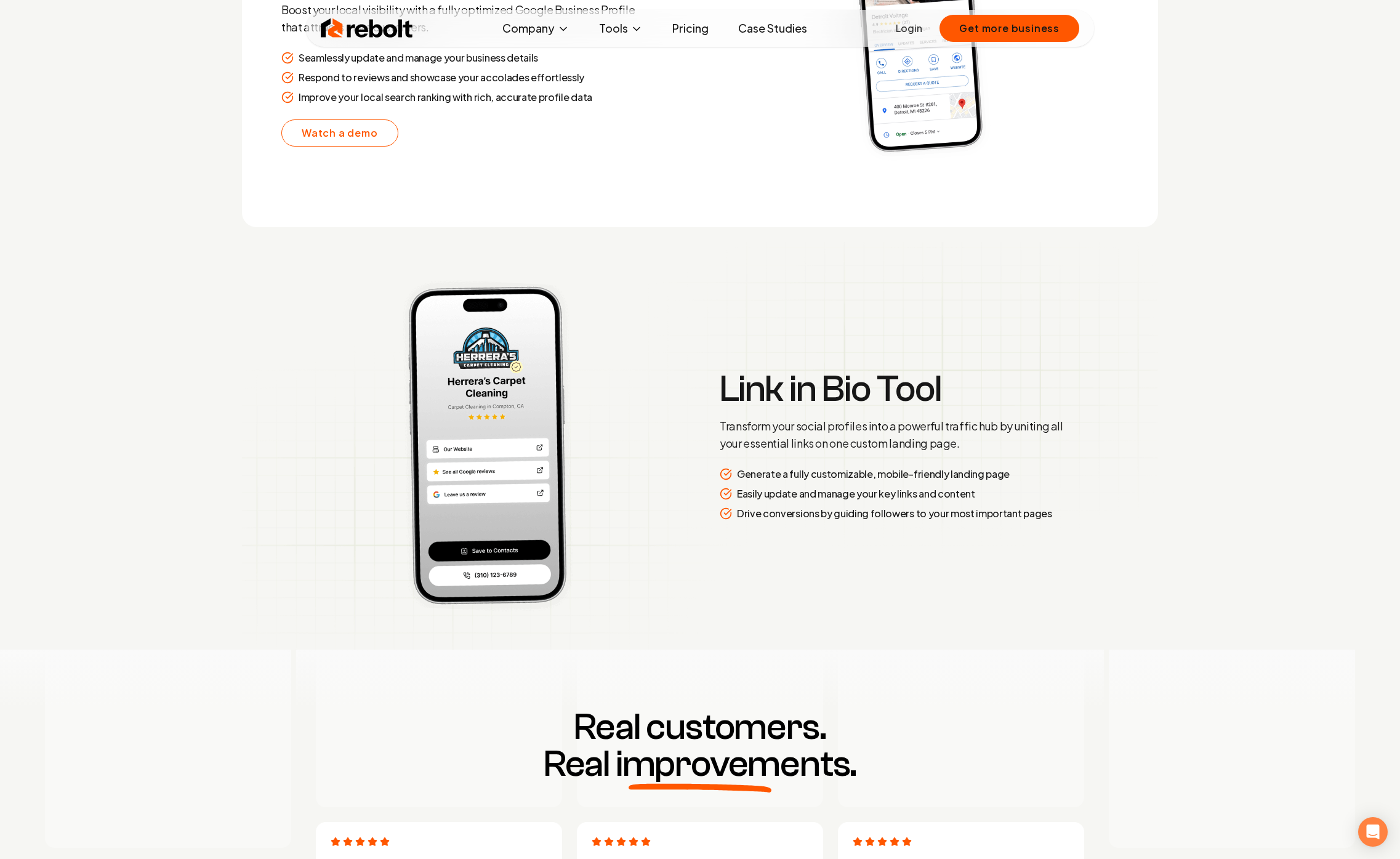
scroll to position [2437, 0]
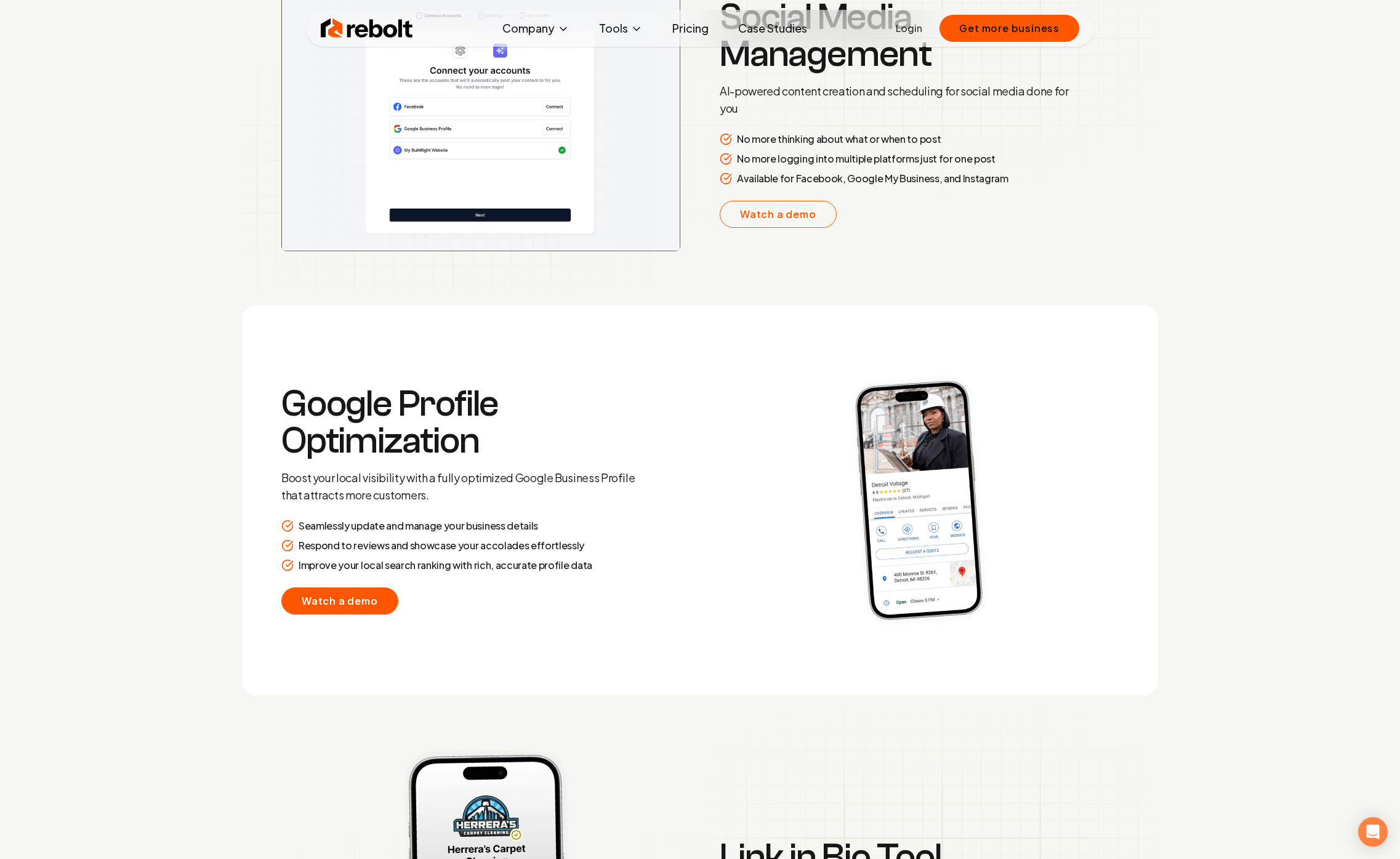
click at [342, 608] on link "Watch a demo" at bounding box center [340, 601] width 117 height 27
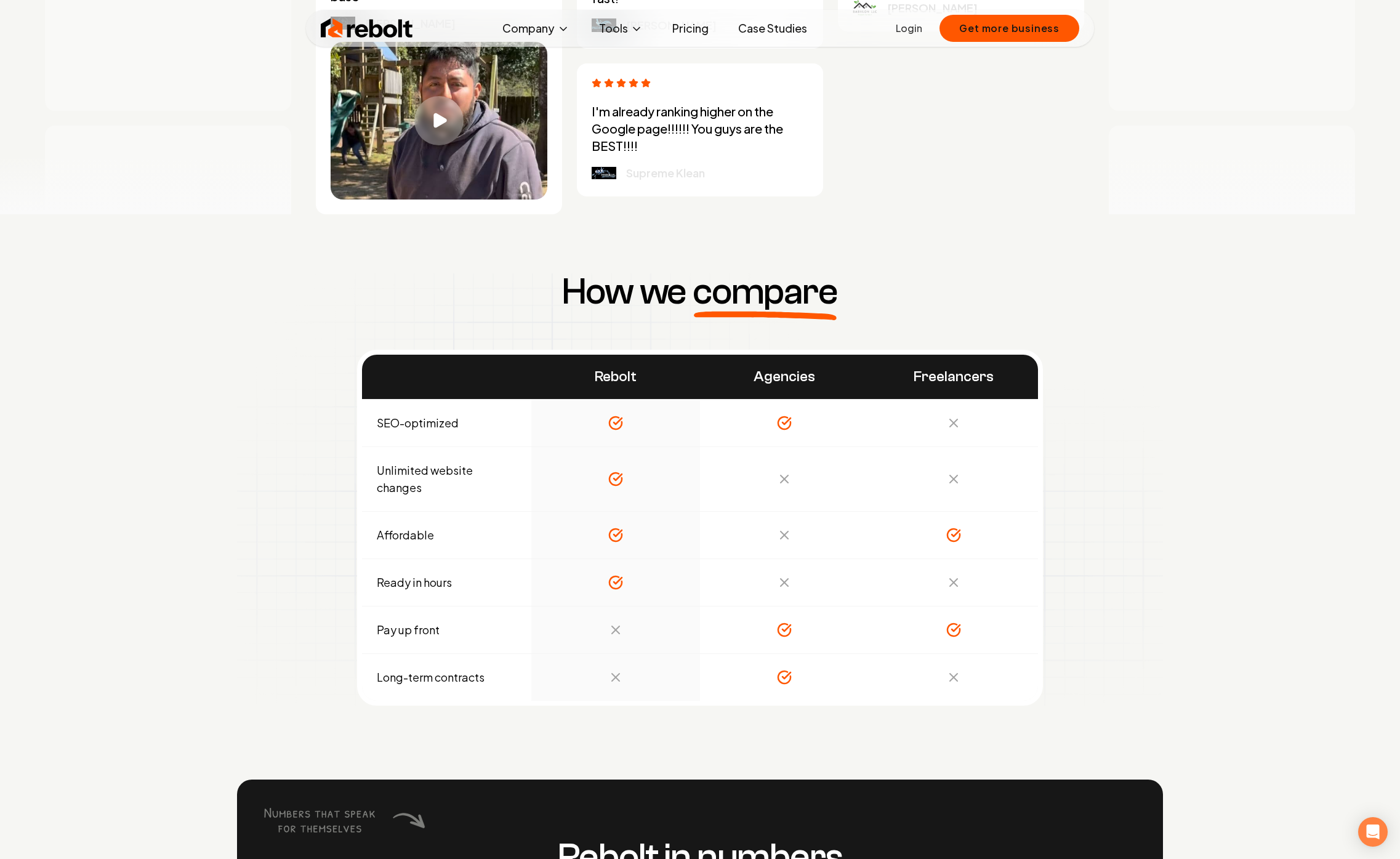
scroll to position [4252, 0]
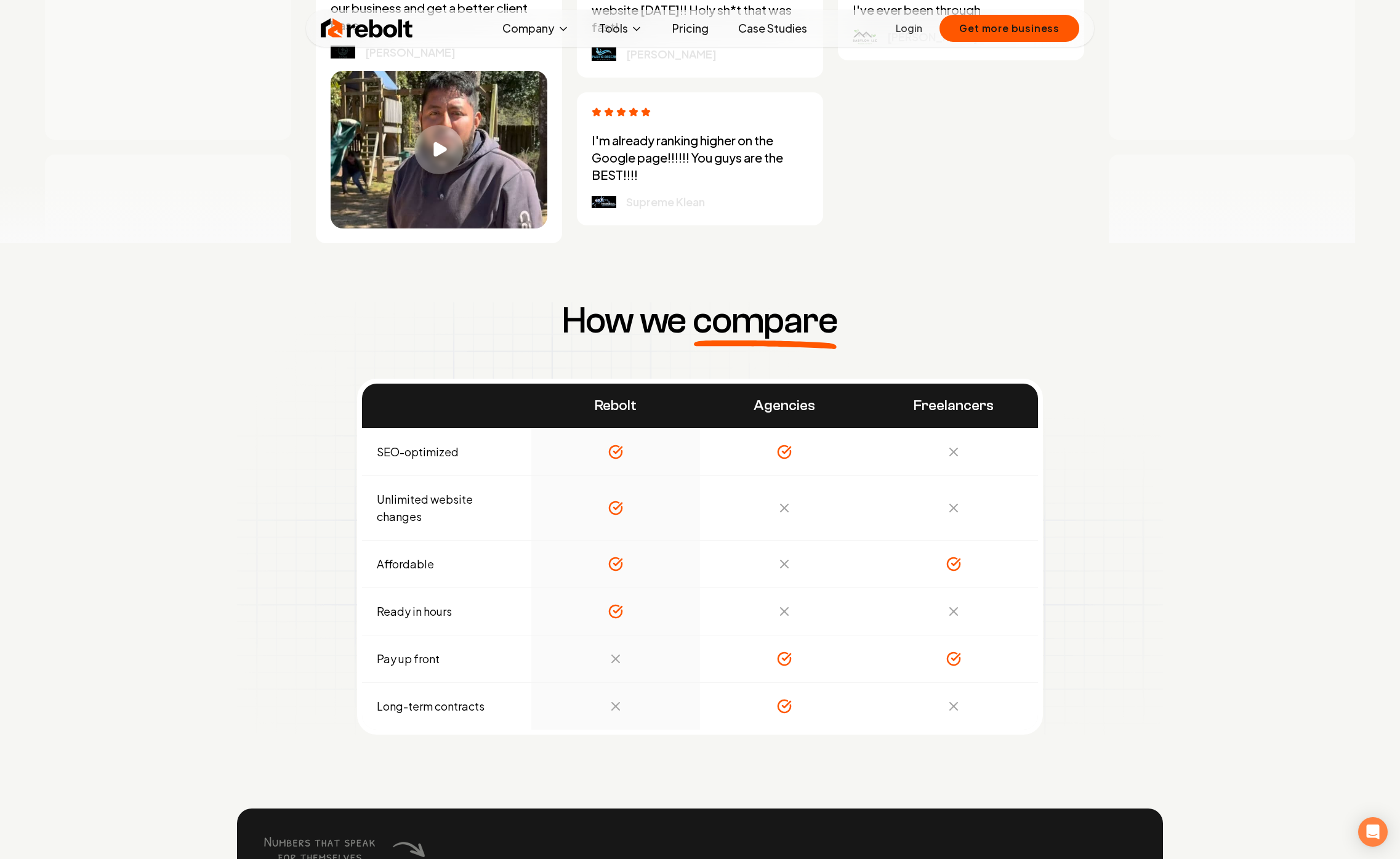
click at [466, 540] on td "Affordable" at bounding box center [447, 563] width 169 height 48
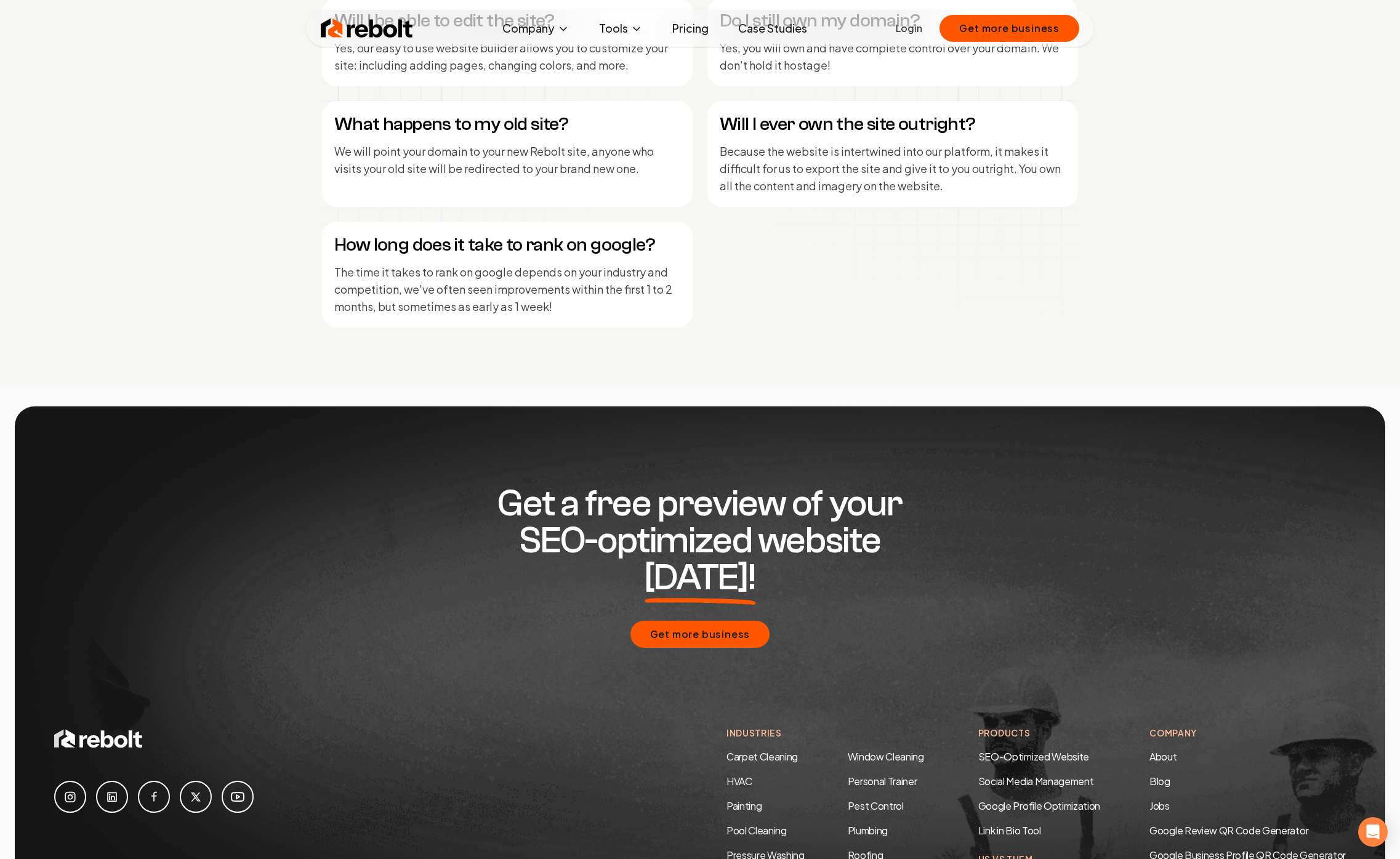
scroll to position [5931, 0]
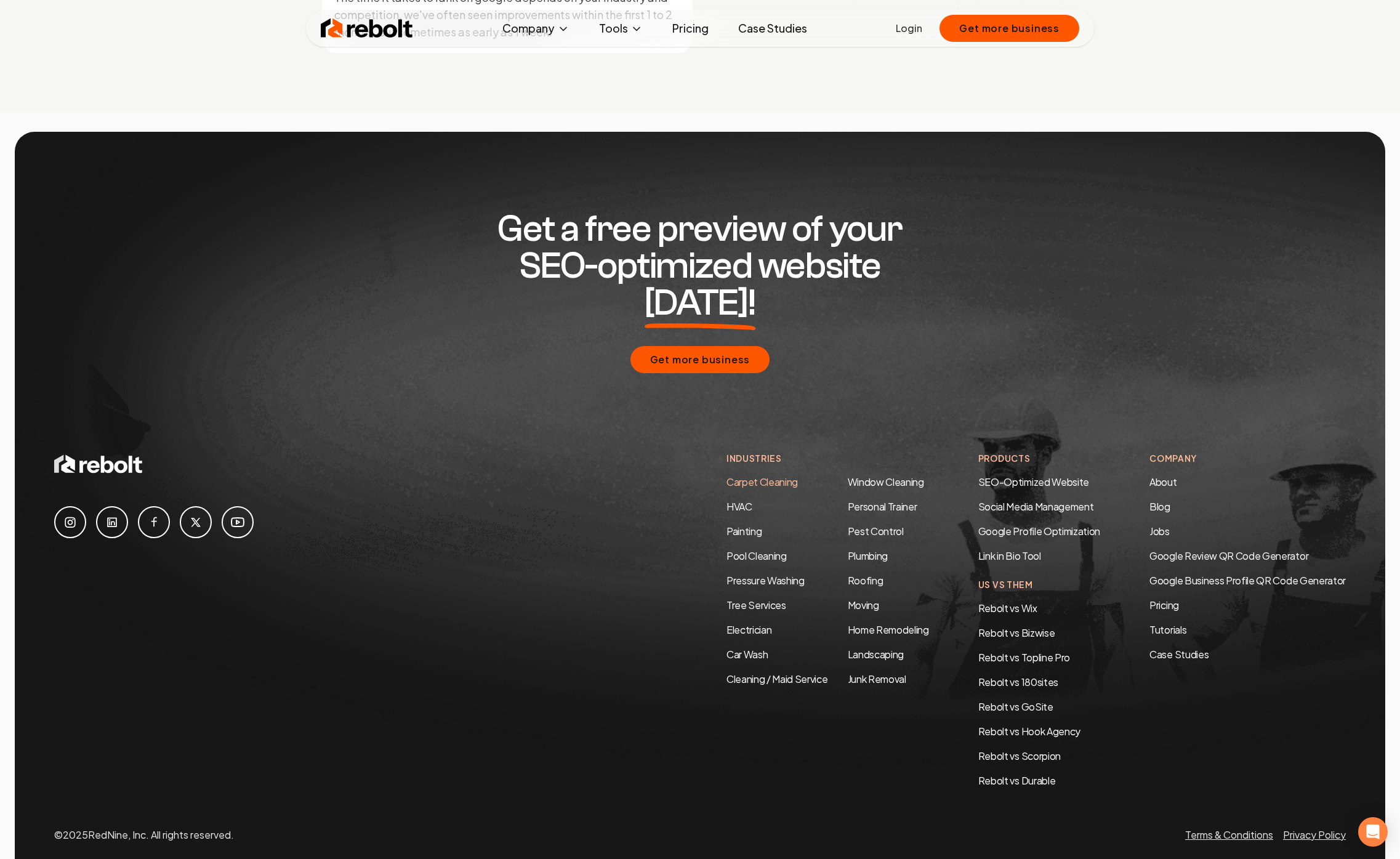
click at [768, 475] on link "Carpet Cleaning" at bounding box center [763, 482] width 72 height 13
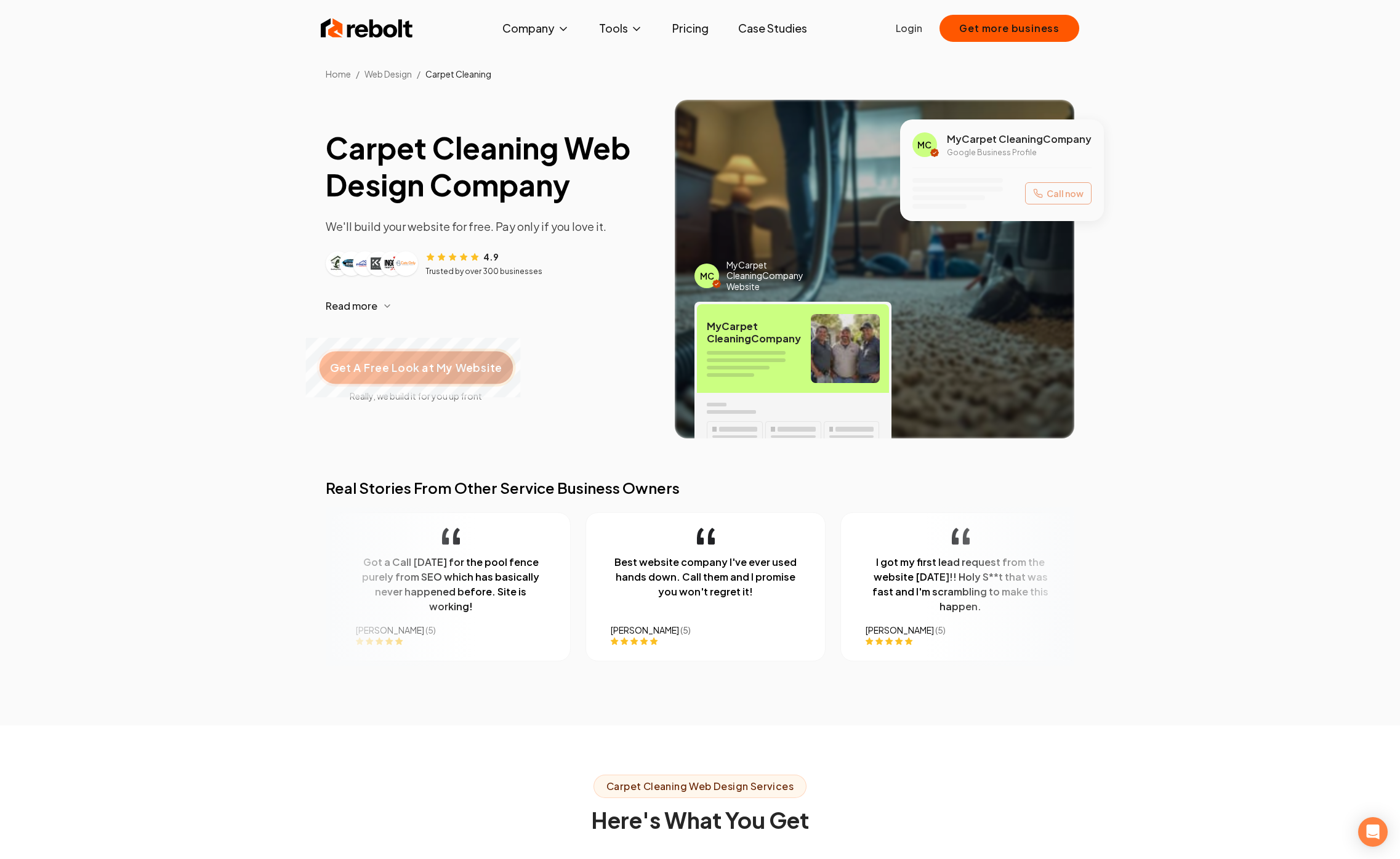
click at [449, 367] on span "Get A Free Look at My Website" at bounding box center [416, 368] width 172 height 16
click at [441, 400] on span "Really, we build it for you up front" at bounding box center [416, 395] width 181 height 12
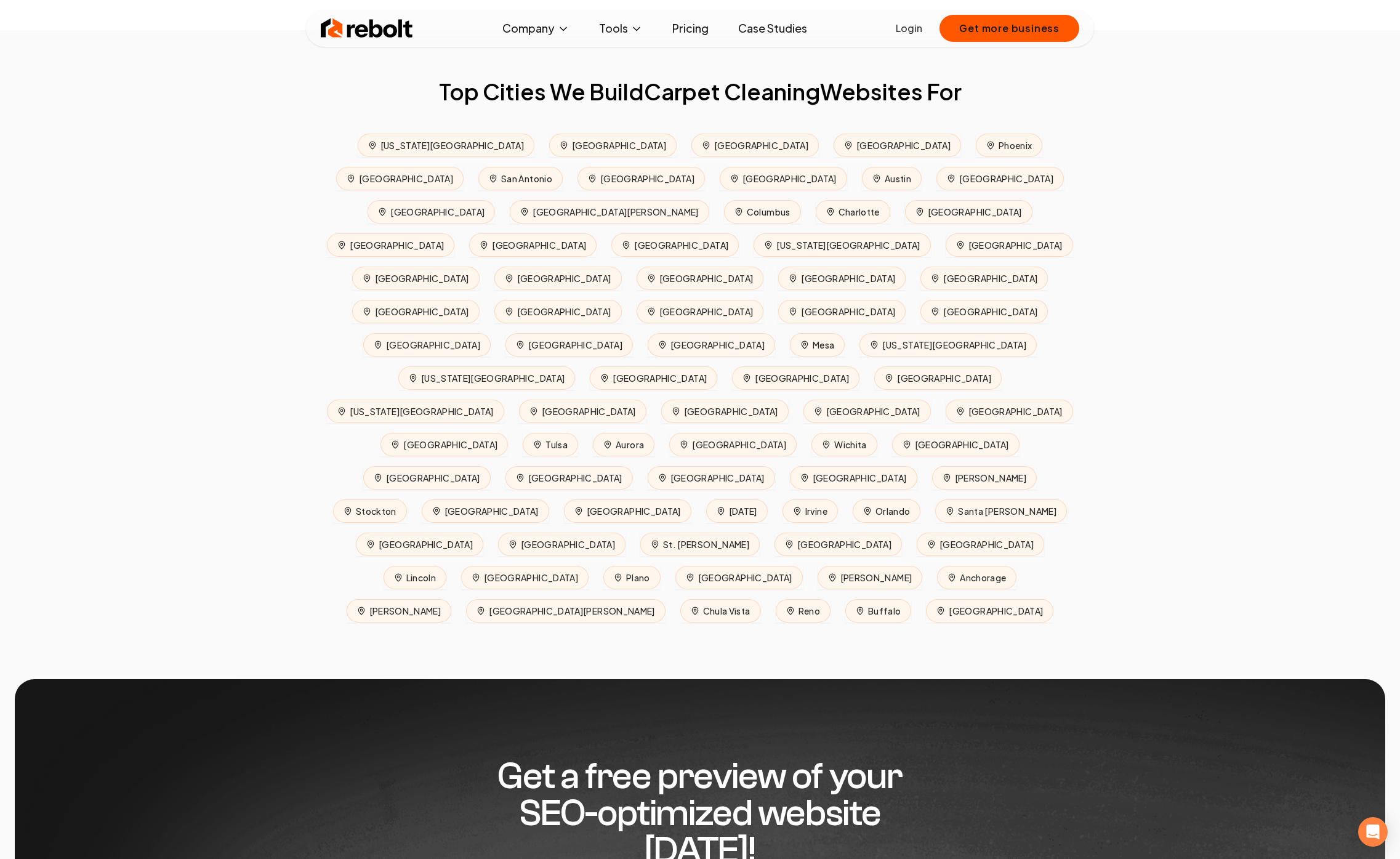
scroll to position [5782, 0]
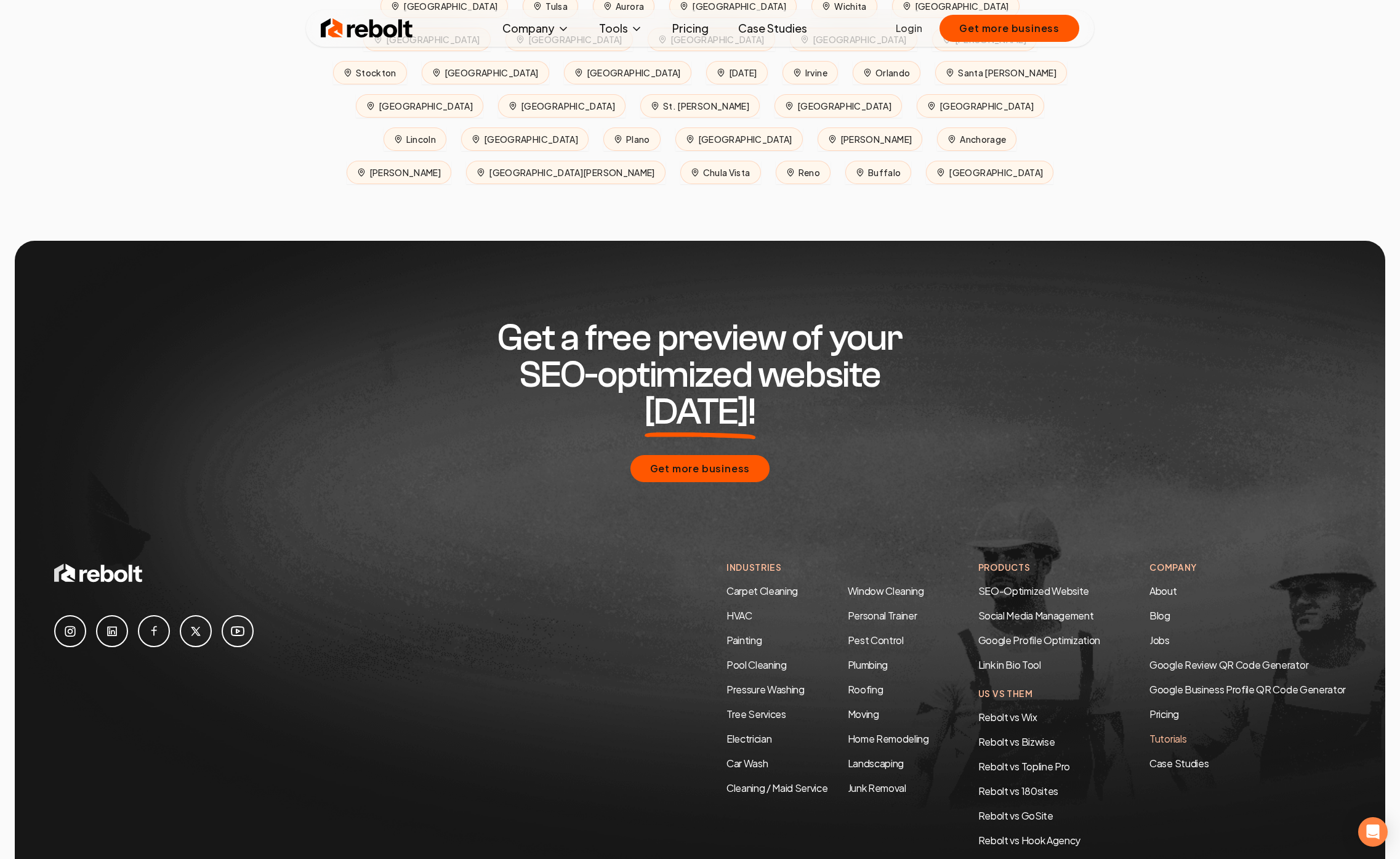
click at [1164, 732] on link "Tutorials" at bounding box center [1247, 739] width 196 height 15
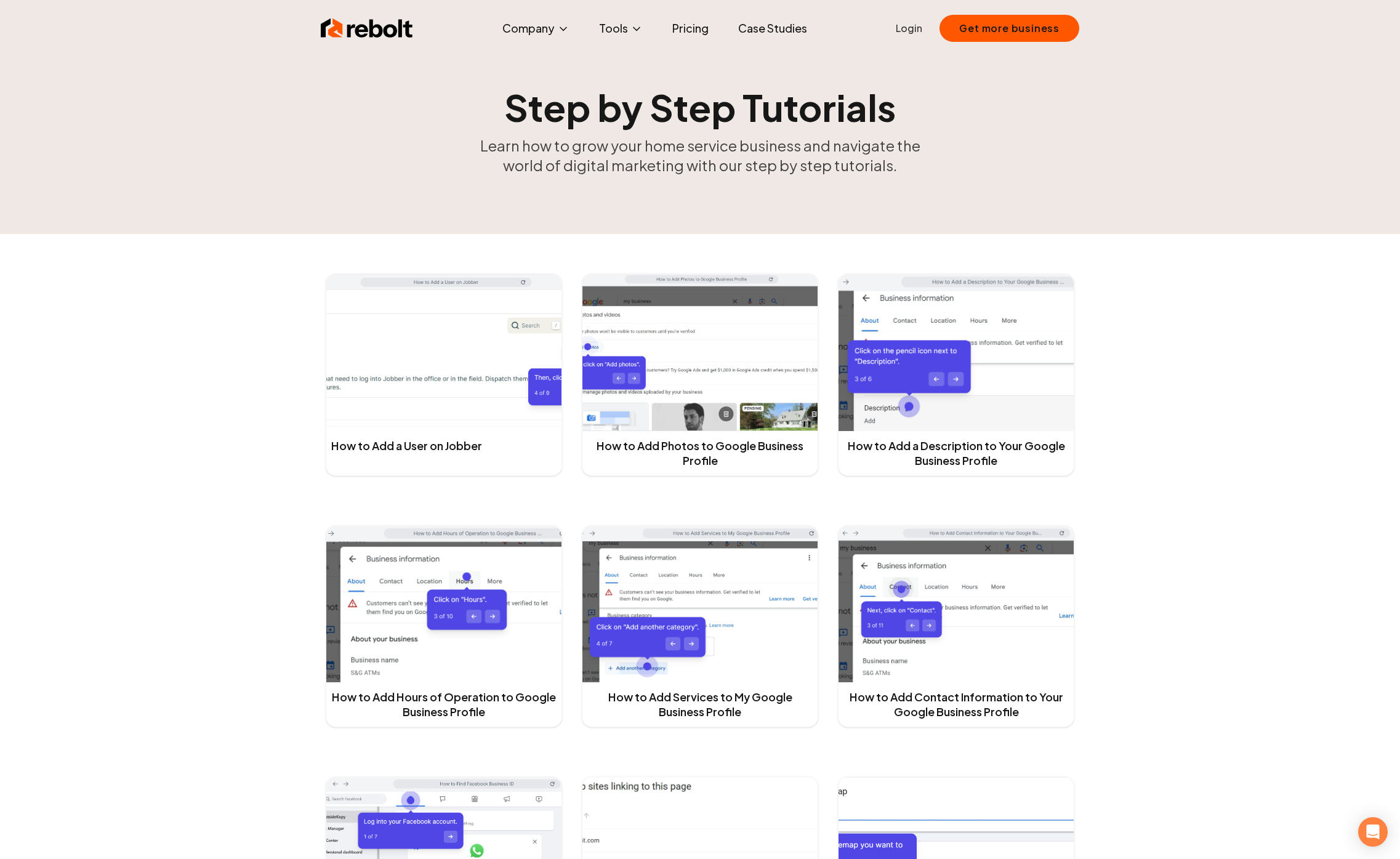
click at [438, 449] on link "How to Add a User on Jobber" at bounding box center [407, 445] width 151 height 15
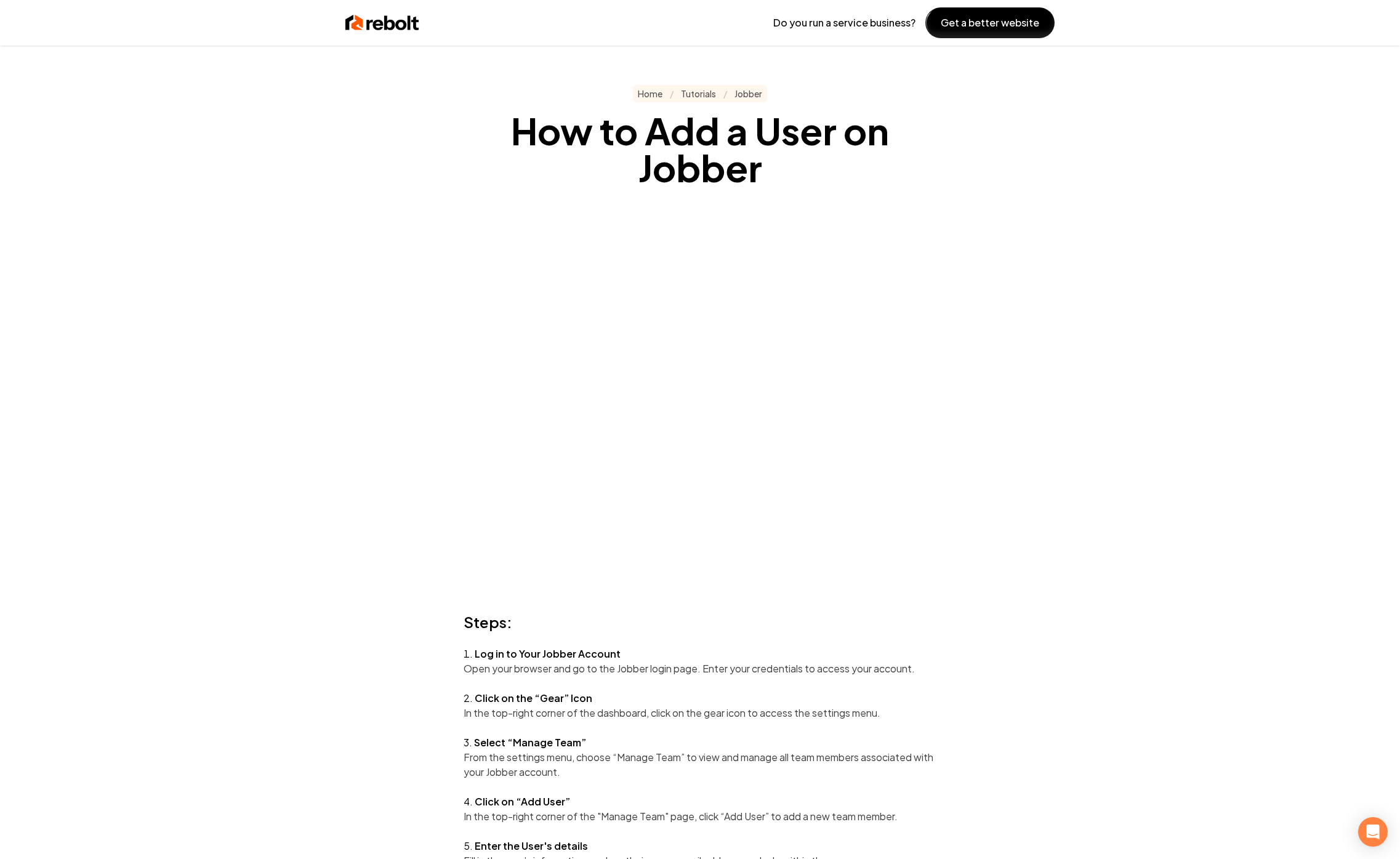
click at [361, 527] on div "Do you run a service business? Get a better website Home / Tutorials / Jobber H…" at bounding box center [700, 429] width 1400 height 859
click at [361, 519] on div "Do you run a service business? Get a better website Home / Tutorials / Jobber H…" at bounding box center [700, 429] width 1400 height 859
